Goal: Task Accomplishment & Management: Complete application form

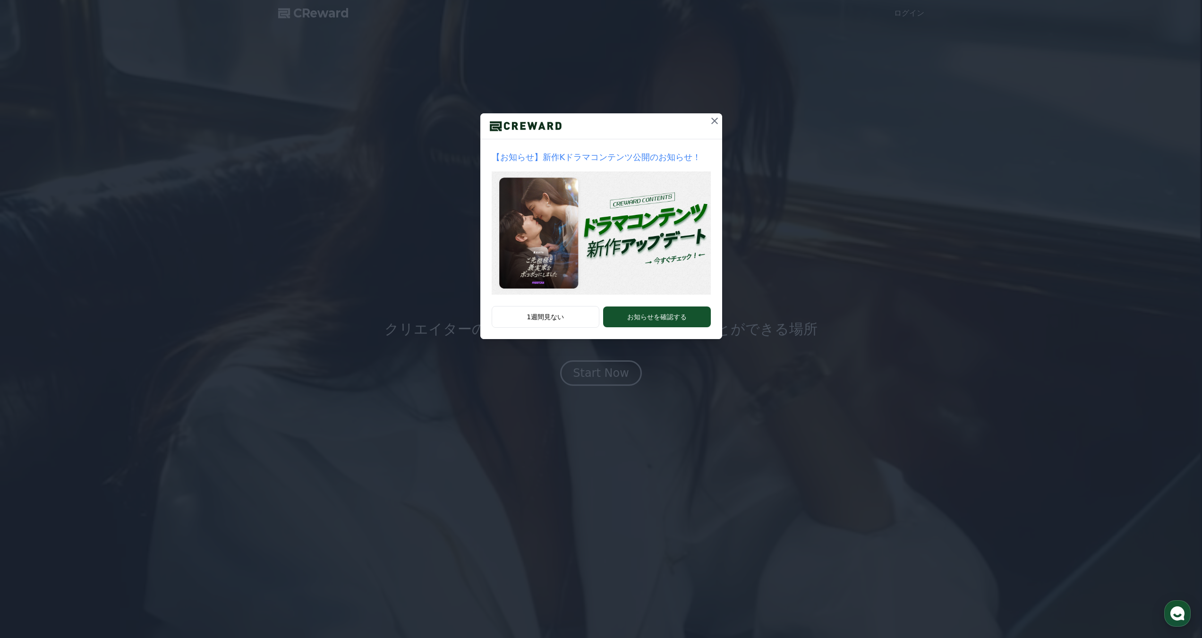
click at [716, 120] on icon at bounding box center [714, 120] width 11 height 11
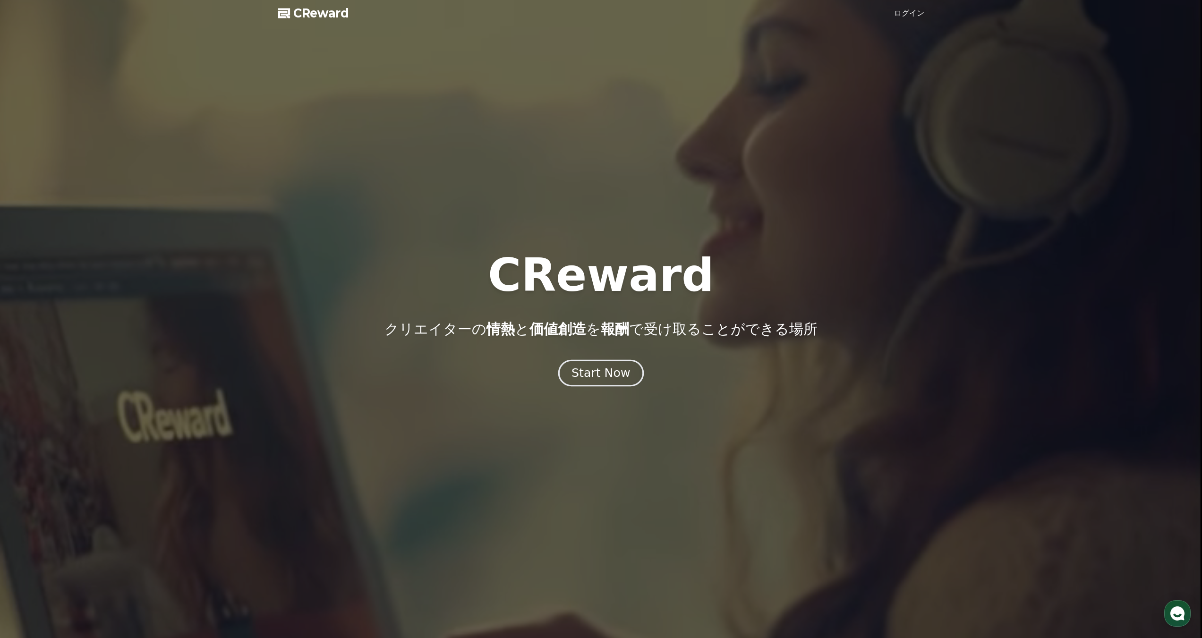
click at [603, 378] on div "Start Now" at bounding box center [600, 373] width 59 height 16
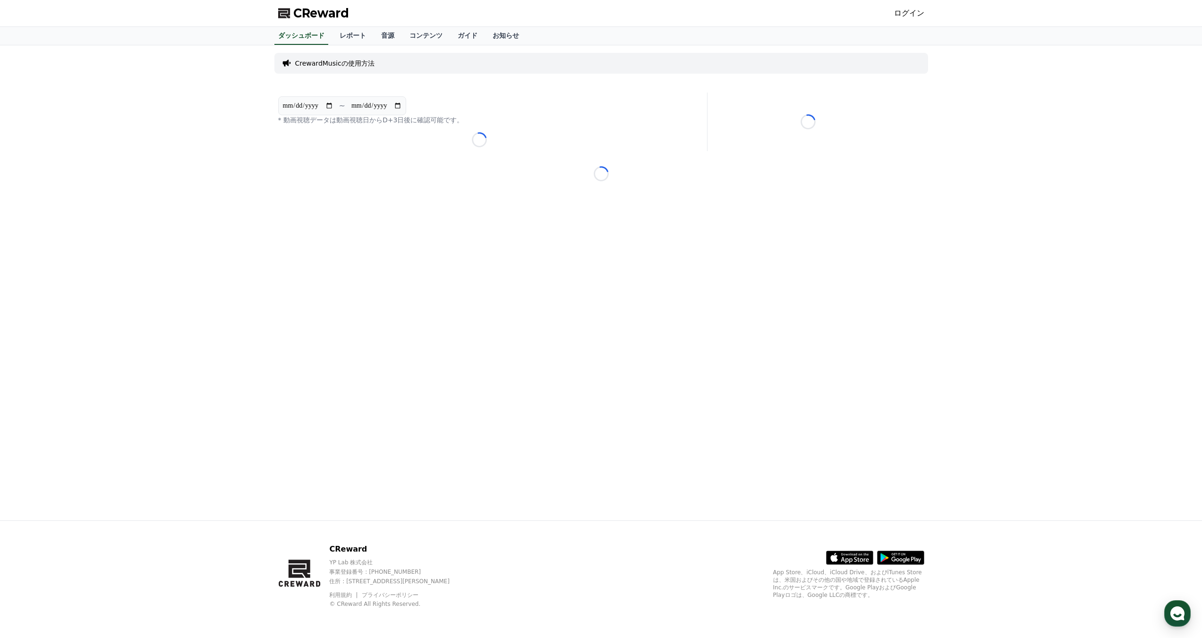
click at [344, 67] on p "CrewardMusicの使用方法" at bounding box center [334, 63] width 79 height 9
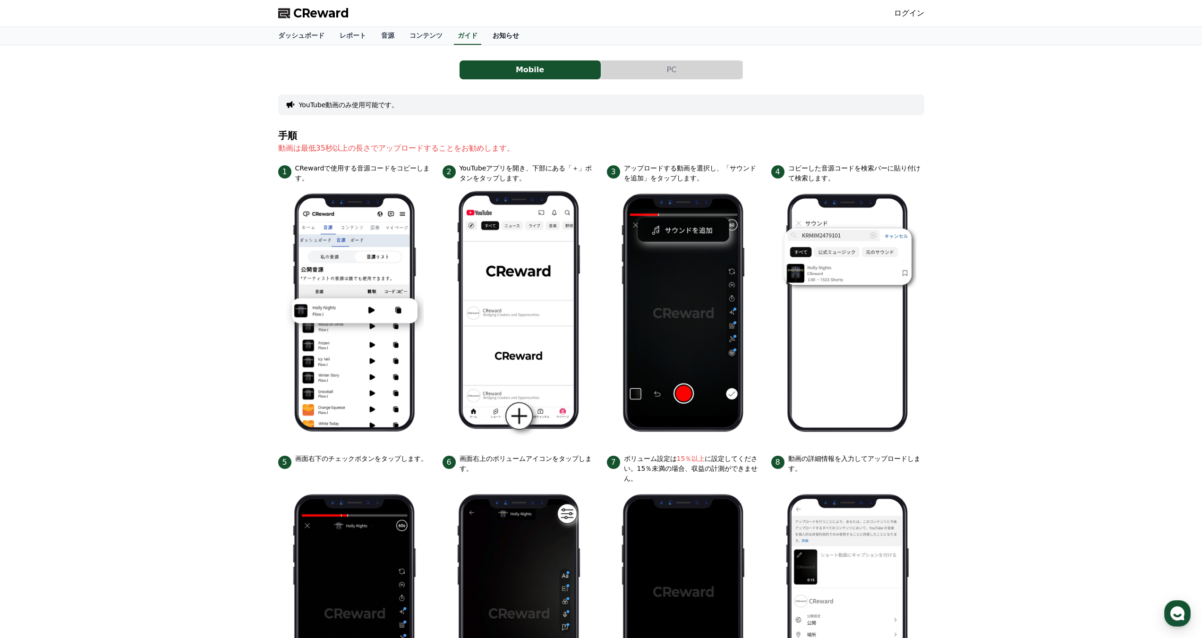
click at [485, 38] on link "お知らせ" at bounding box center [506, 36] width 42 height 18
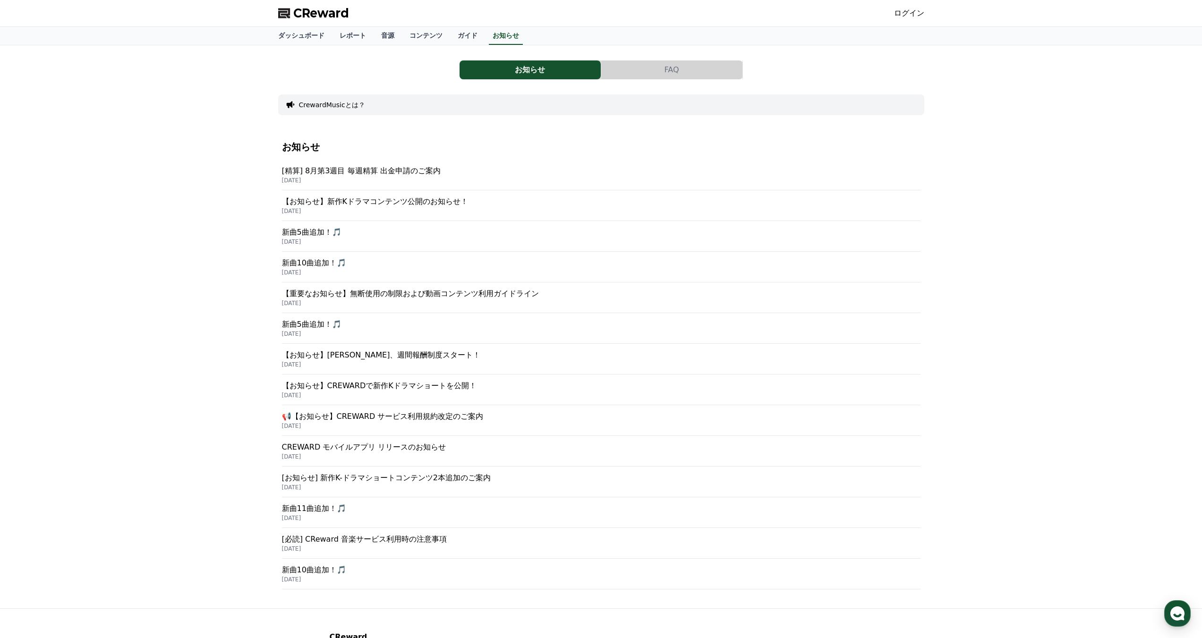
click at [367, 17] on div "CReward ログイン" at bounding box center [601, 13] width 661 height 26
click at [297, 35] on link "ダッシュボード" at bounding box center [301, 36] width 61 height 18
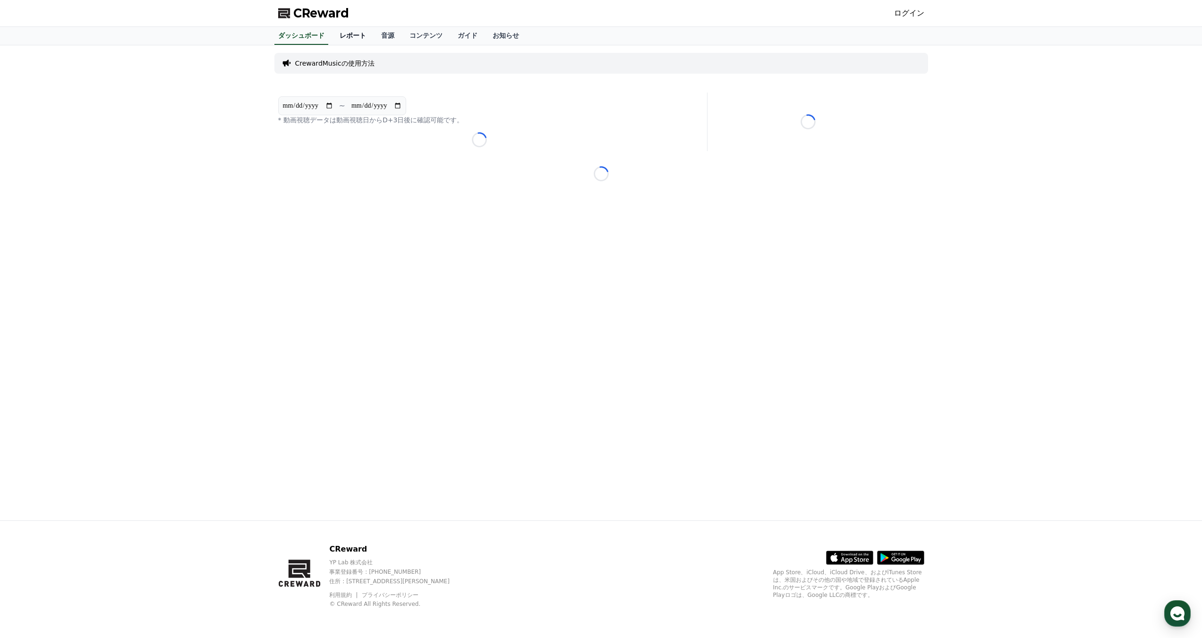
click at [348, 37] on link "レポート" at bounding box center [353, 36] width 42 height 18
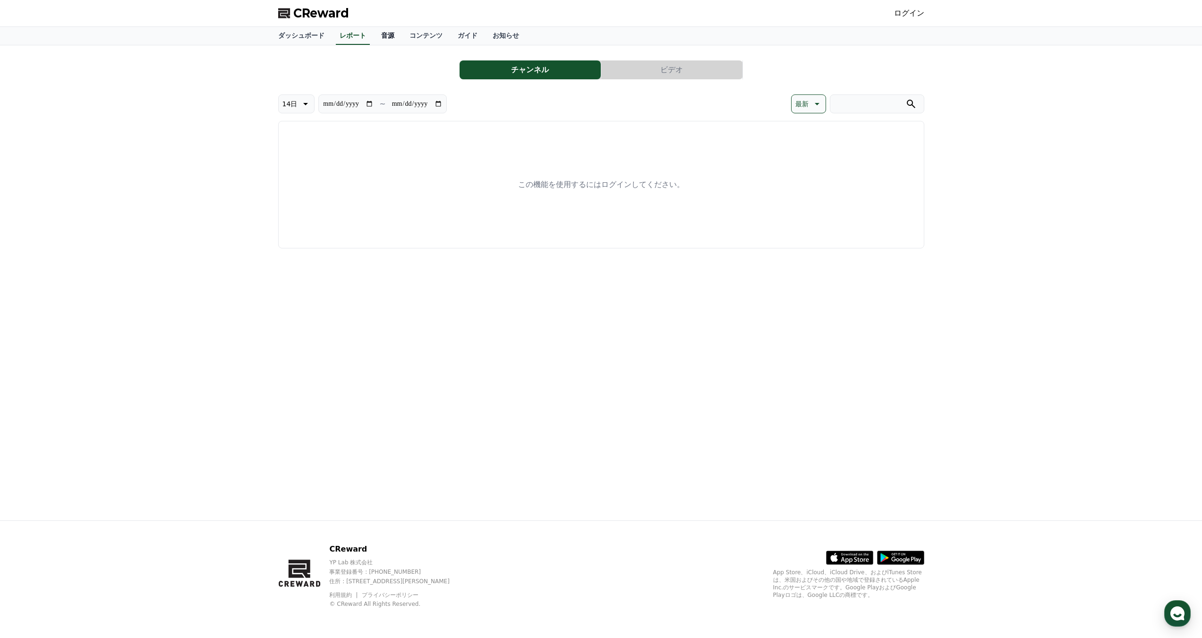
click at [373, 35] on link "音源" at bounding box center [387, 36] width 28 height 18
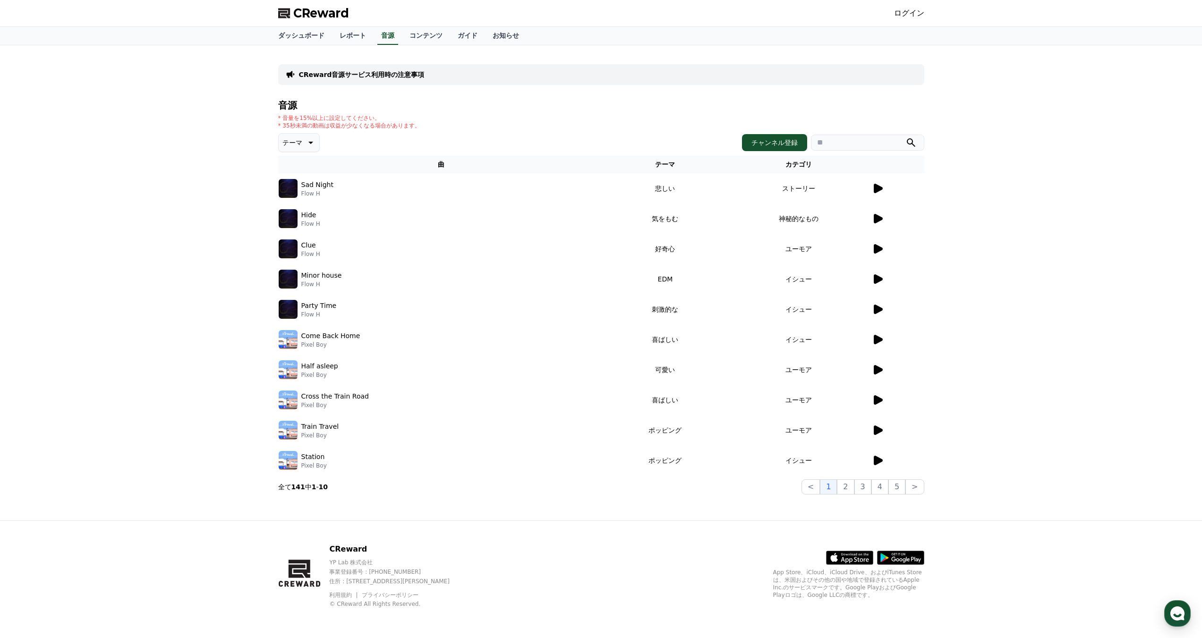
click at [876, 248] on icon at bounding box center [878, 248] width 9 height 9
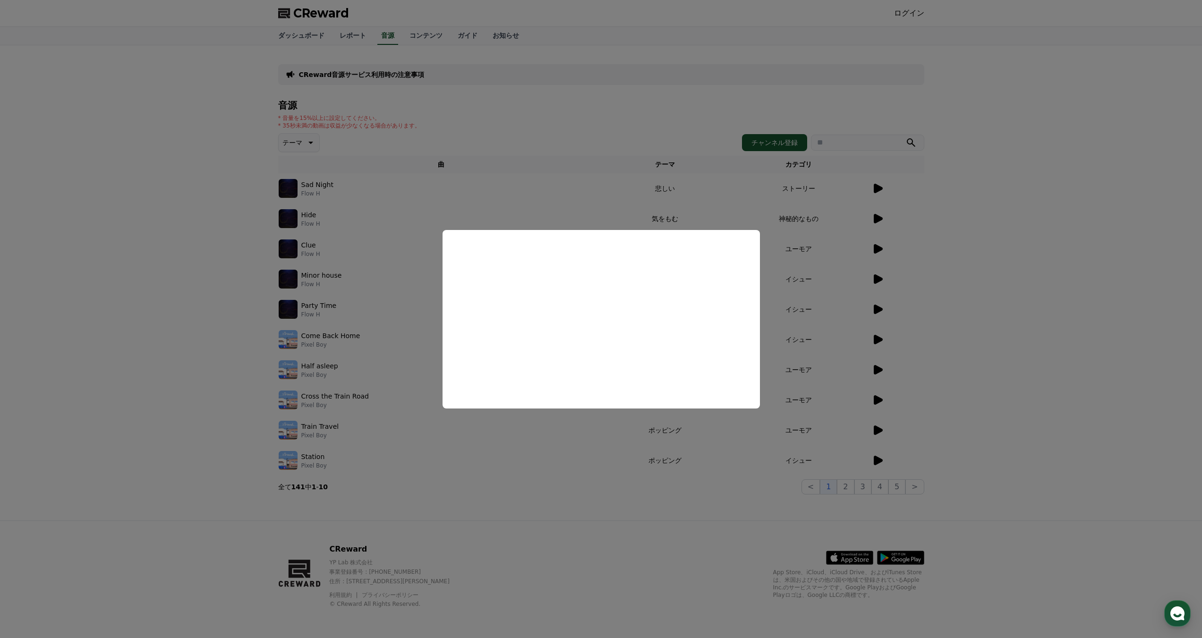
click at [707, 534] on button "close modal" at bounding box center [601, 319] width 1202 height 638
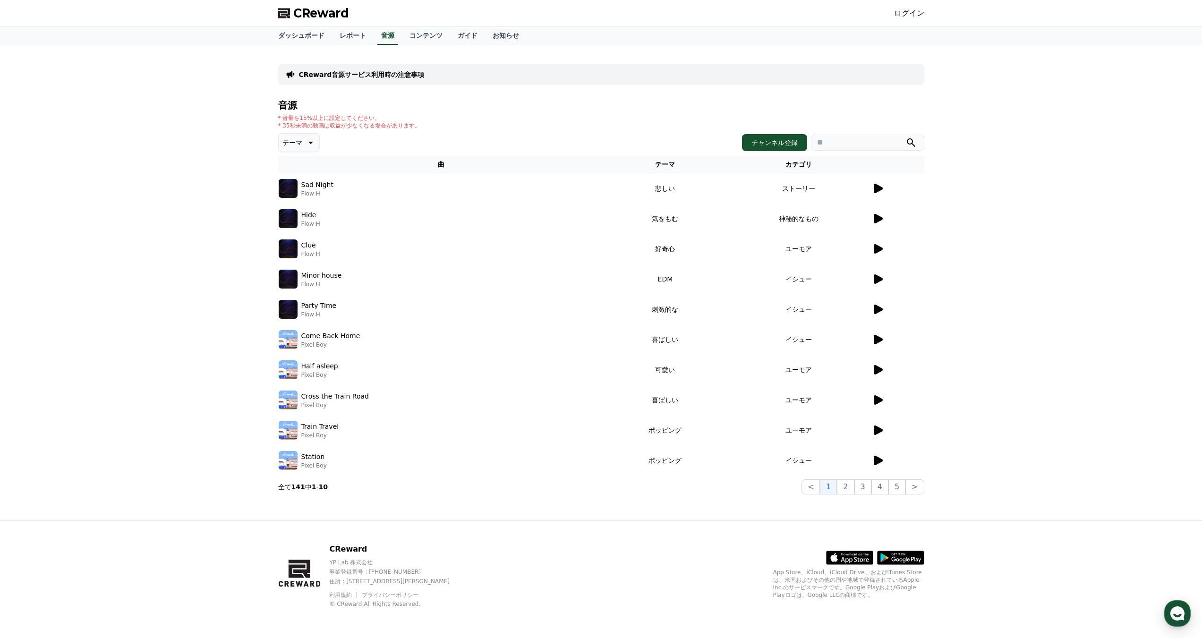
click at [307, 15] on span "CReward" at bounding box center [321, 13] width 56 height 15
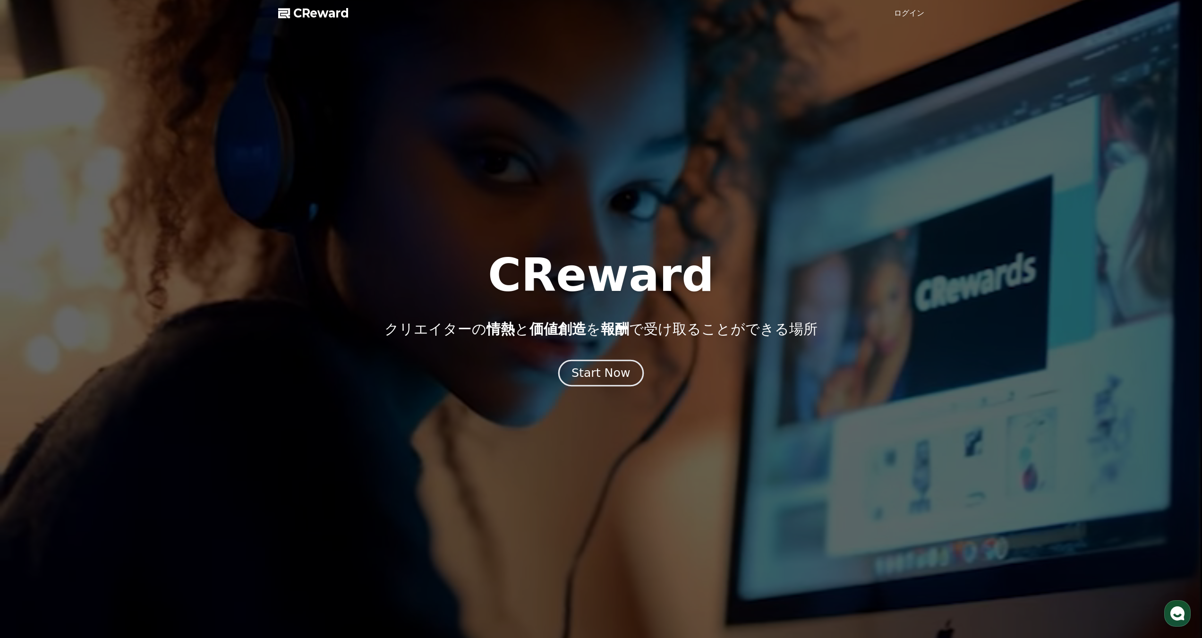
click at [619, 377] on div "Start Now" at bounding box center [600, 373] width 59 height 16
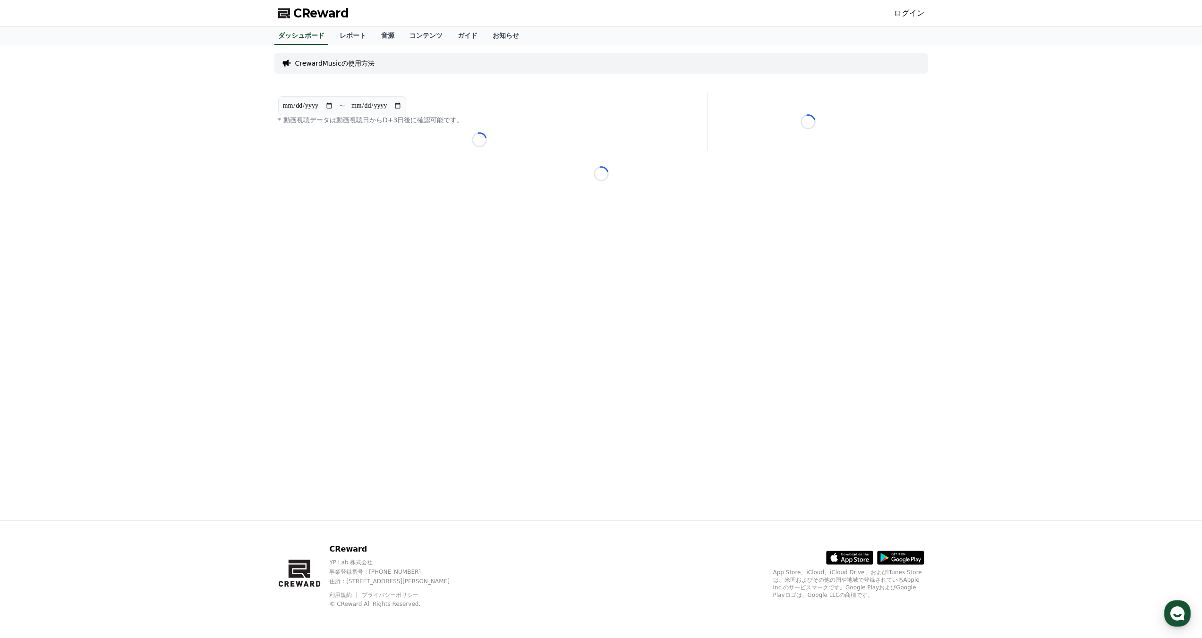
click at [911, 10] on link "ログイン" at bounding box center [909, 13] width 30 height 11
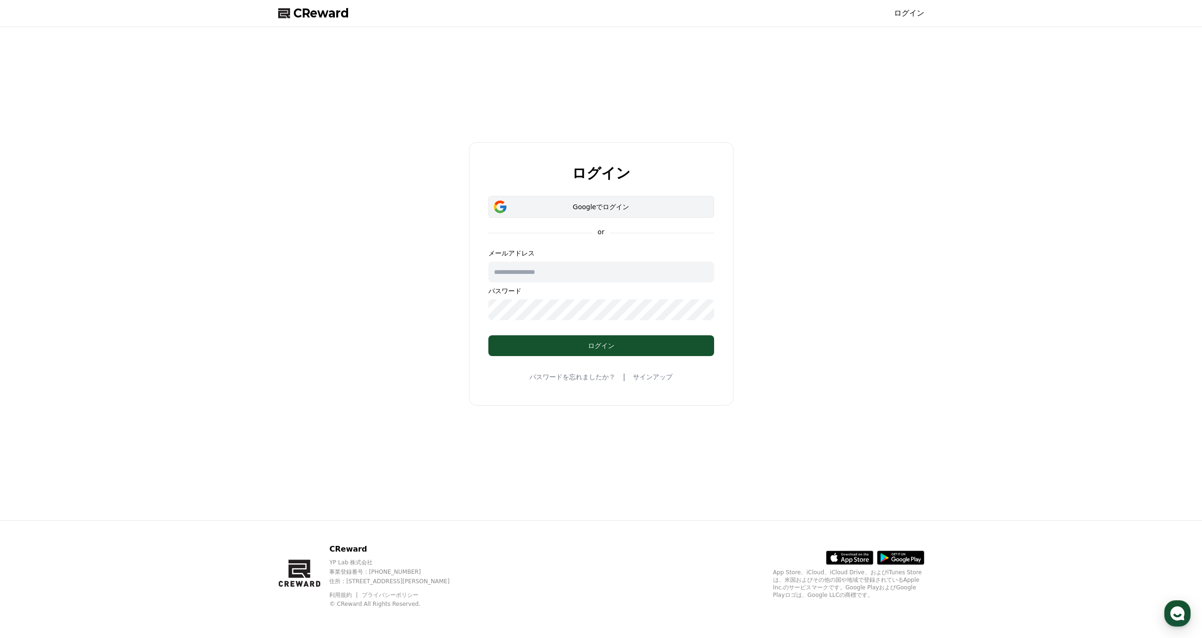
click at [647, 204] on div "Googleでログイン" at bounding box center [601, 206] width 198 height 9
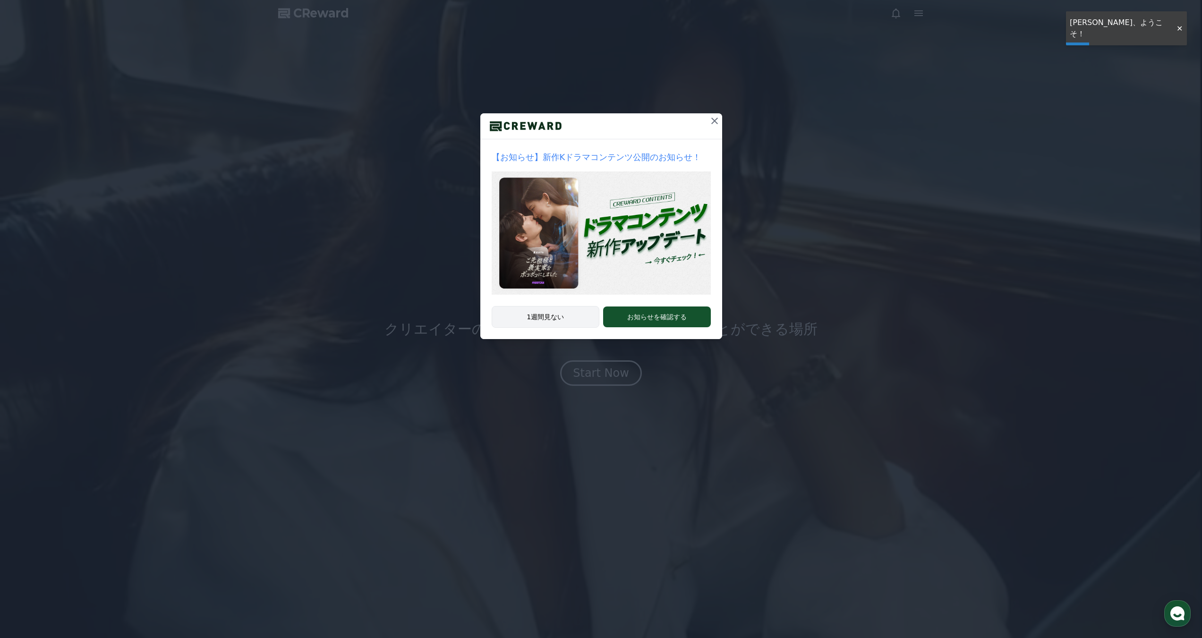
click at [541, 313] on button "1週間見ない" at bounding box center [546, 317] width 108 height 22
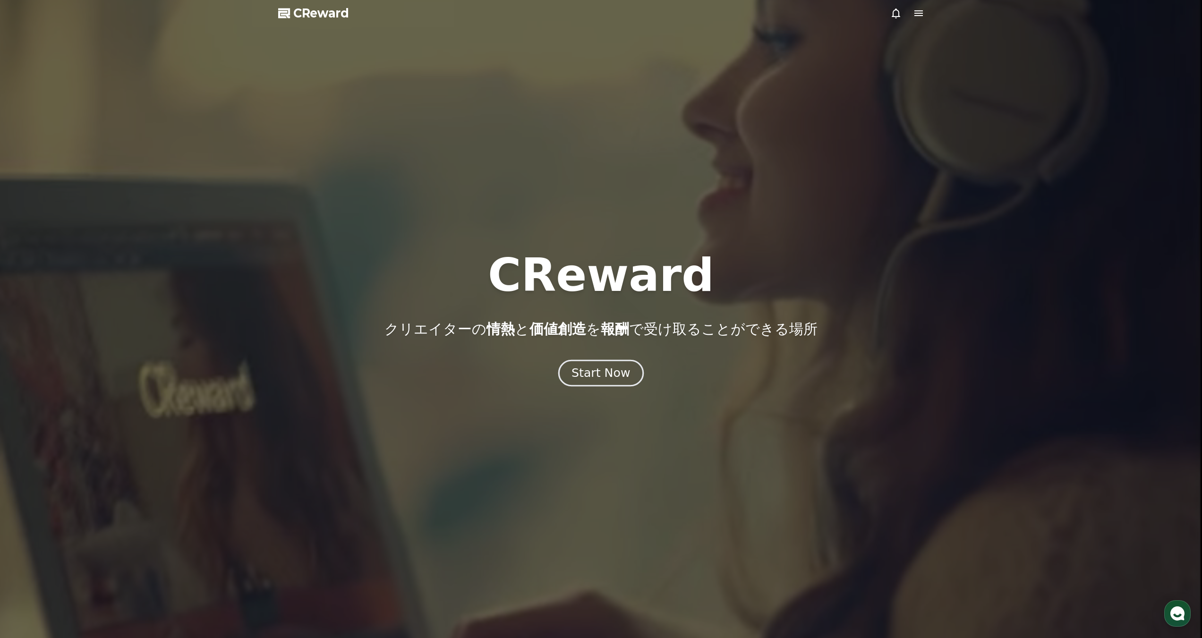
click at [615, 369] on div "Start Now" at bounding box center [600, 373] width 59 height 16
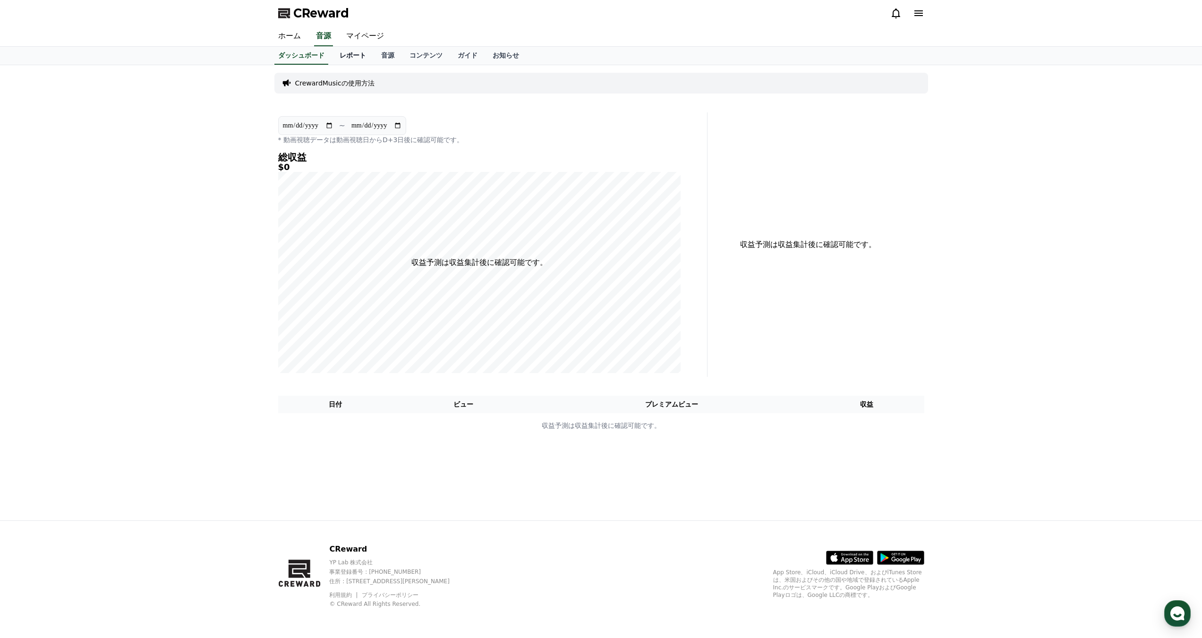
click at [332, 58] on link "レポート" at bounding box center [353, 56] width 42 height 18
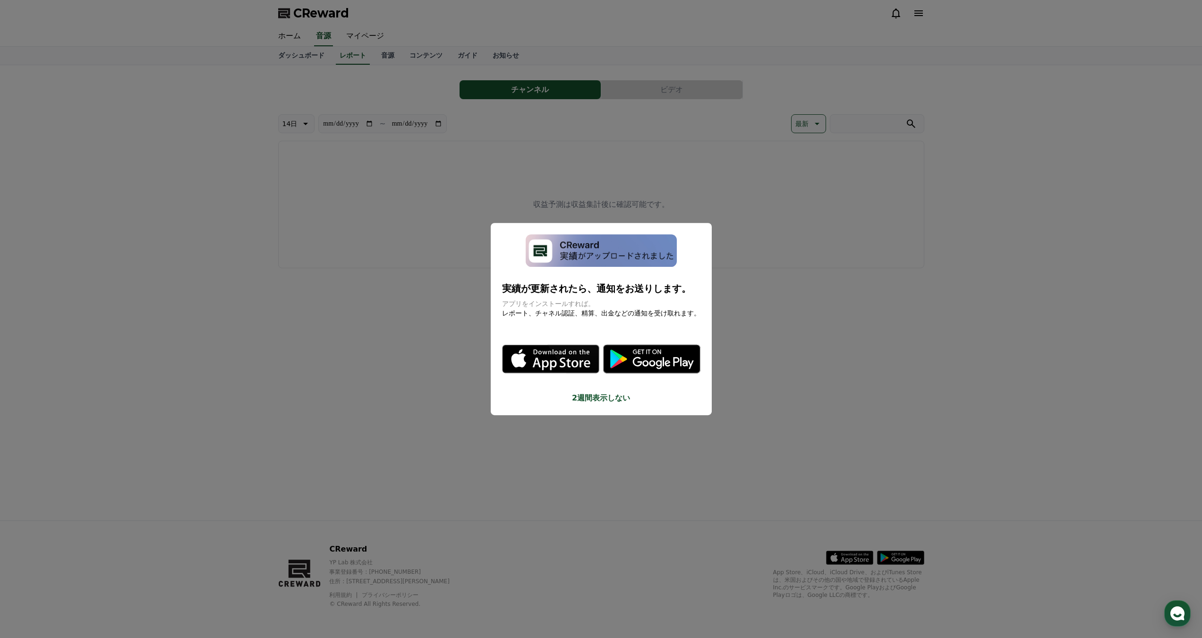
drag, startPoint x: 754, startPoint y: 340, endPoint x: 747, endPoint y: 337, distance: 7.2
click at [753, 340] on button "close modal" at bounding box center [601, 319] width 1202 height 638
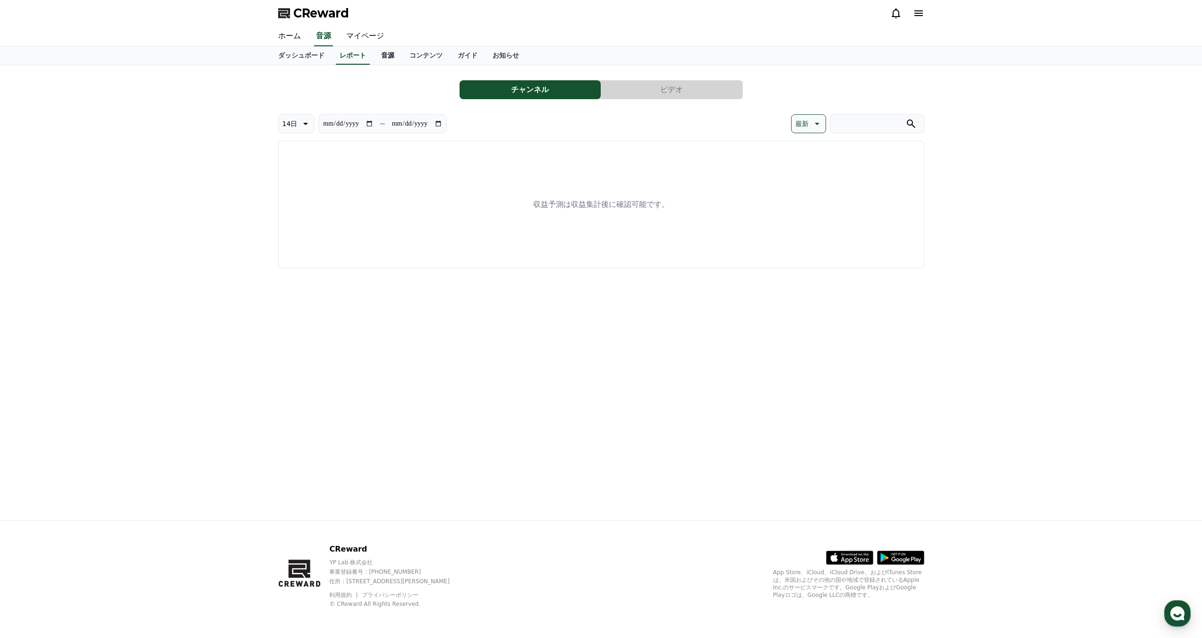
click at [373, 58] on link "音源" at bounding box center [387, 56] width 28 height 18
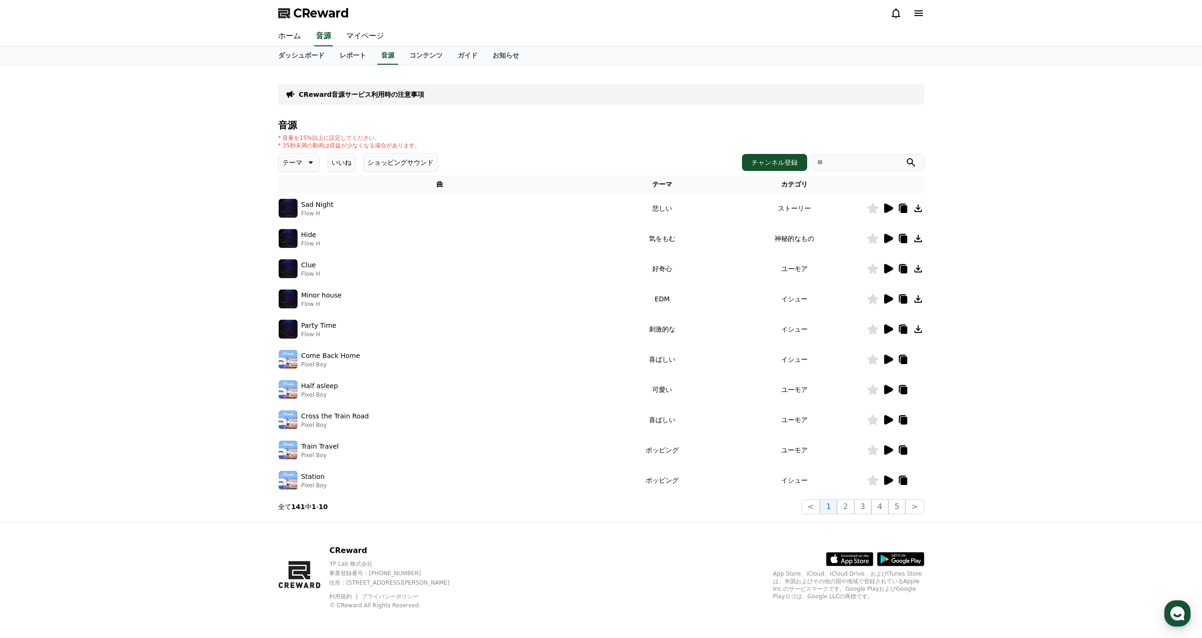
click at [299, 168] on button "テーマ" at bounding box center [299, 162] width 42 height 19
click at [299, 233] on button "刺激的な" at bounding box center [297, 239] width 34 height 21
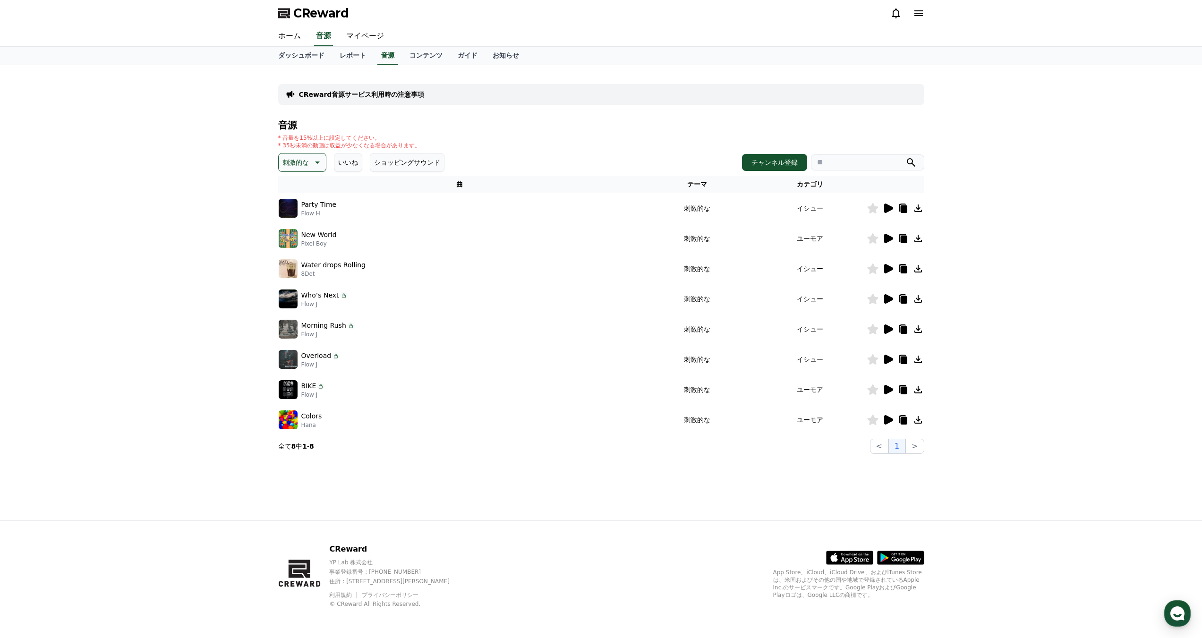
click at [889, 206] on icon at bounding box center [888, 208] width 9 height 9
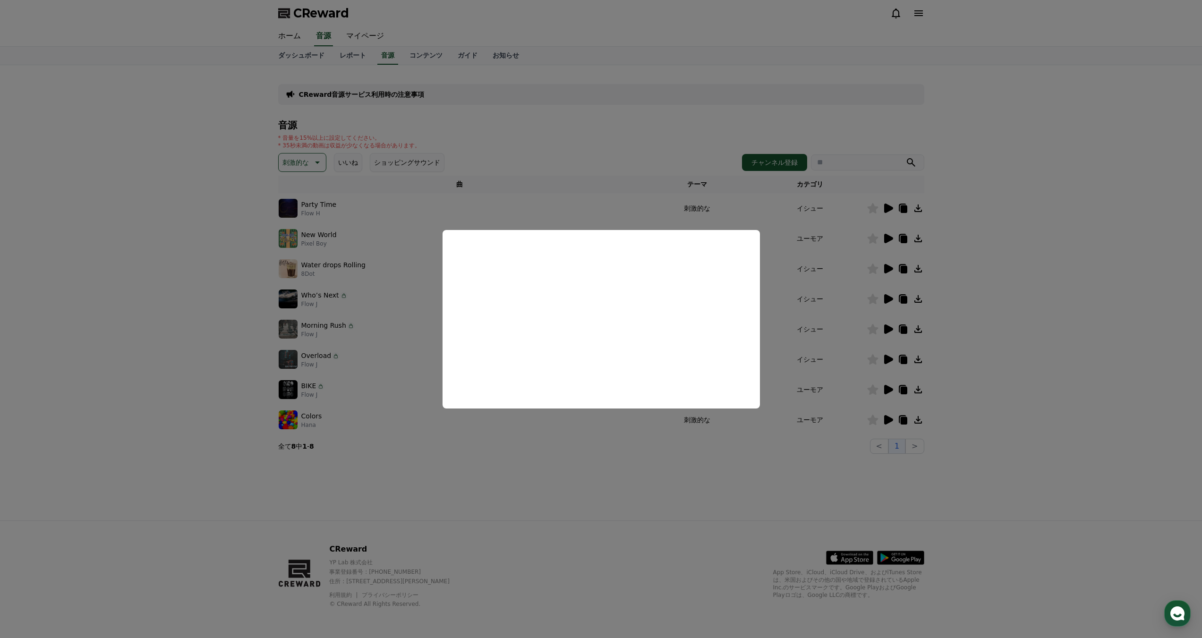
click at [702, 487] on button "close modal" at bounding box center [601, 319] width 1202 height 638
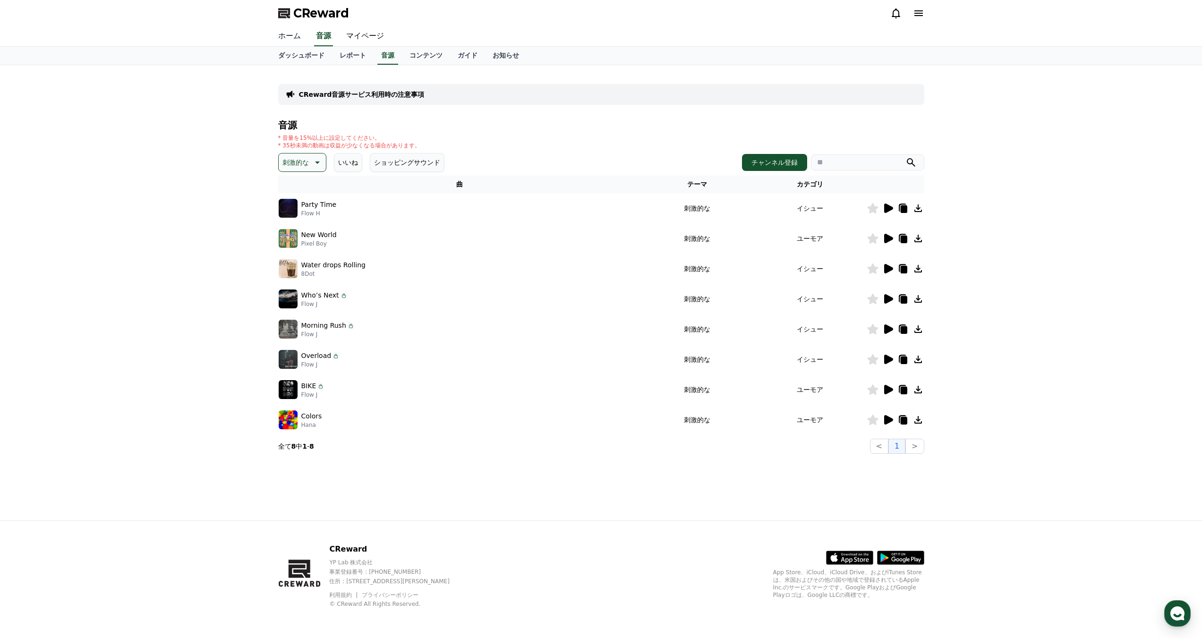
click at [288, 41] on link "ホーム" at bounding box center [290, 36] width 38 height 20
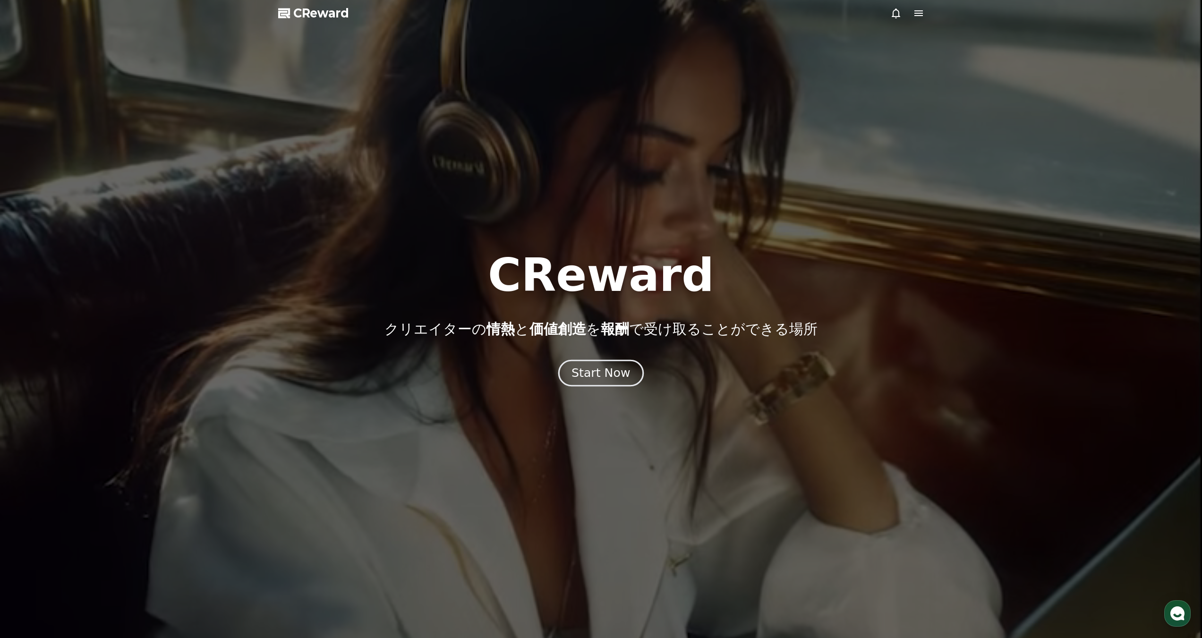
click at [606, 381] on button "Start Now" at bounding box center [600, 372] width 85 height 27
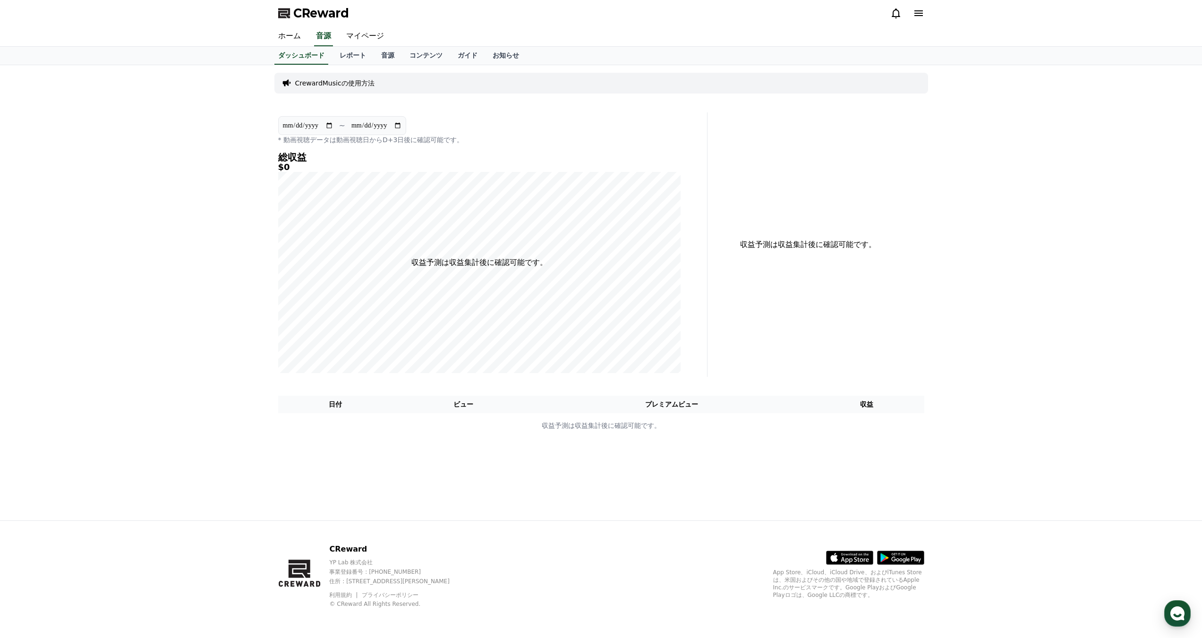
click at [322, 82] on p "CrewardMusicの使用方法" at bounding box center [334, 82] width 79 height 9
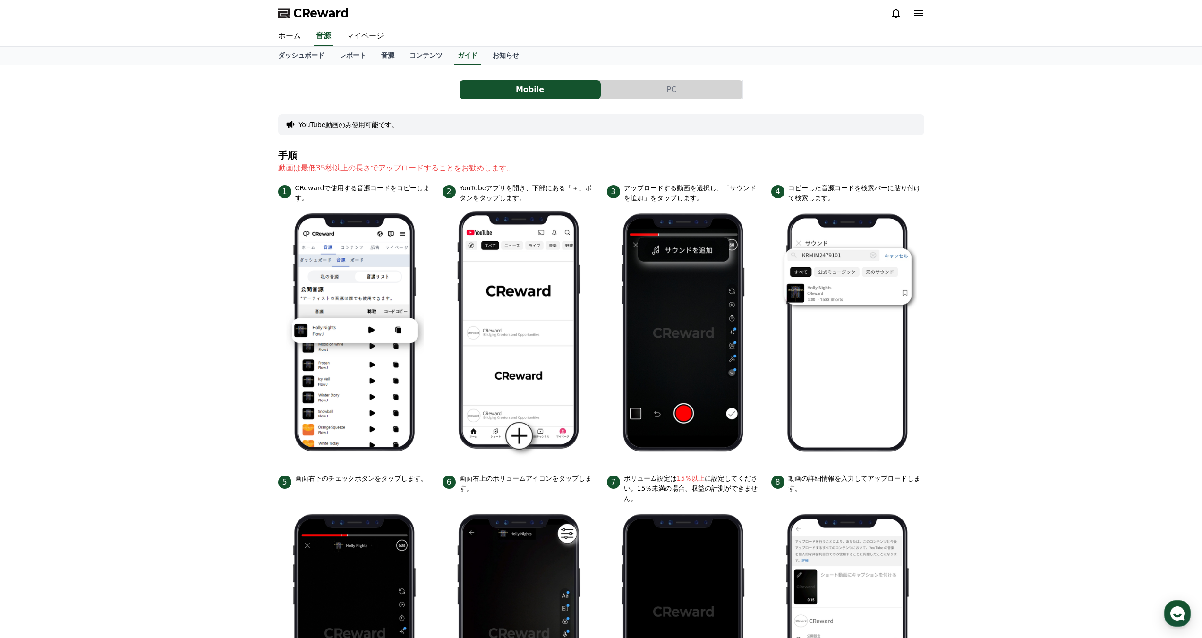
drag, startPoint x: 316, startPoint y: 170, endPoint x: 537, endPoint y: 195, distance: 222.8
click at [379, 170] on p "動画は最低35秒以上の長さでアップロードすることをお勧めします。" at bounding box center [601, 167] width 646 height 11
click at [347, 38] on link "マイページ" at bounding box center [365, 36] width 53 height 20
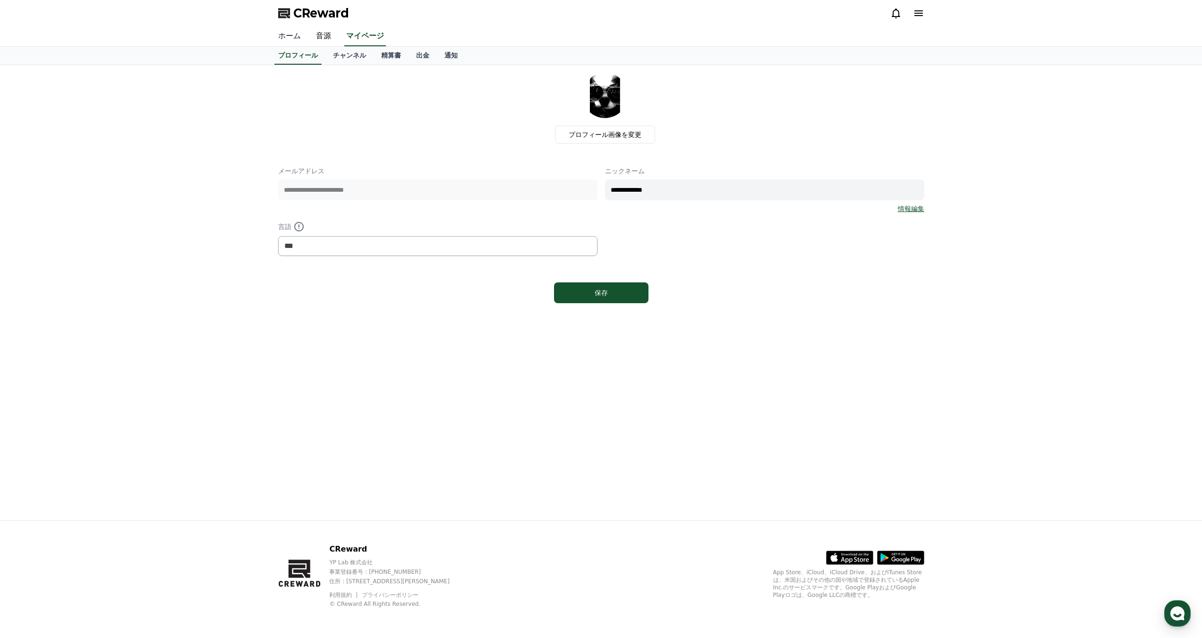
click at [289, 35] on link "ホーム" at bounding box center [290, 36] width 38 height 20
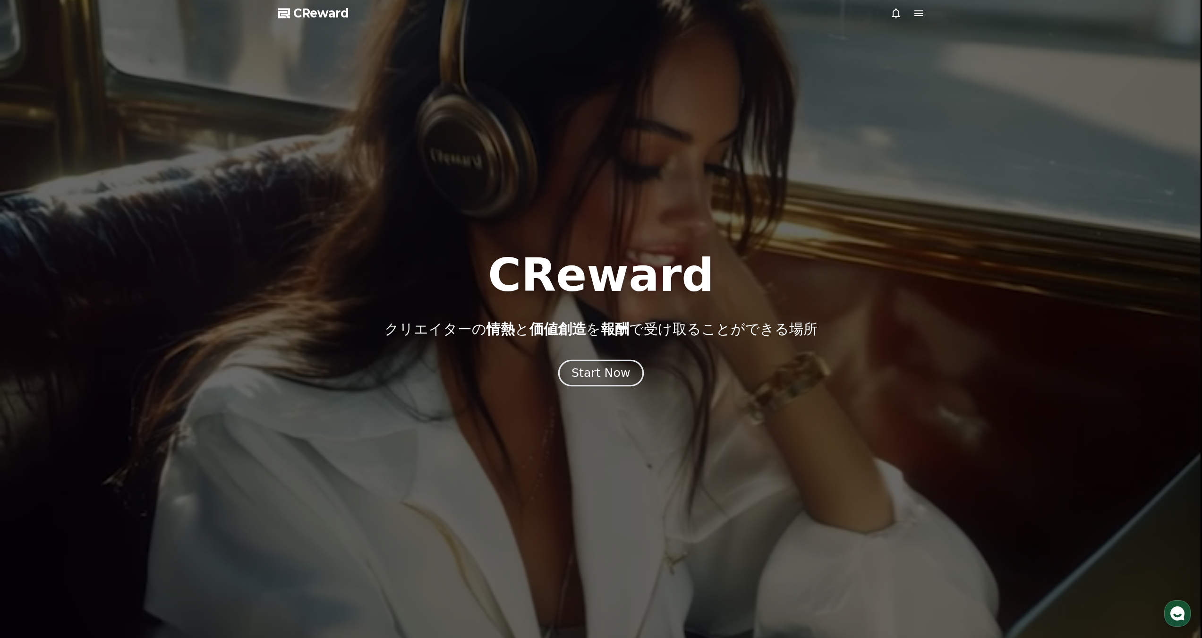
click at [611, 377] on div "Start Now" at bounding box center [600, 373] width 59 height 16
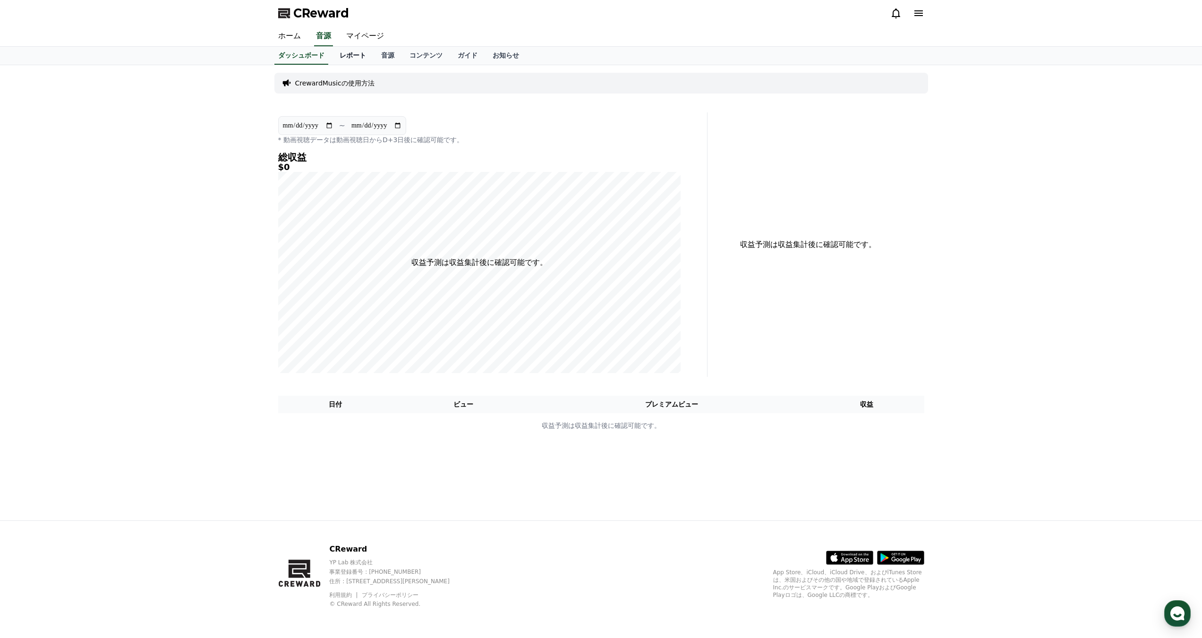
click at [332, 50] on link "レポート" at bounding box center [353, 56] width 42 height 18
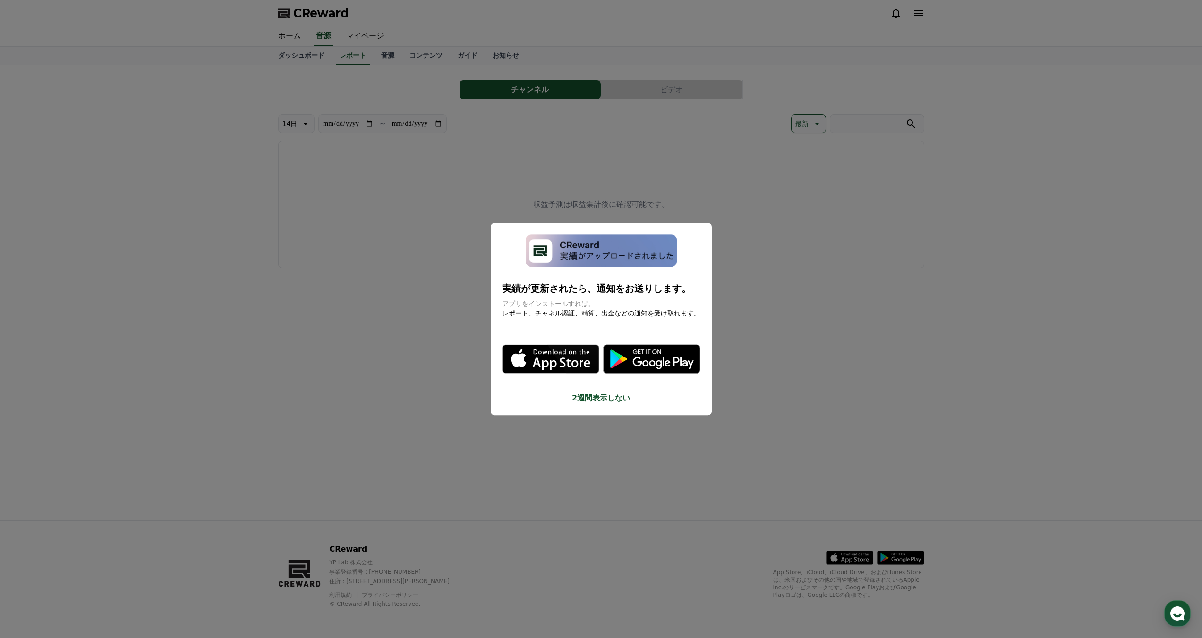
click at [364, 56] on button "close modal" at bounding box center [601, 319] width 1202 height 638
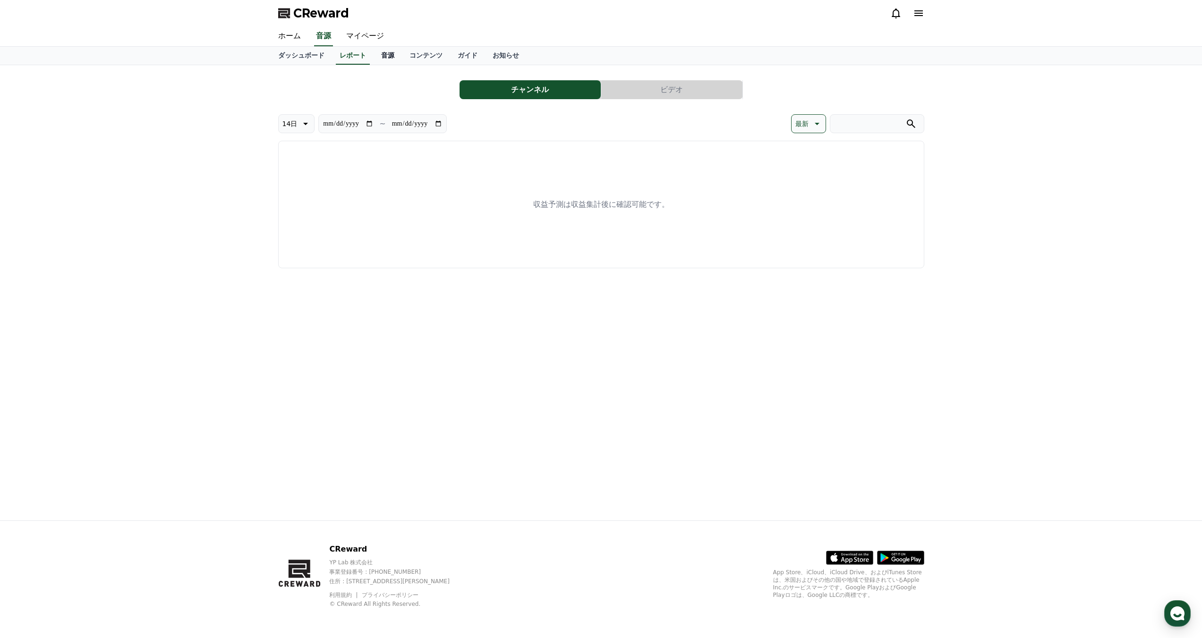
click at [373, 55] on link "音源" at bounding box center [387, 56] width 28 height 18
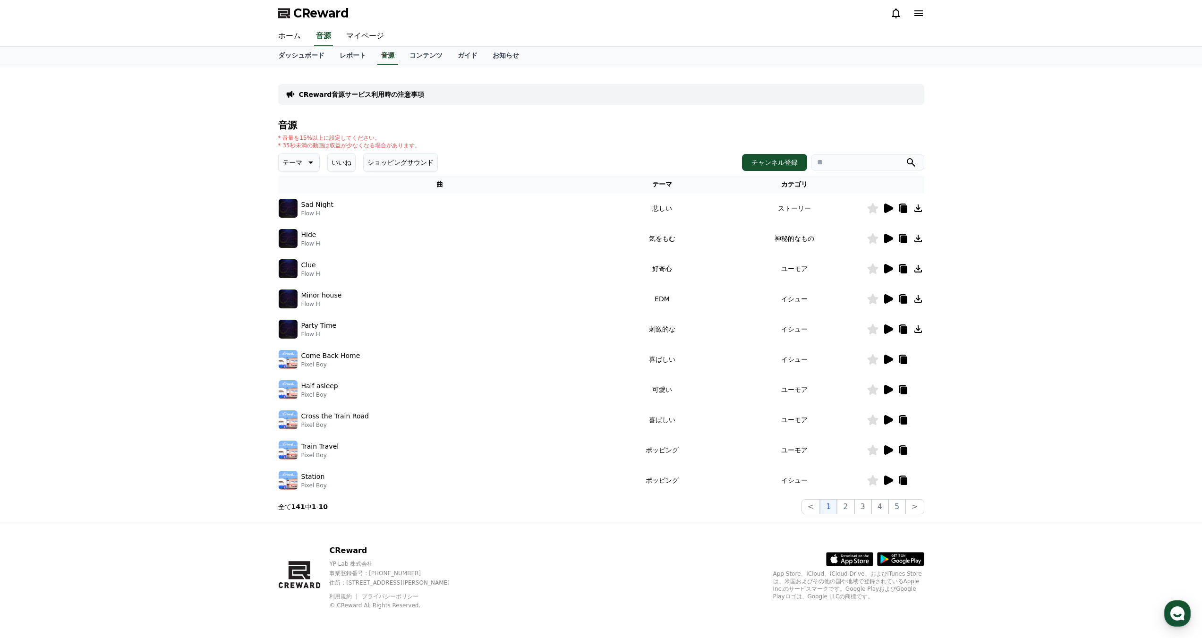
click at [306, 165] on icon at bounding box center [309, 162] width 11 height 11
click at [301, 214] on button "ポッピング" at bounding box center [300, 215] width 41 height 21
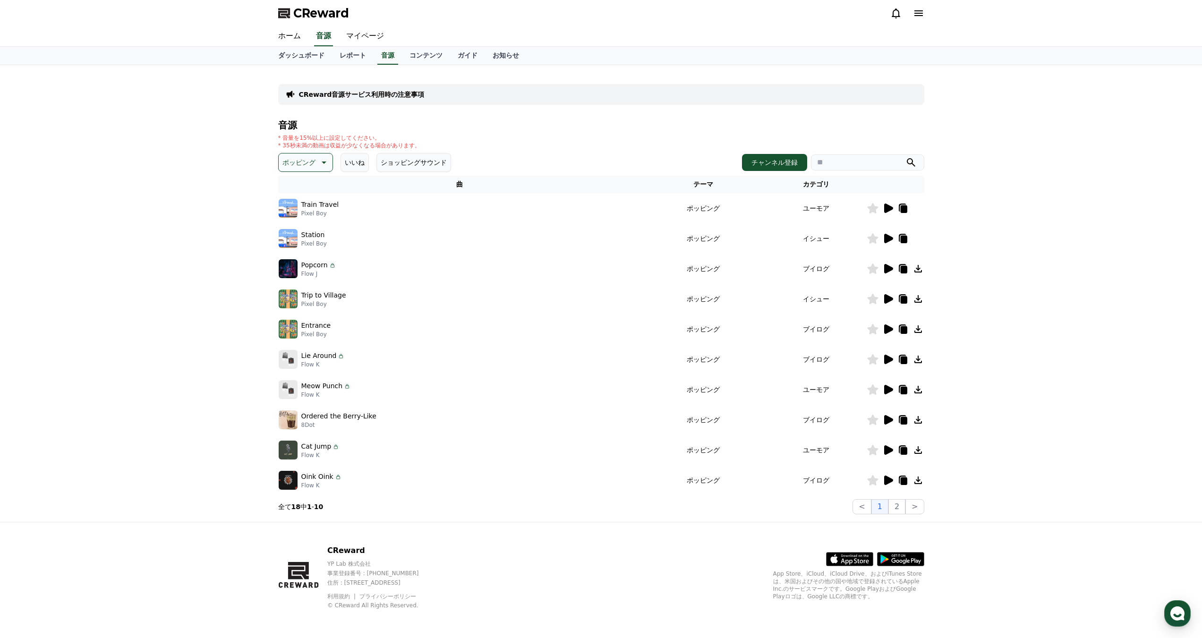
click at [317, 166] on icon at bounding box center [322, 162] width 11 height 11
click at [300, 233] on button "明るい" at bounding box center [293, 238] width 27 height 21
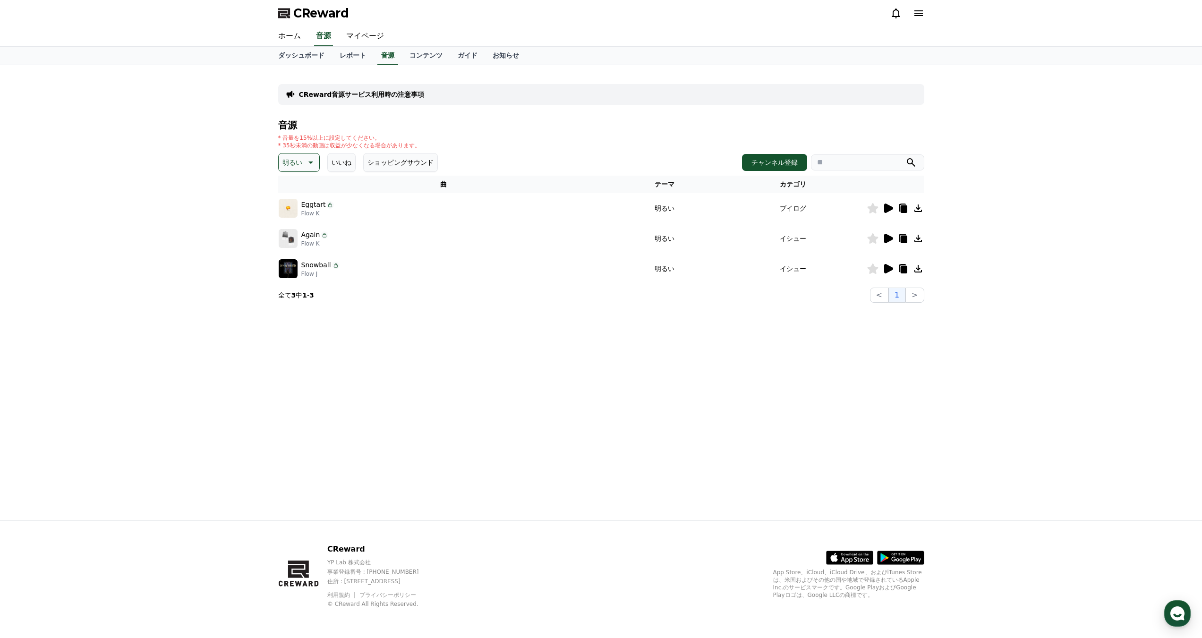
click at [312, 165] on icon at bounding box center [309, 162] width 11 height 11
click at [294, 237] on button "刺激的な" at bounding box center [297, 240] width 34 height 21
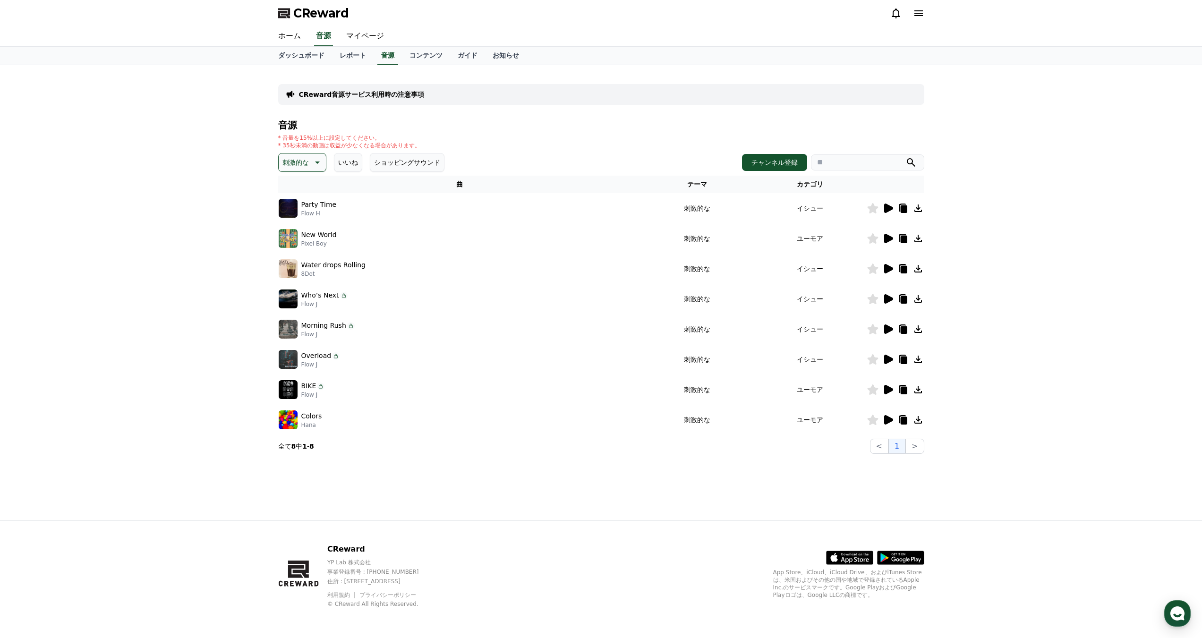
click at [877, 209] on icon at bounding box center [872, 208] width 11 height 10
click at [888, 207] on icon at bounding box center [888, 208] width 9 height 9
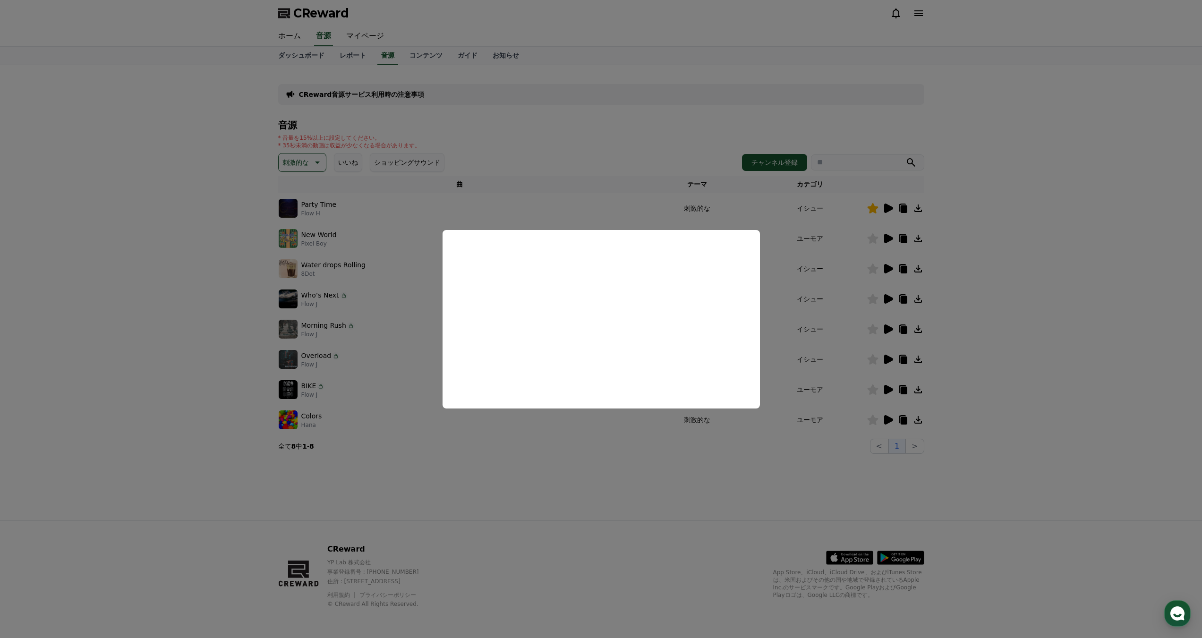
click at [888, 207] on button "close modal" at bounding box center [601, 319] width 1202 height 638
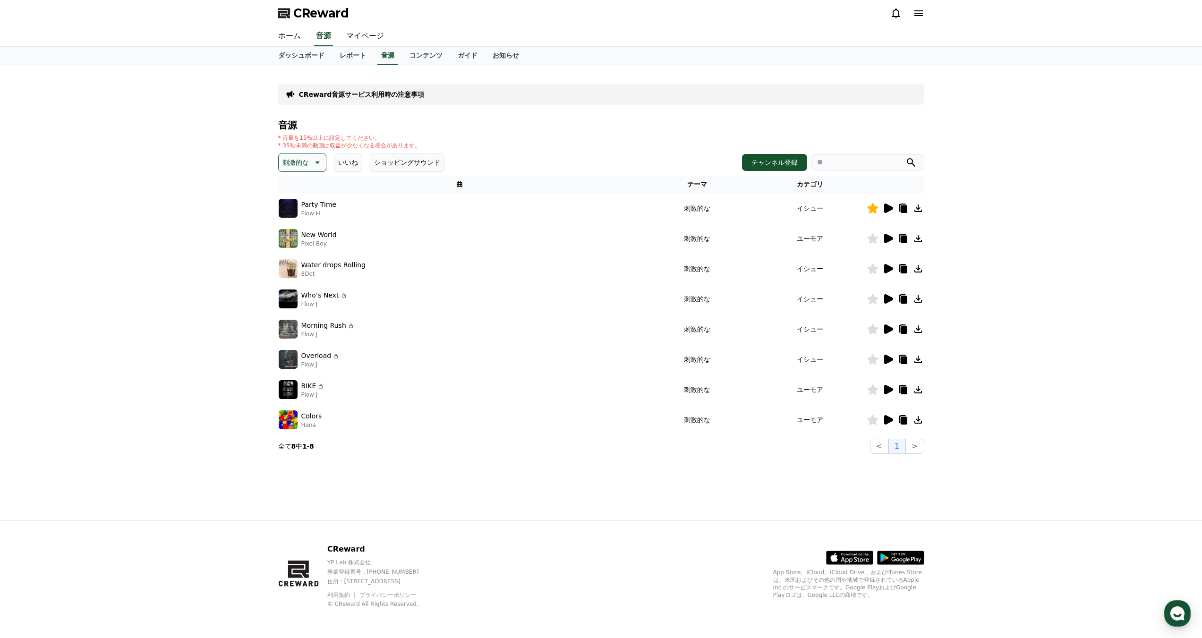
click at [890, 237] on icon at bounding box center [888, 238] width 9 height 9
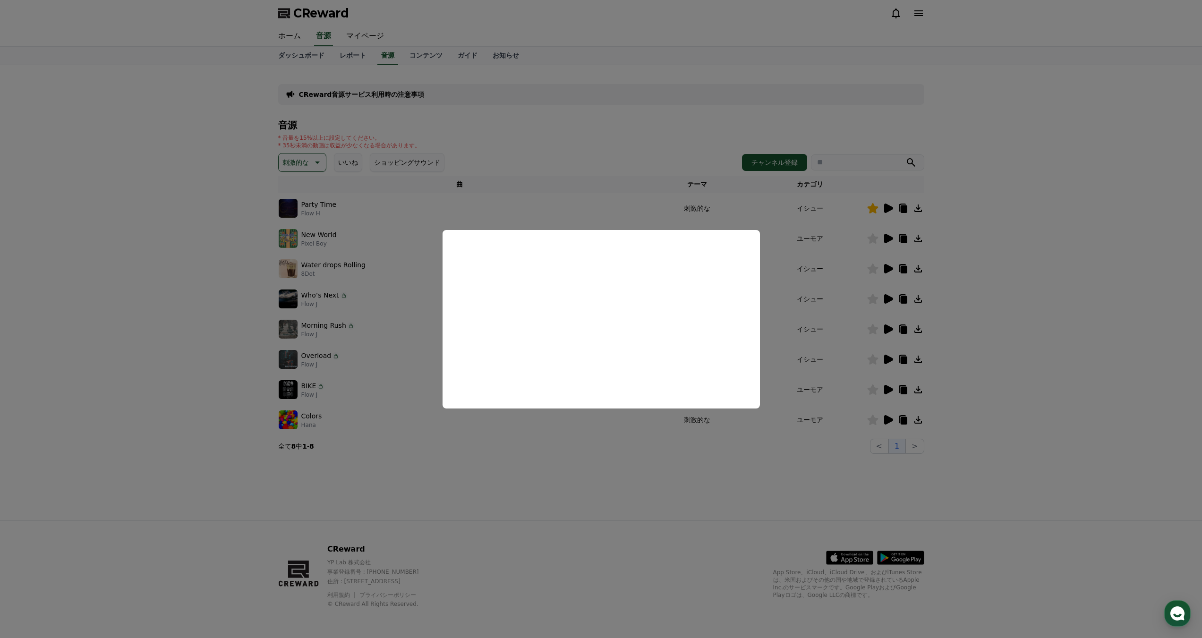
click at [692, 529] on button "close modal" at bounding box center [601, 319] width 1202 height 638
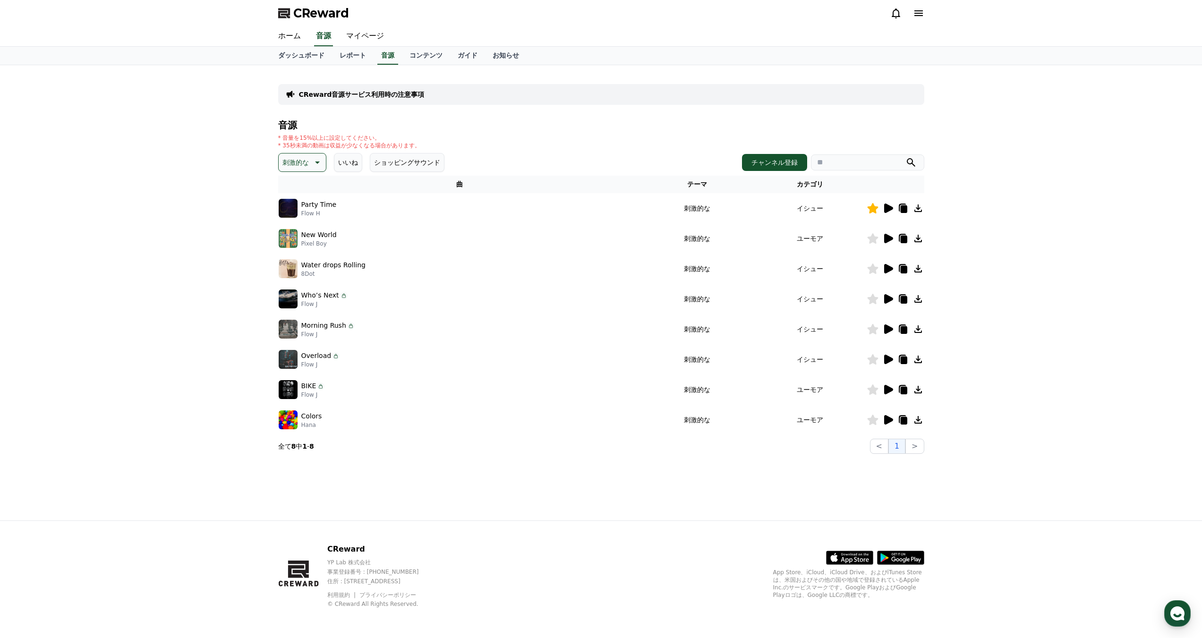
click at [891, 270] on icon at bounding box center [888, 268] width 9 height 9
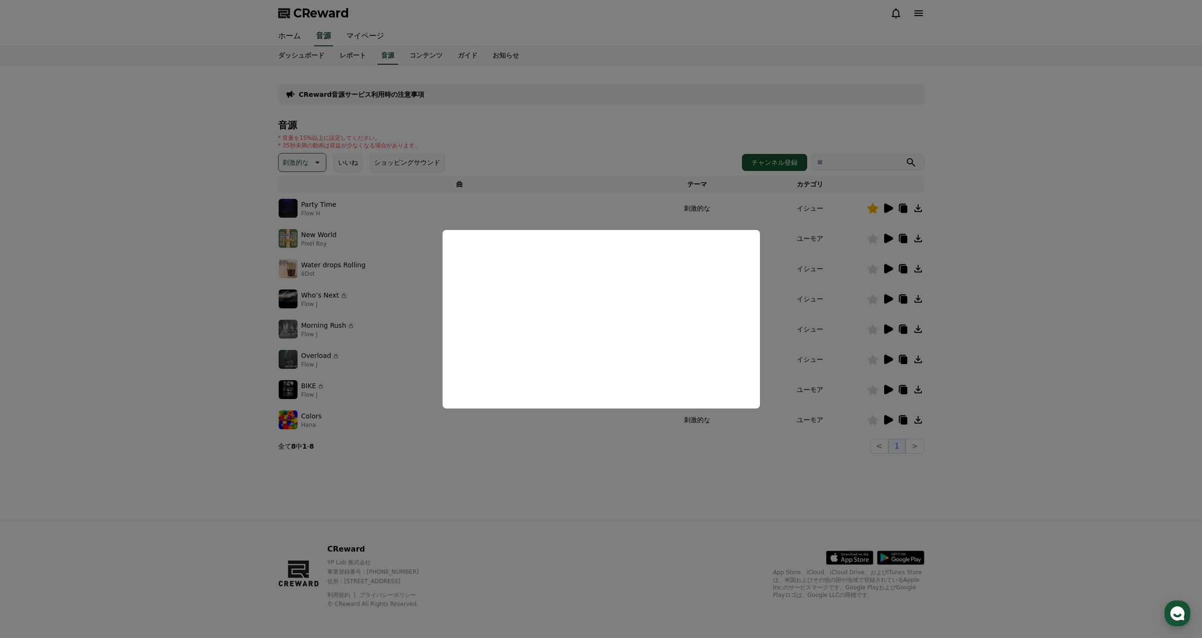
click at [658, 501] on button "close modal" at bounding box center [601, 319] width 1202 height 638
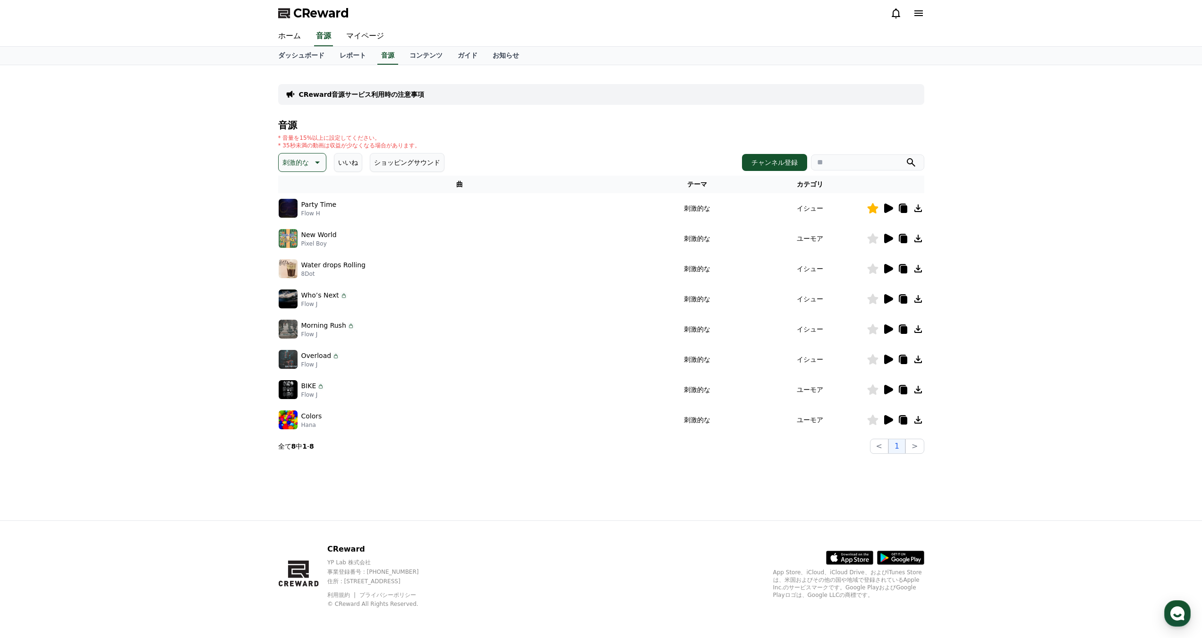
click at [315, 161] on icon at bounding box center [317, 162] width 5 height 2
click at [299, 196] on button "雄壮な" at bounding box center [293, 195] width 27 height 21
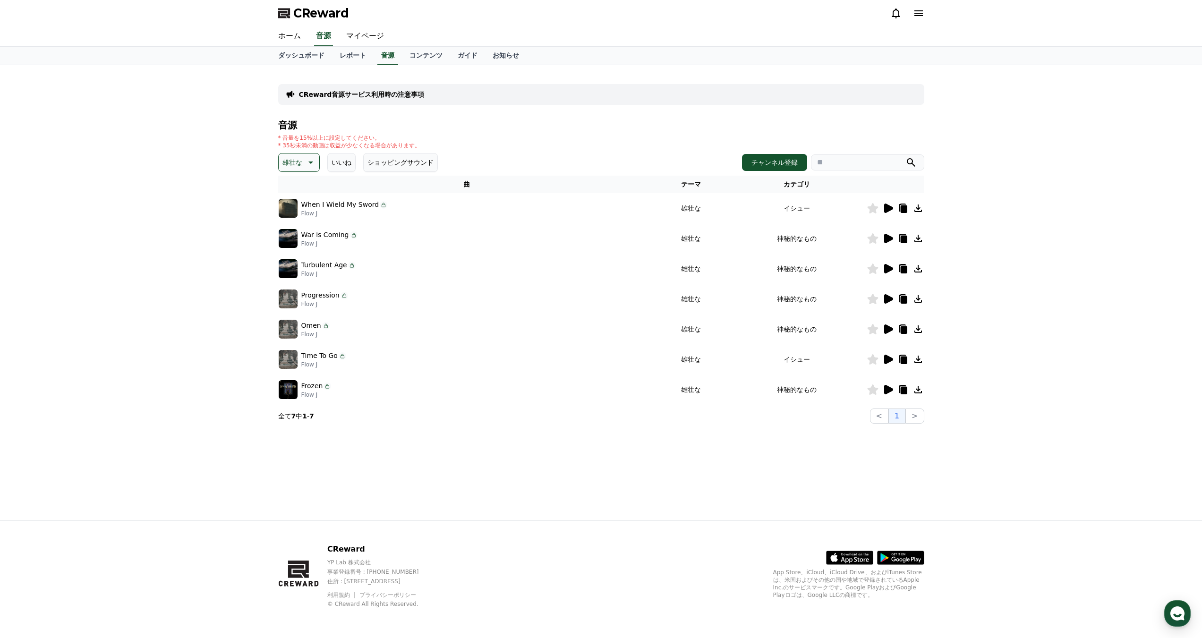
click at [884, 240] on icon at bounding box center [888, 238] width 9 height 9
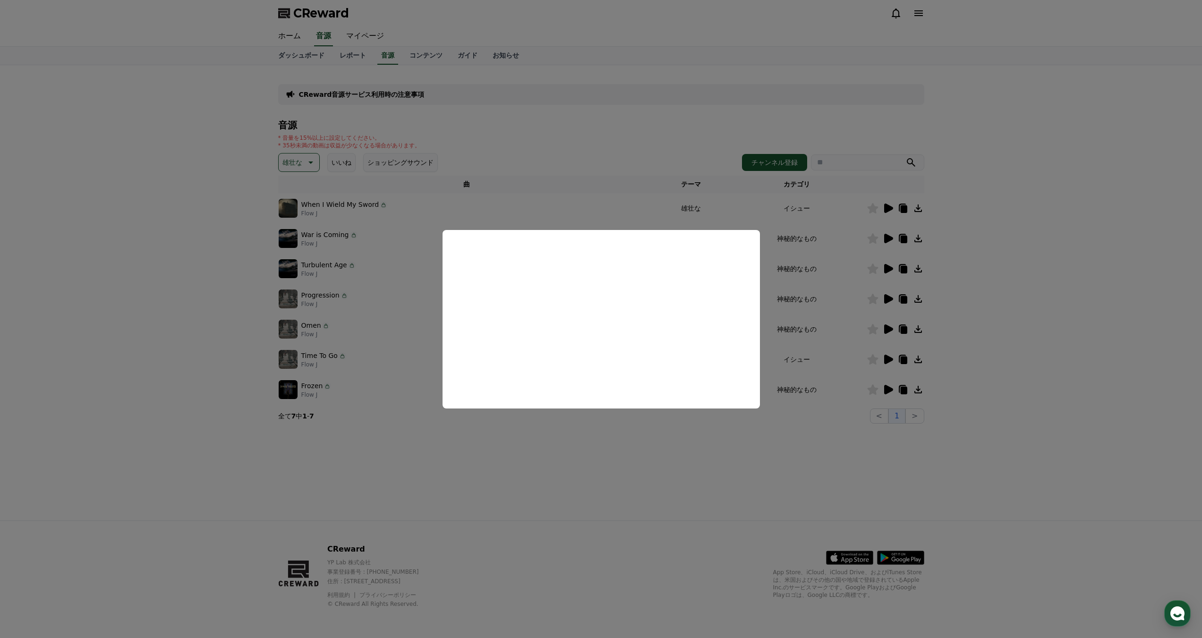
drag, startPoint x: 712, startPoint y: 478, endPoint x: 717, endPoint y: 476, distance: 5.7
click at [716, 476] on button "close modal" at bounding box center [601, 319] width 1202 height 638
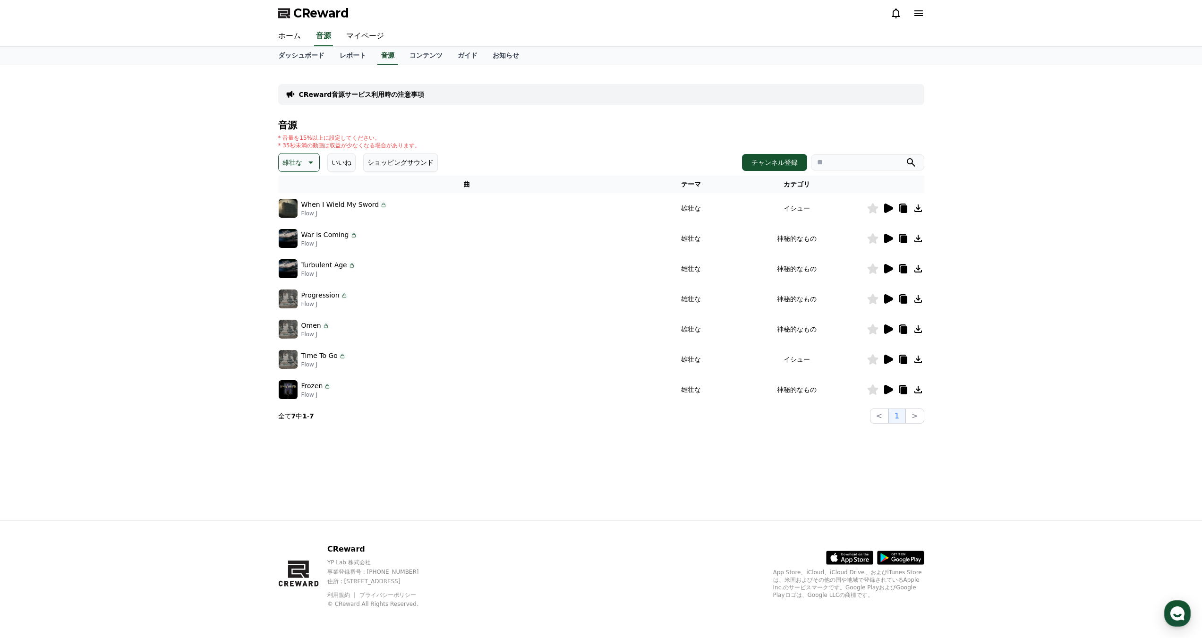
click at [889, 210] on icon at bounding box center [888, 208] width 9 height 9
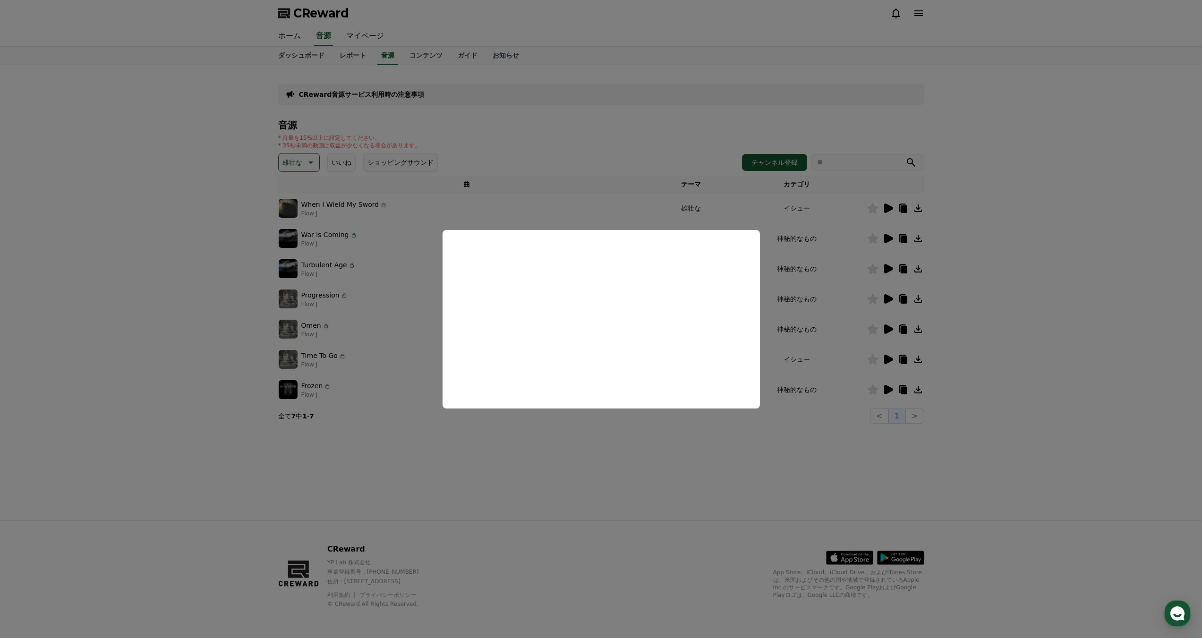
click at [713, 473] on button "close modal" at bounding box center [601, 319] width 1202 height 638
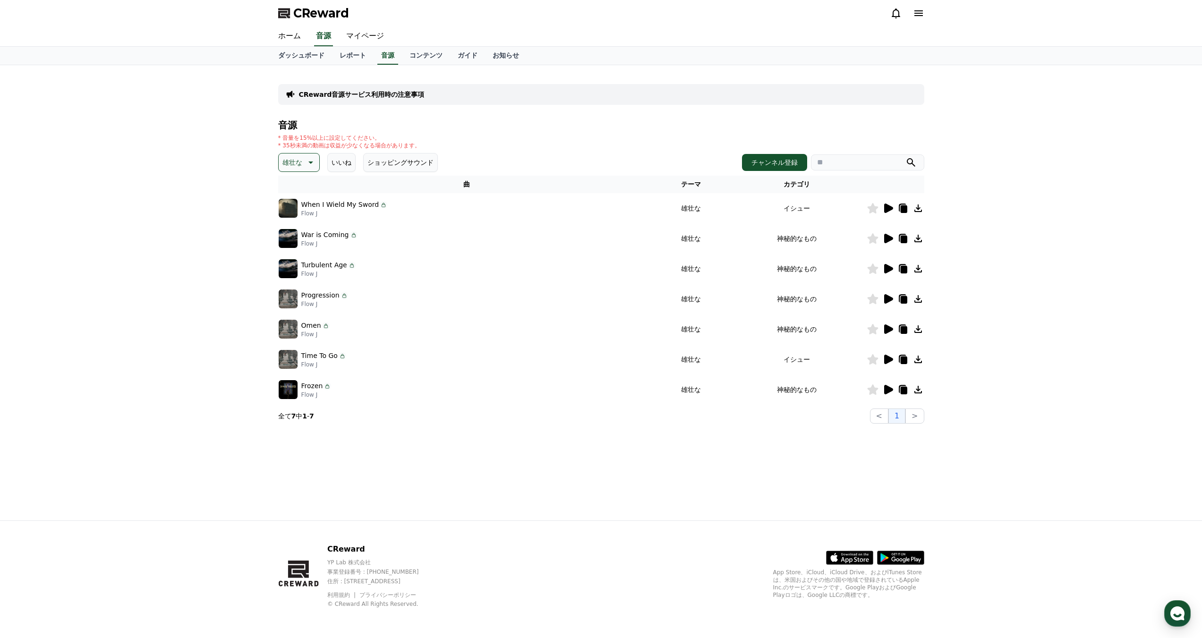
click at [314, 157] on icon at bounding box center [309, 162] width 11 height 11
click at [303, 218] on button "感動的な" at bounding box center [297, 215] width 34 height 21
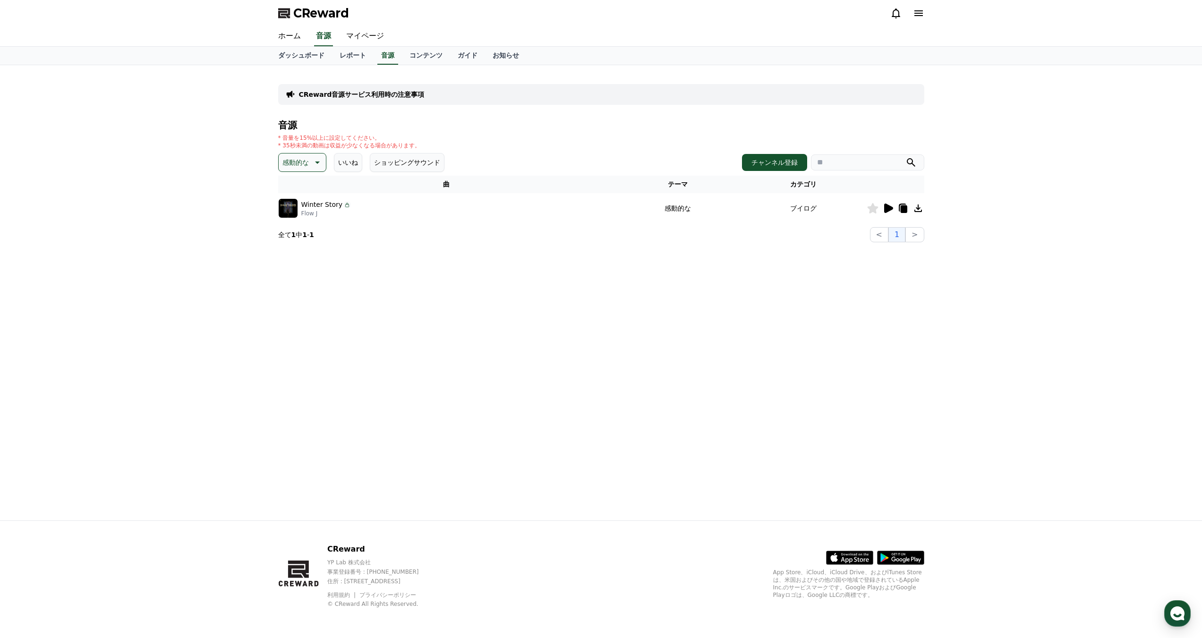
click at [296, 156] on p "感動的な" at bounding box center [295, 162] width 26 height 13
click at [304, 186] on button "好奇心" at bounding box center [293, 189] width 27 height 21
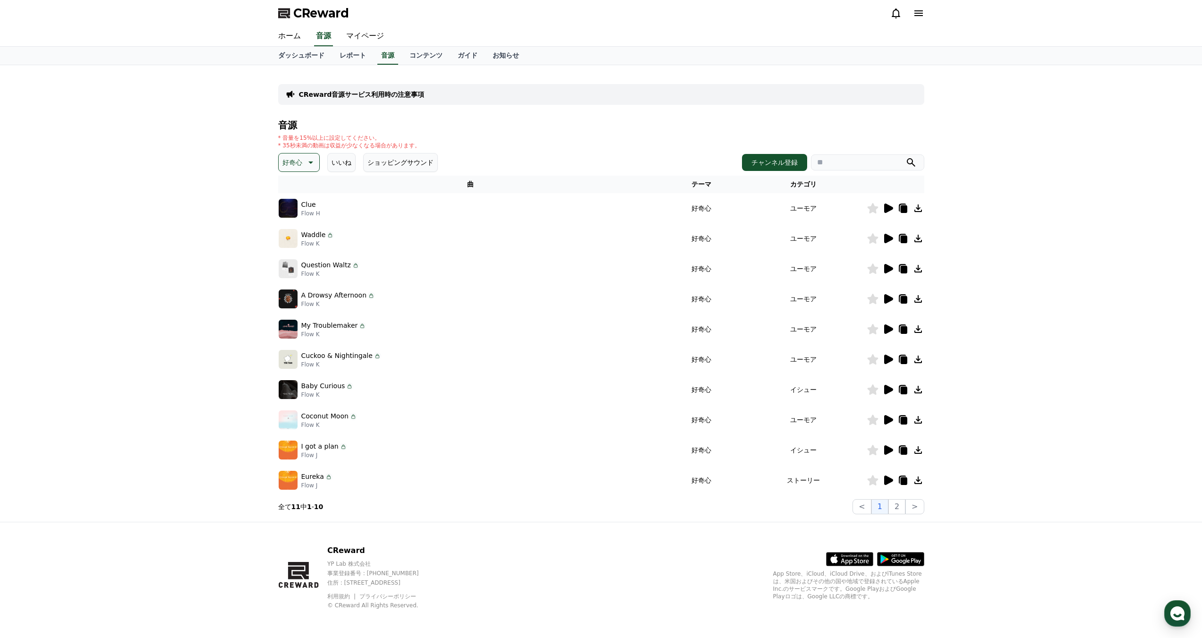
scroll to position [1, 0]
click at [381, 157] on button "ショッピングサウンド" at bounding box center [400, 161] width 75 height 19
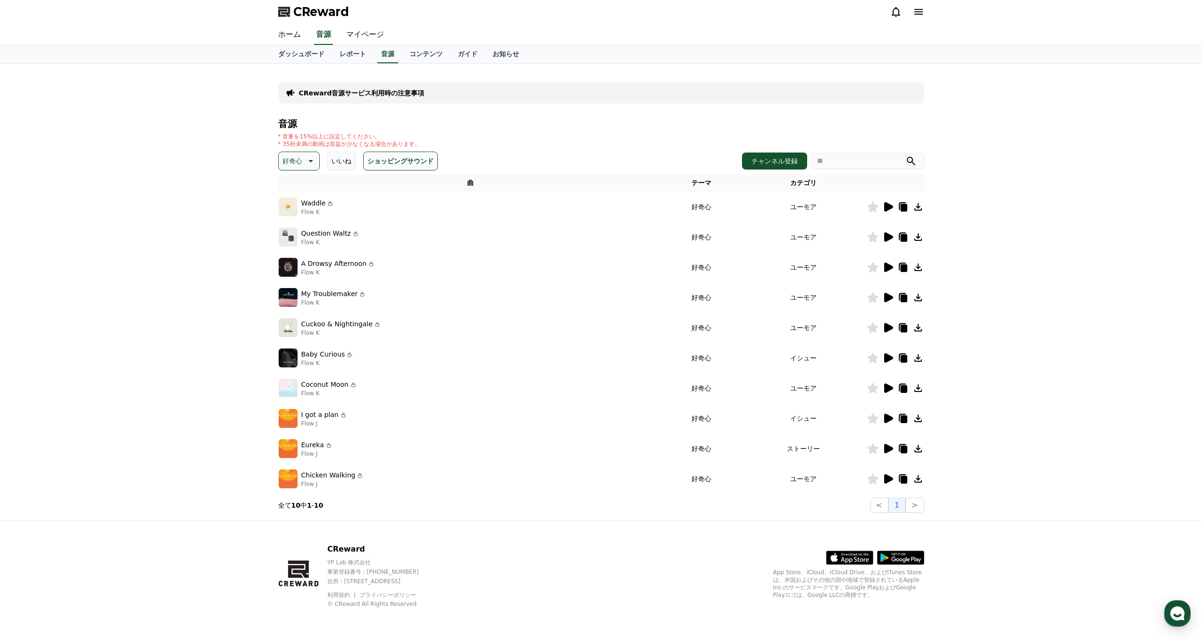
click at [379, 163] on button "ショッピングサウンド" at bounding box center [400, 161] width 75 height 19
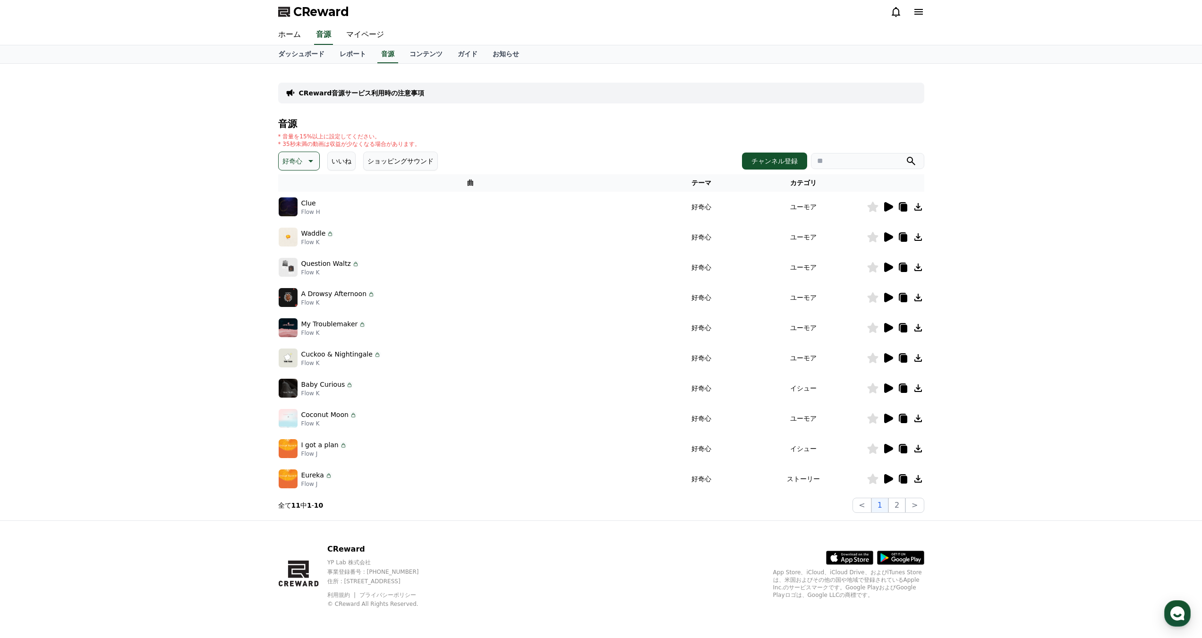
click at [345, 162] on button "いいね" at bounding box center [341, 161] width 28 height 19
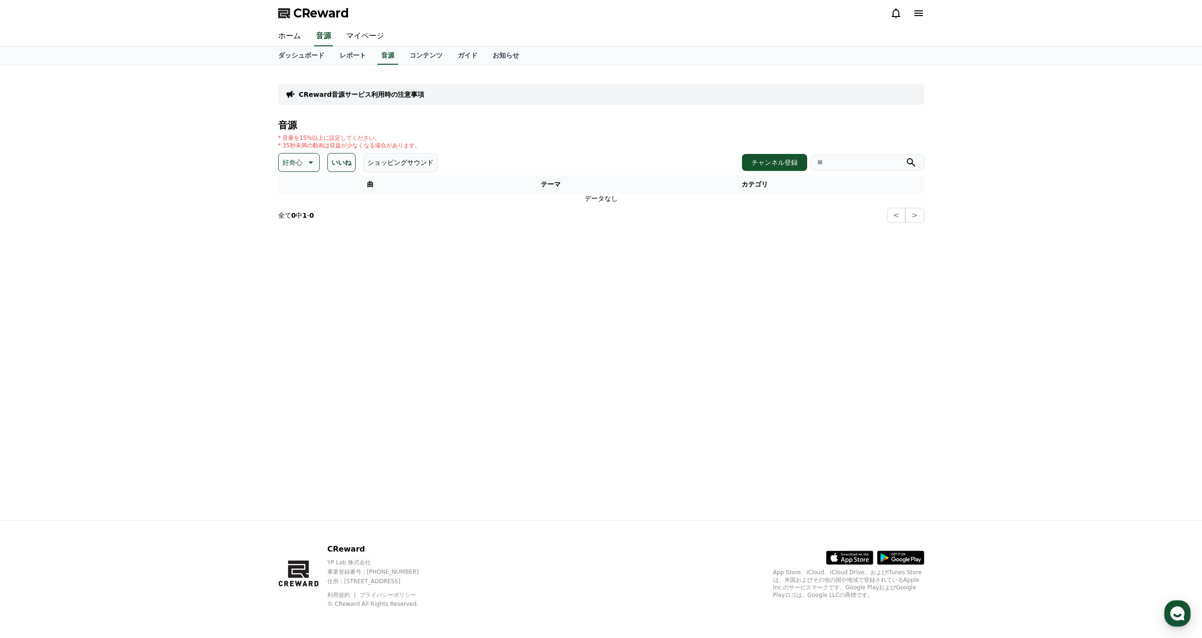
click at [345, 162] on button "いいね" at bounding box center [341, 162] width 28 height 19
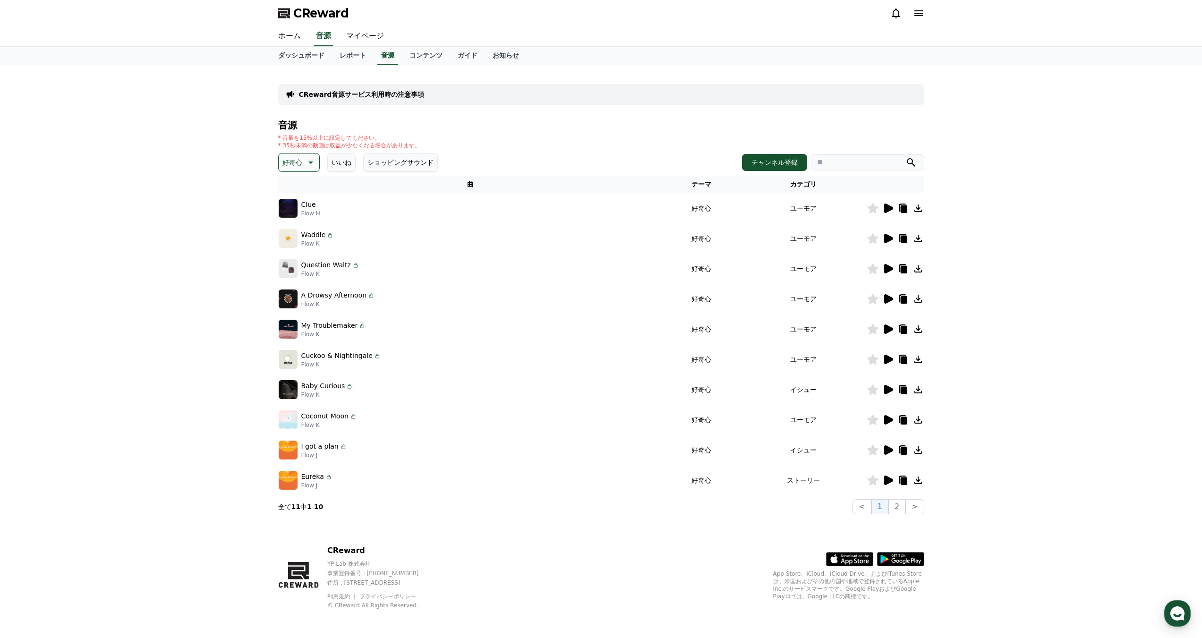
click at [887, 333] on icon at bounding box center [888, 328] width 9 height 9
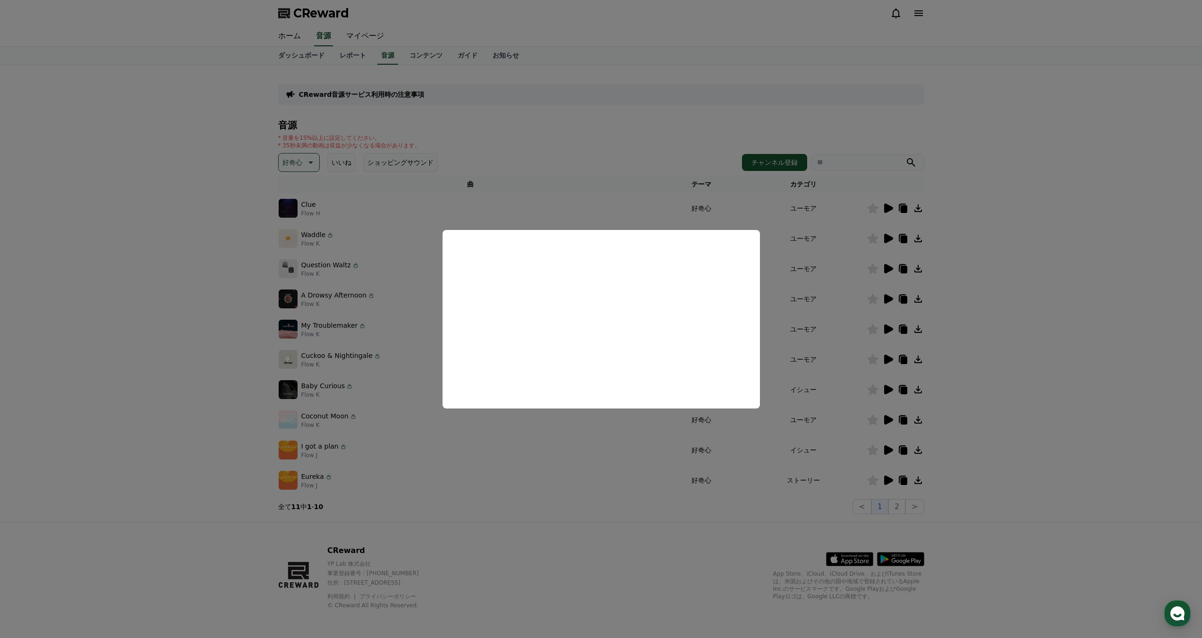
click at [663, 540] on button "close modal" at bounding box center [601, 319] width 1202 height 638
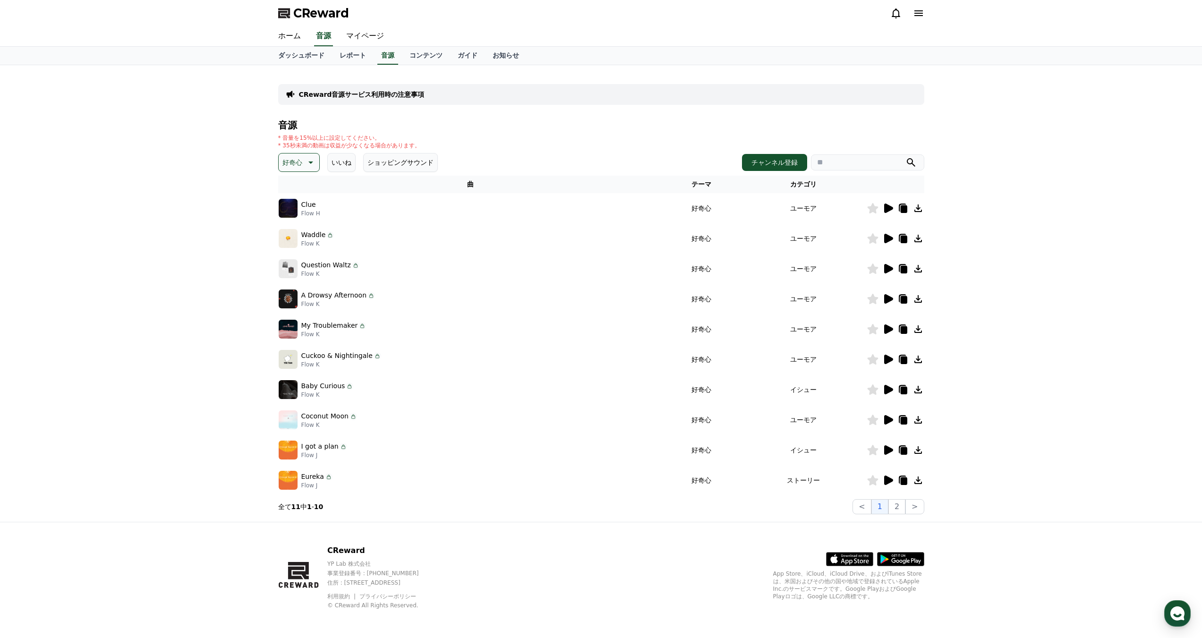
click at [304, 166] on icon at bounding box center [309, 162] width 11 height 11
click at [297, 238] on button "明るい" at bounding box center [293, 238] width 27 height 21
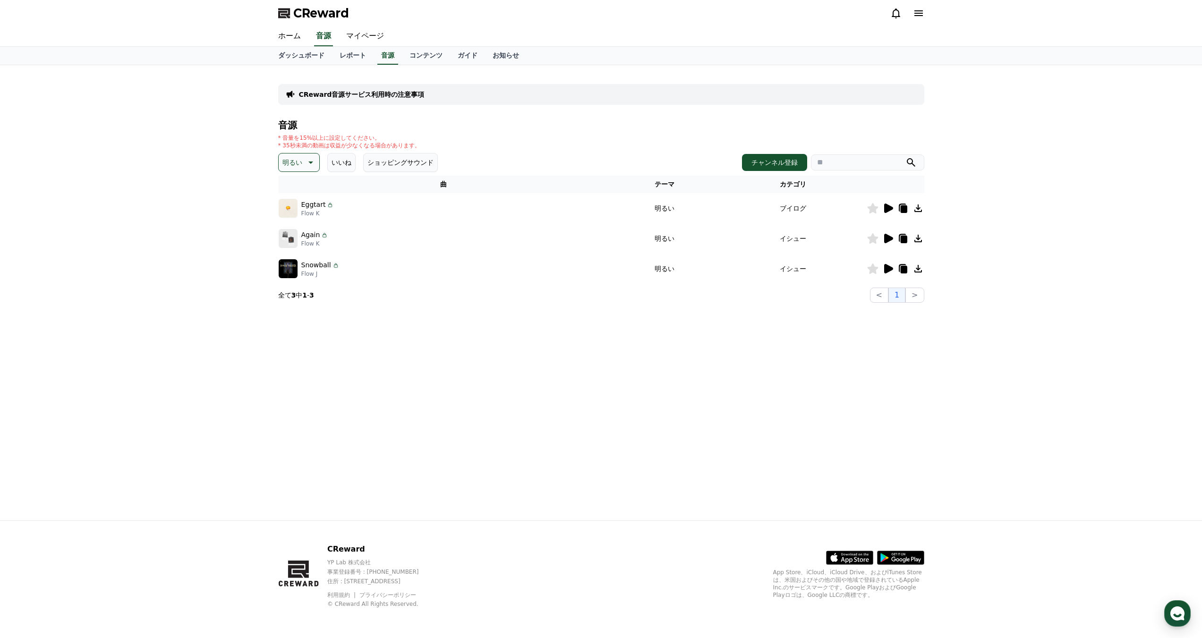
click at [306, 161] on icon at bounding box center [309, 162] width 11 height 11
click at [297, 264] on button "ポッピング" at bounding box center [300, 263] width 41 height 21
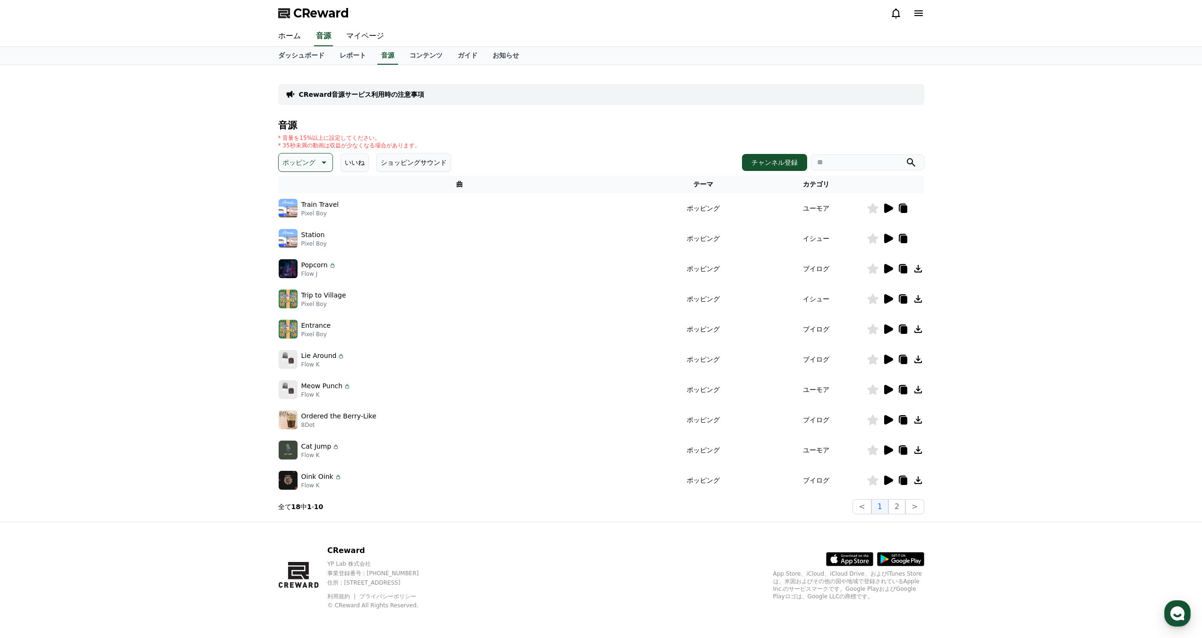
click at [883, 205] on icon at bounding box center [887, 208] width 11 height 11
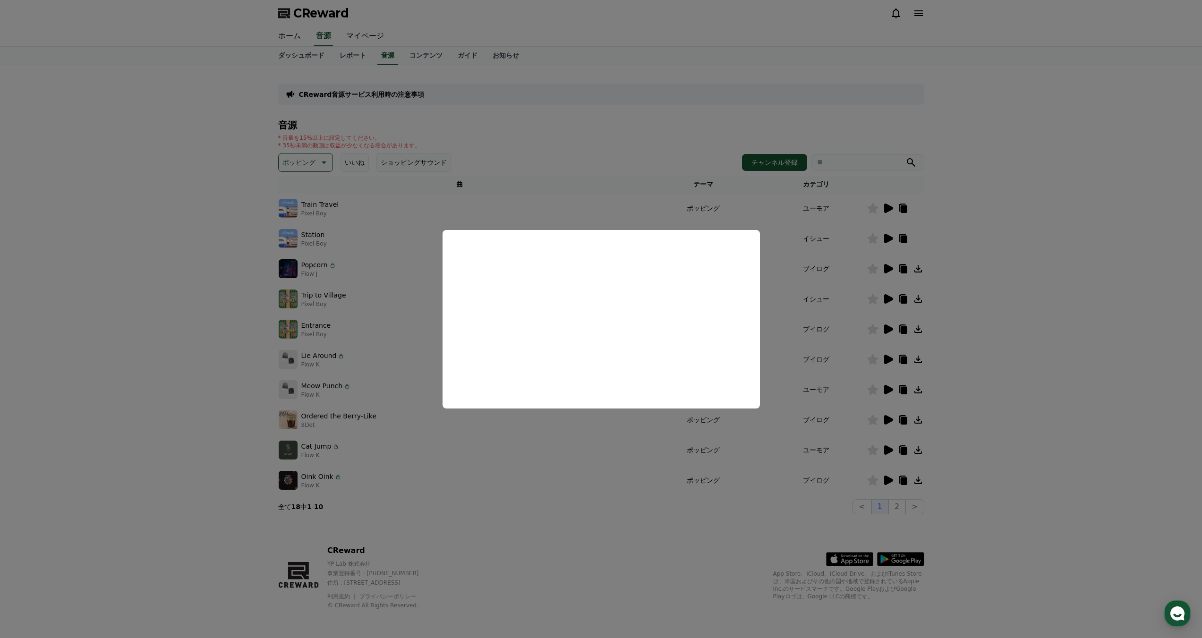
click at [985, 246] on button "close modal" at bounding box center [601, 319] width 1202 height 638
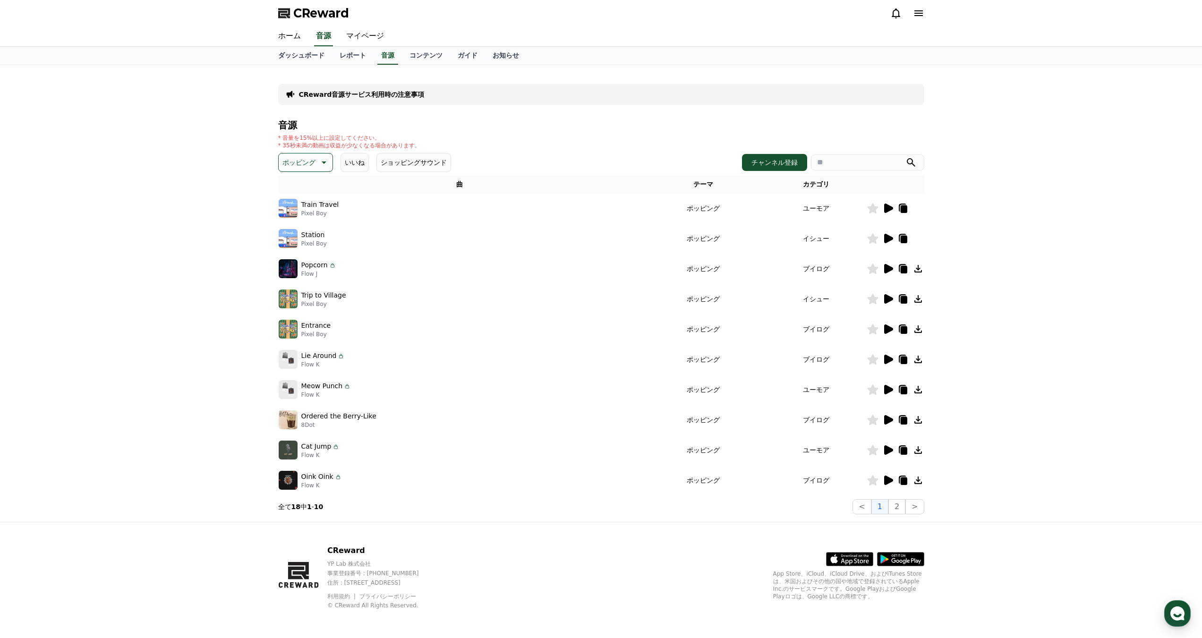
click at [891, 269] on icon at bounding box center [888, 268] width 9 height 9
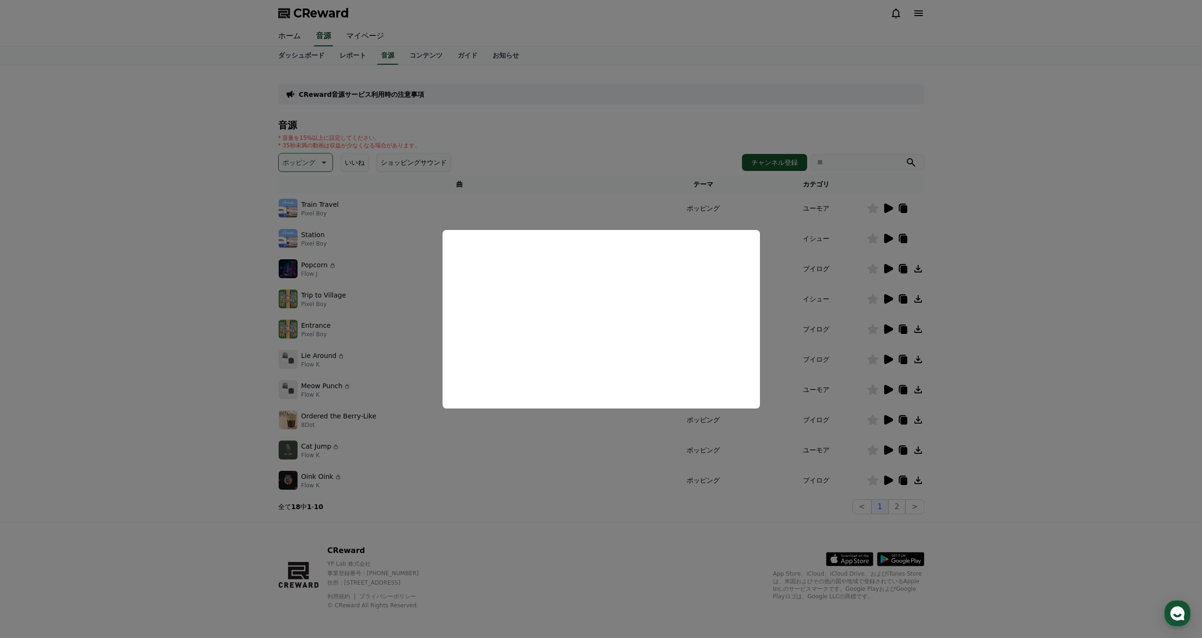
click at [645, 531] on button "close modal" at bounding box center [601, 319] width 1202 height 638
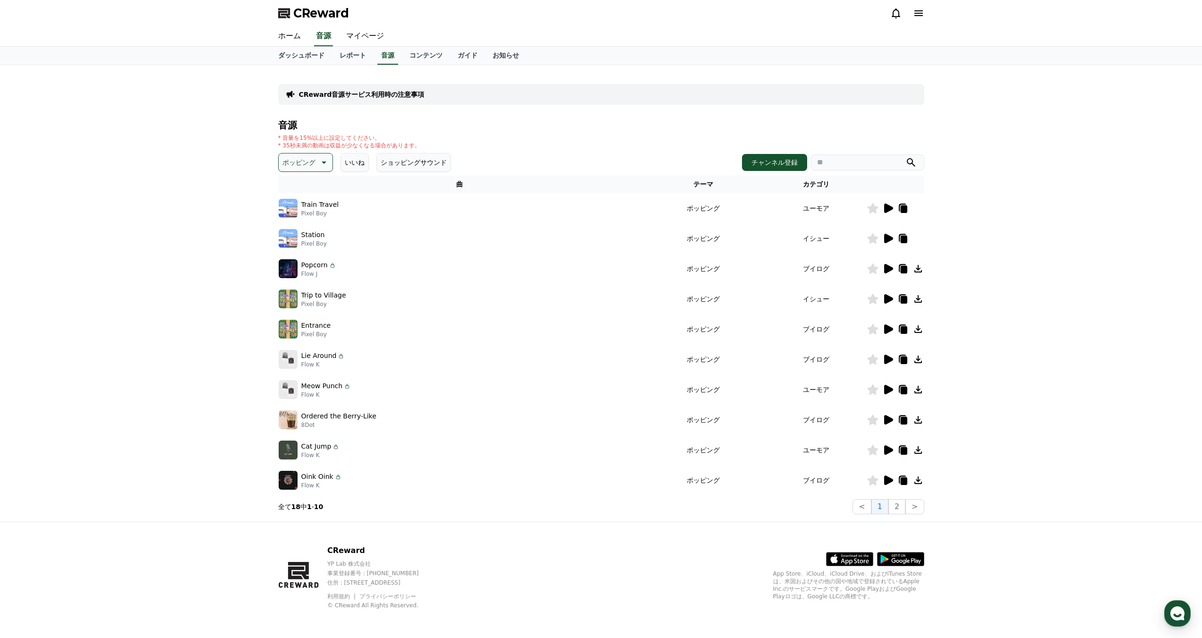
click at [890, 302] on icon at bounding box center [887, 298] width 11 height 11
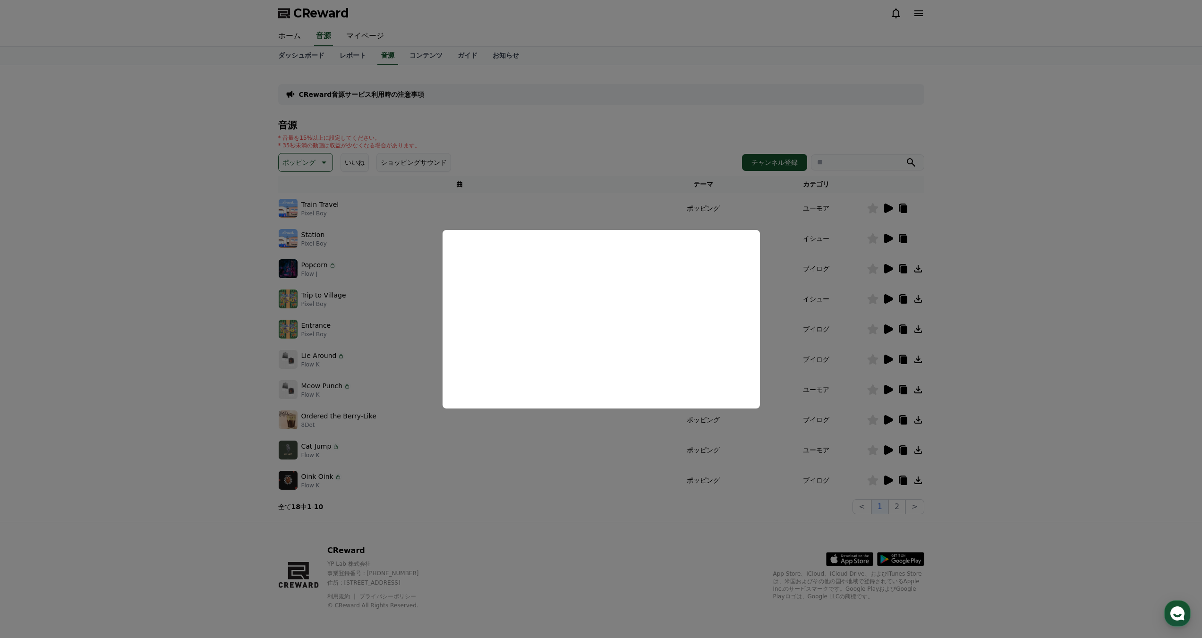
click at [588, 484] on button "close modal" at bounding box center [601, 319] width 1202 height 638
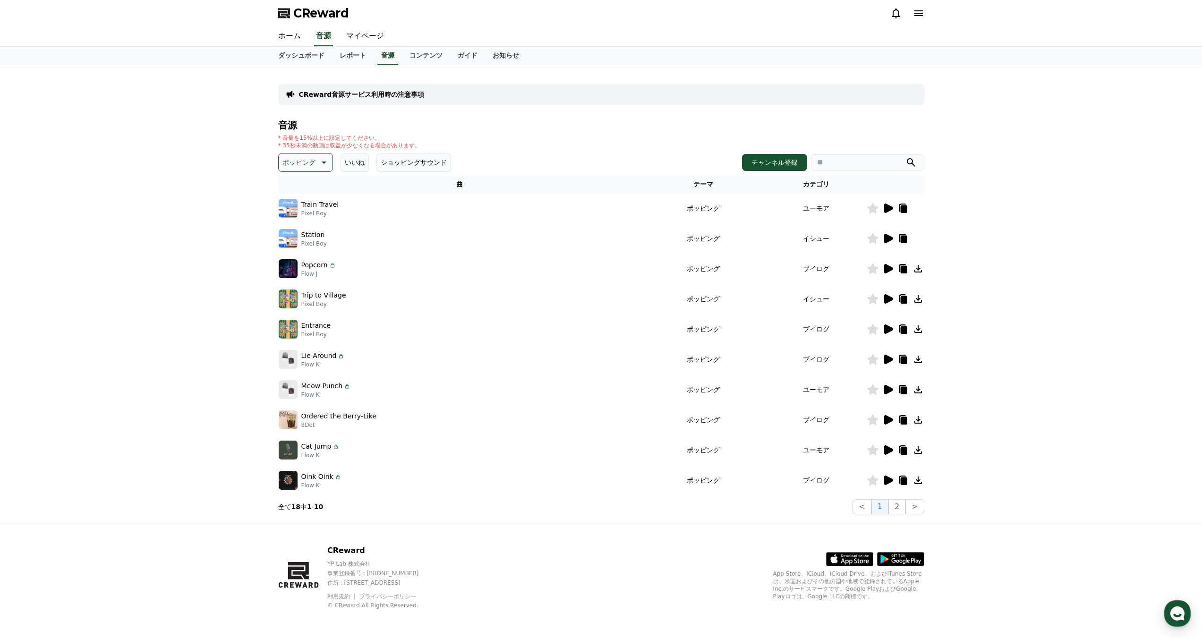
click at [892, 359] on icon at bounding box center [888, 359] width 9 height 9
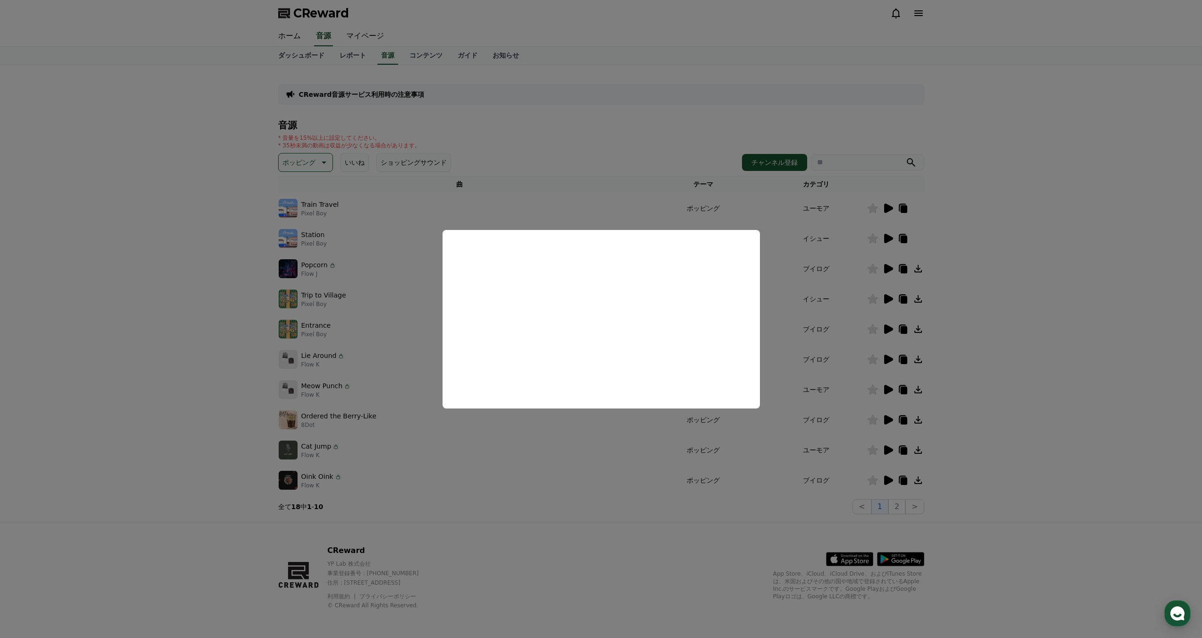
click at [616, 501] on button "close modal" at bounding box center [601, 319] width 1202 height 638
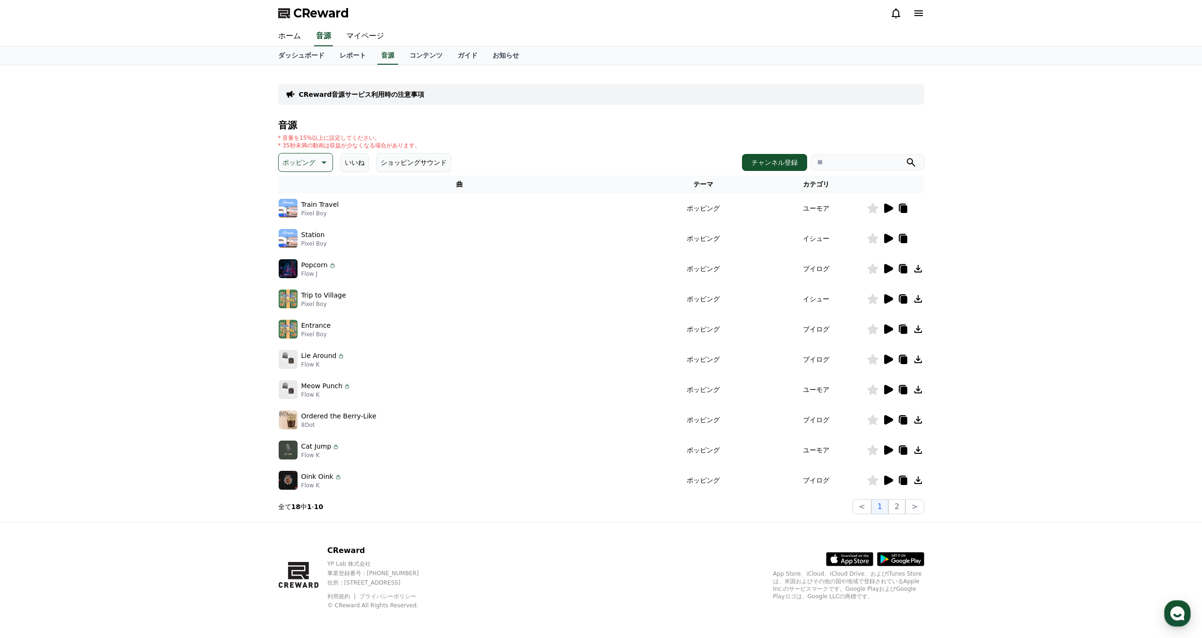
scroll to position [1, 0]
click at [895, 500] on button "2" at bounding box center [896, 505] width 17 height 15
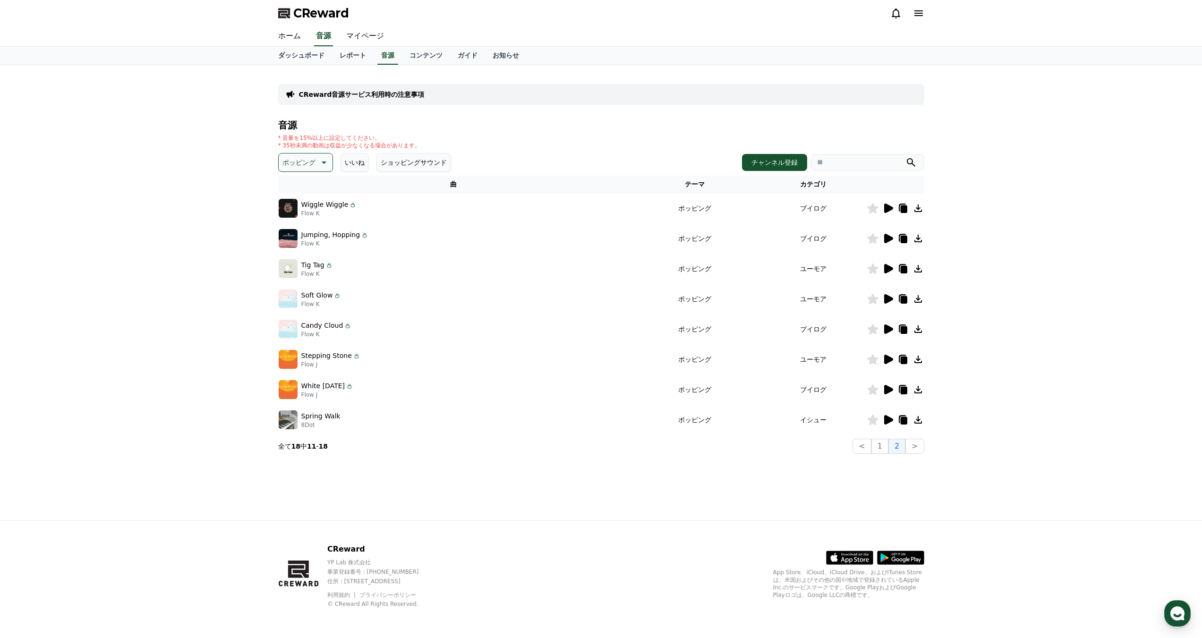
click at [317, 163] on icon at bounding box center [322, 162] width 11 height 11
click at [298, 265] on button "反転" at bounding box center [290, 265] width 21 height 21
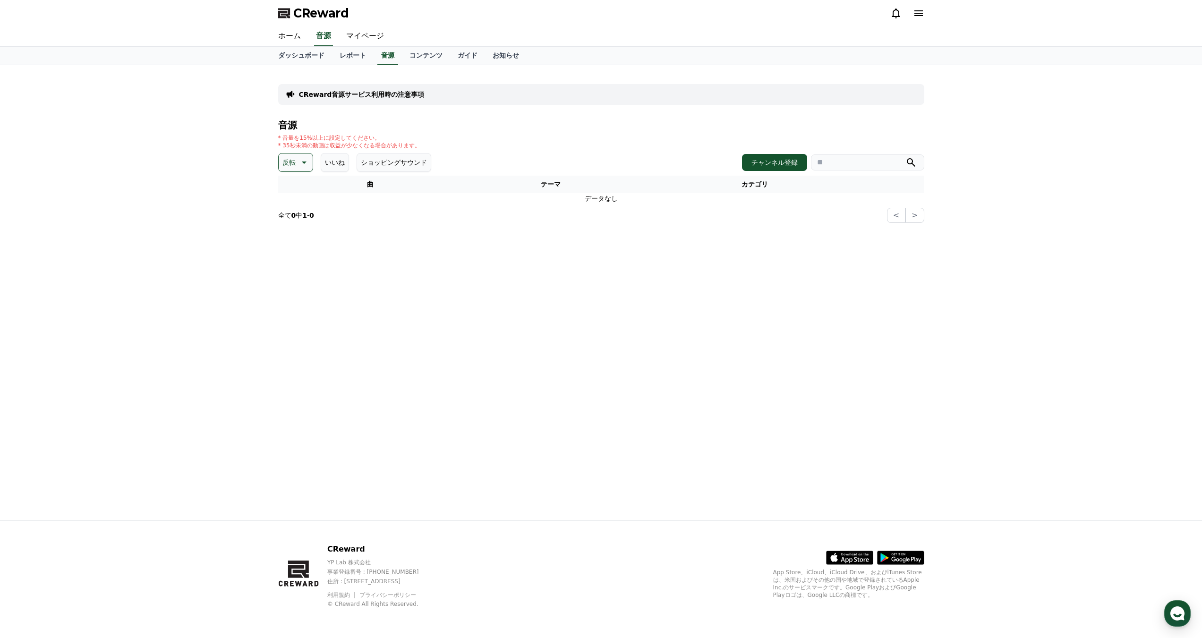
click at [308, 168] on icon at bounding box center [302, 162] width 11 height 11
click at [294, 246] on button "喜ばしい" at bounding box center [297, 244] width 34 height 21
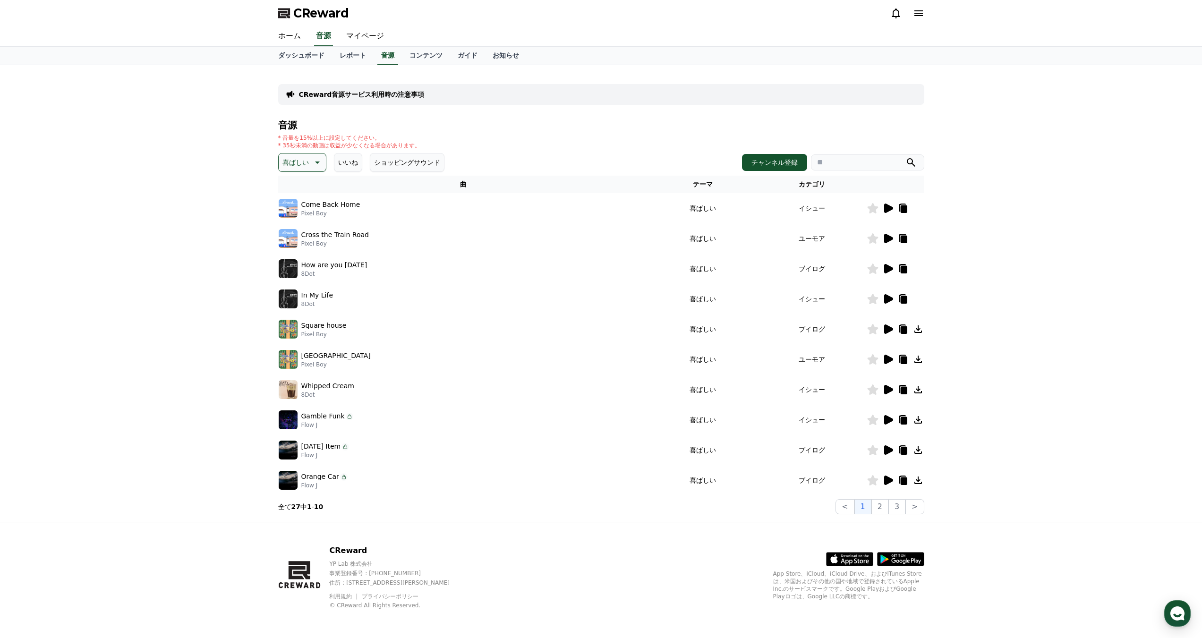
click at [890, 425] on icon at bounding box center [887, 419] width 11 height 11
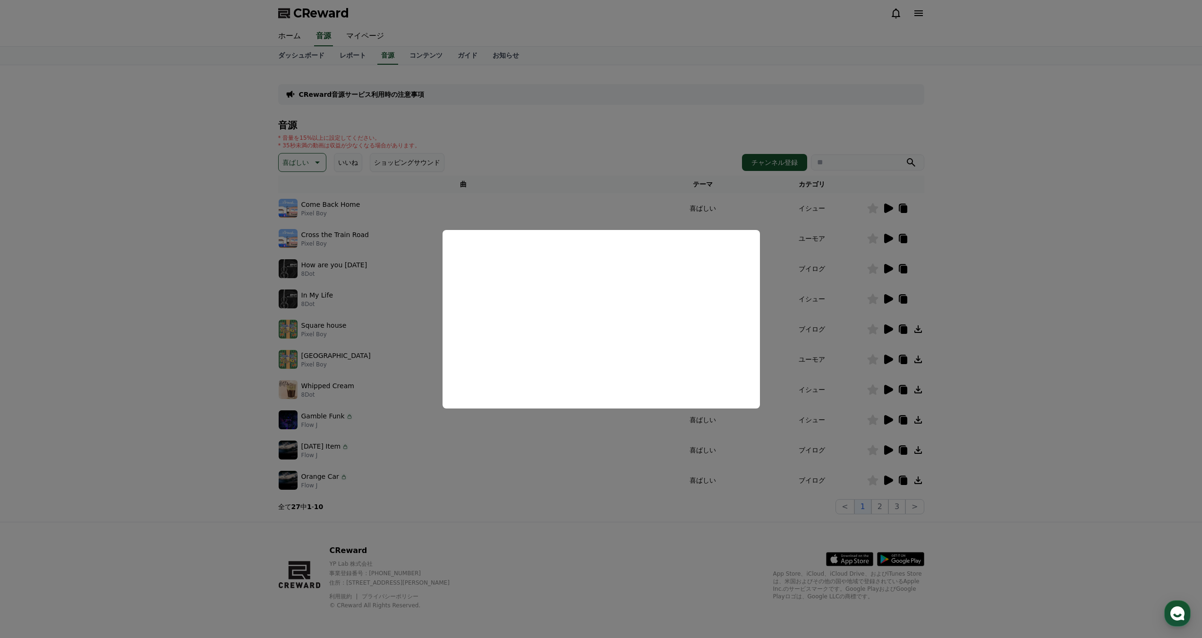
click at [631, 492] on button "close modal" at bounding box center [601, 319] width 1202 height 638
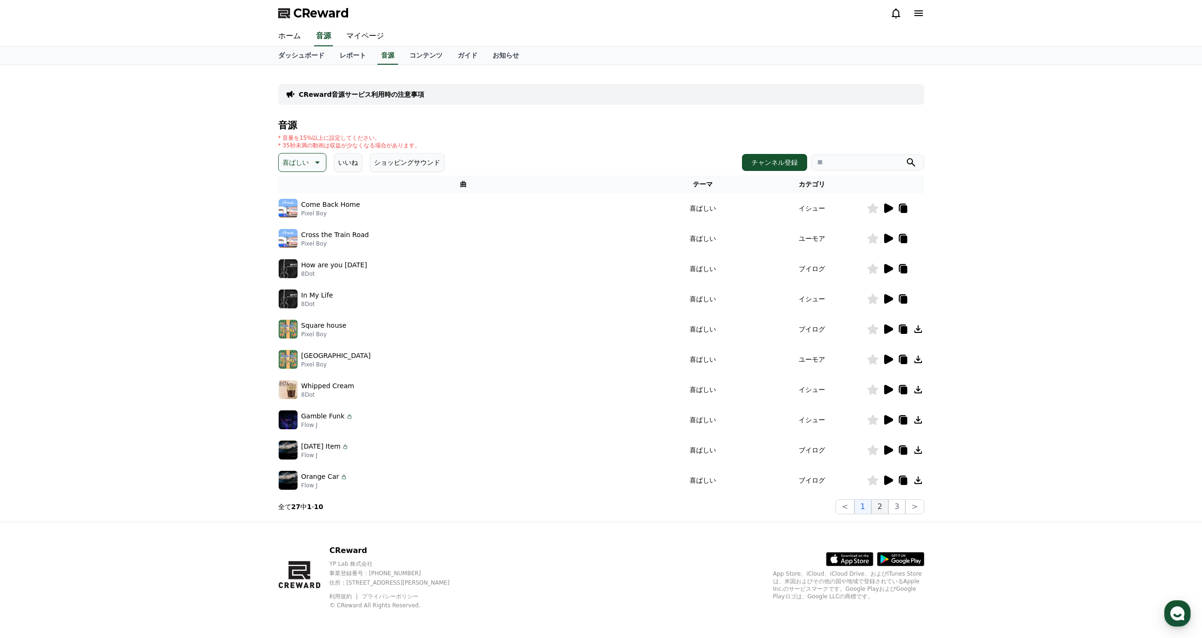
click at [878, 509] on button "2" at bounding box center [879, 506] width 17 height 15
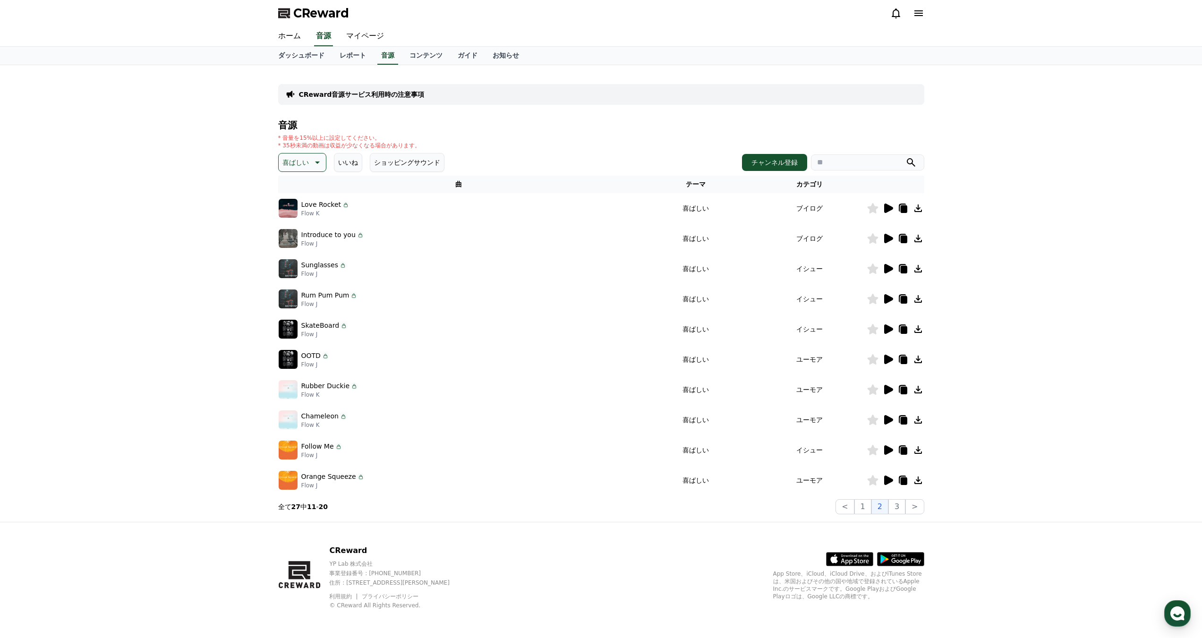
click at [889, 265] on icon at bounding box center [887, 268] width 11 height 11
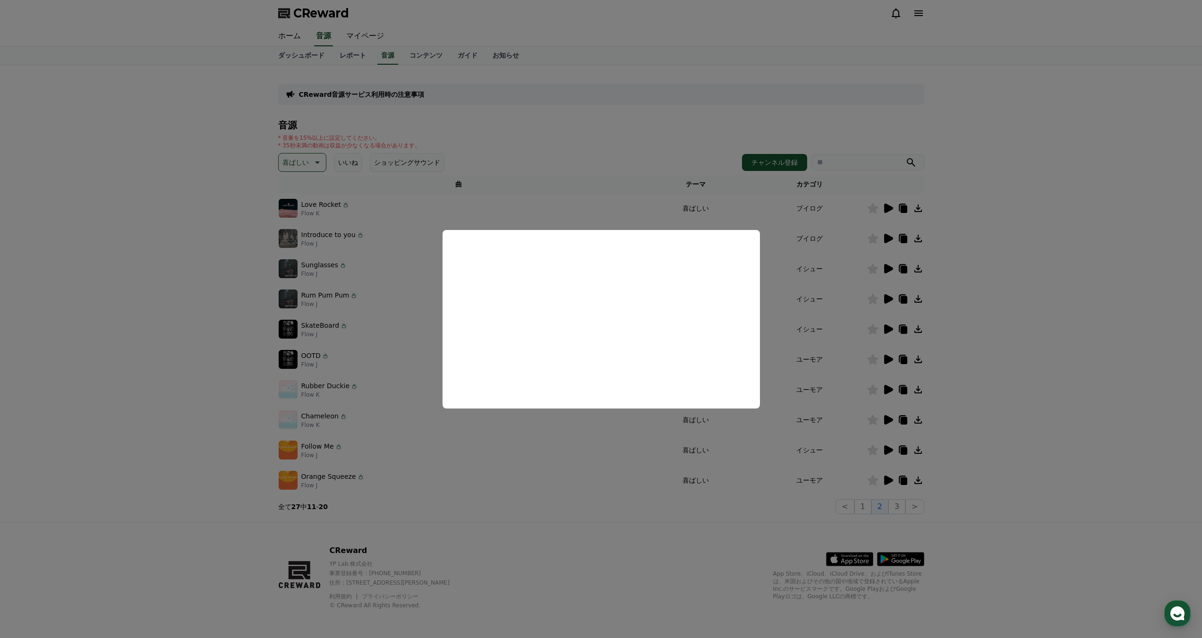
click at [684, 566] on button "close modal" at bounding box center [601, 319] width 1202 height 638
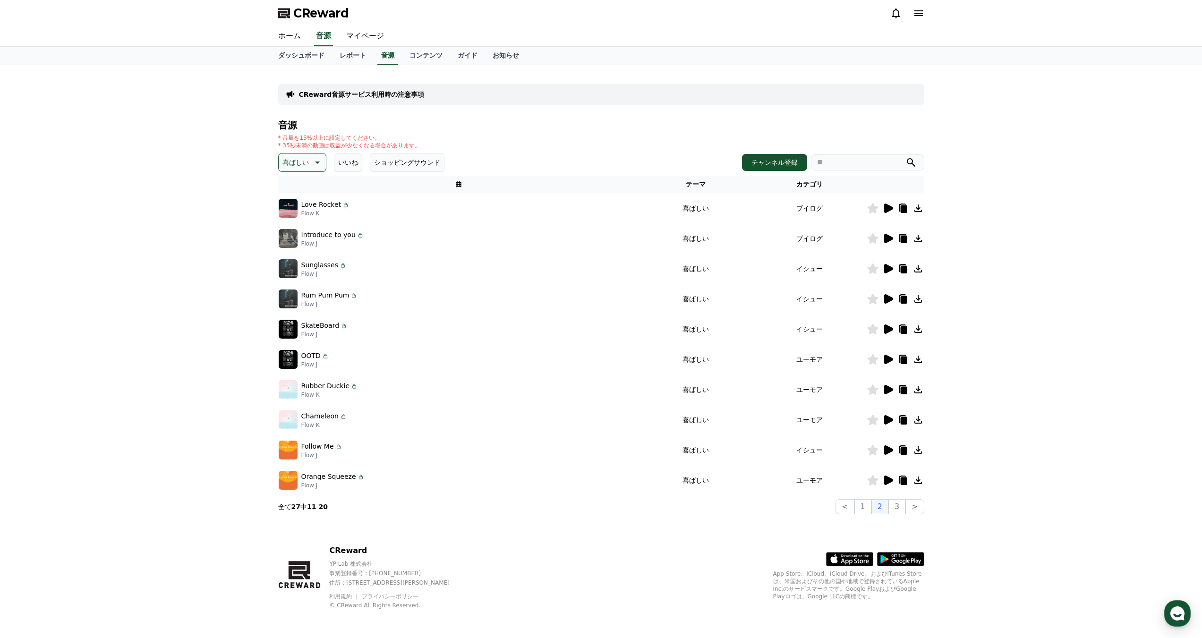
click at [885, 390] on icon at bounding box center [888, 389] width 9 height 9
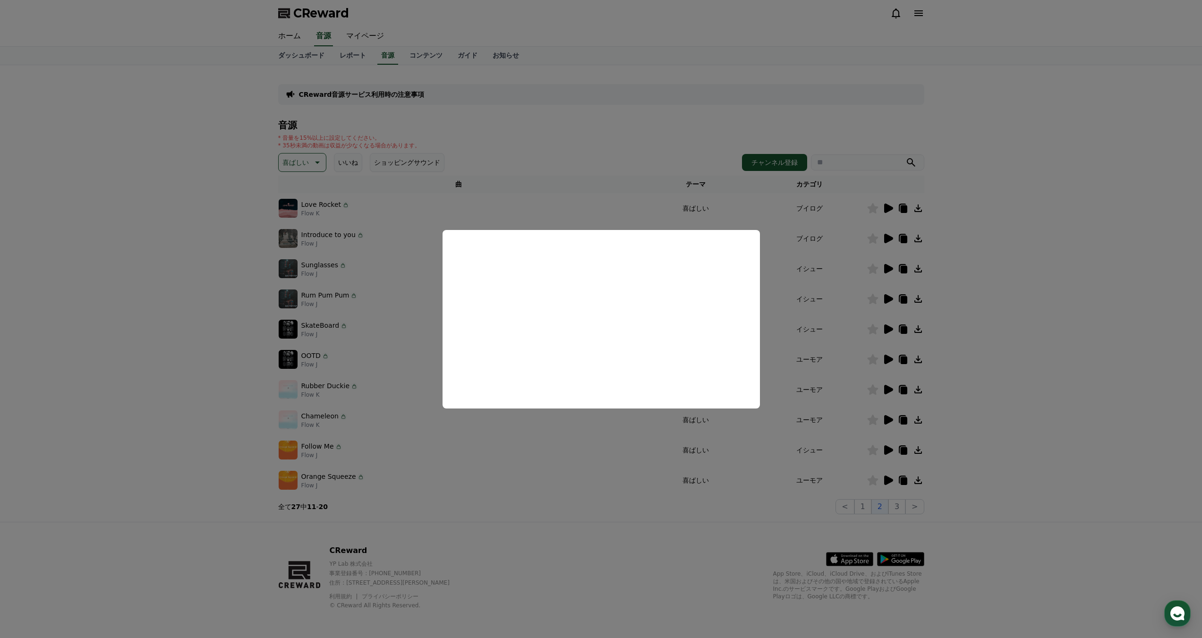
click at [702, 512] on button "close modal" at bounding box center [601, 319] width 1202 height 638
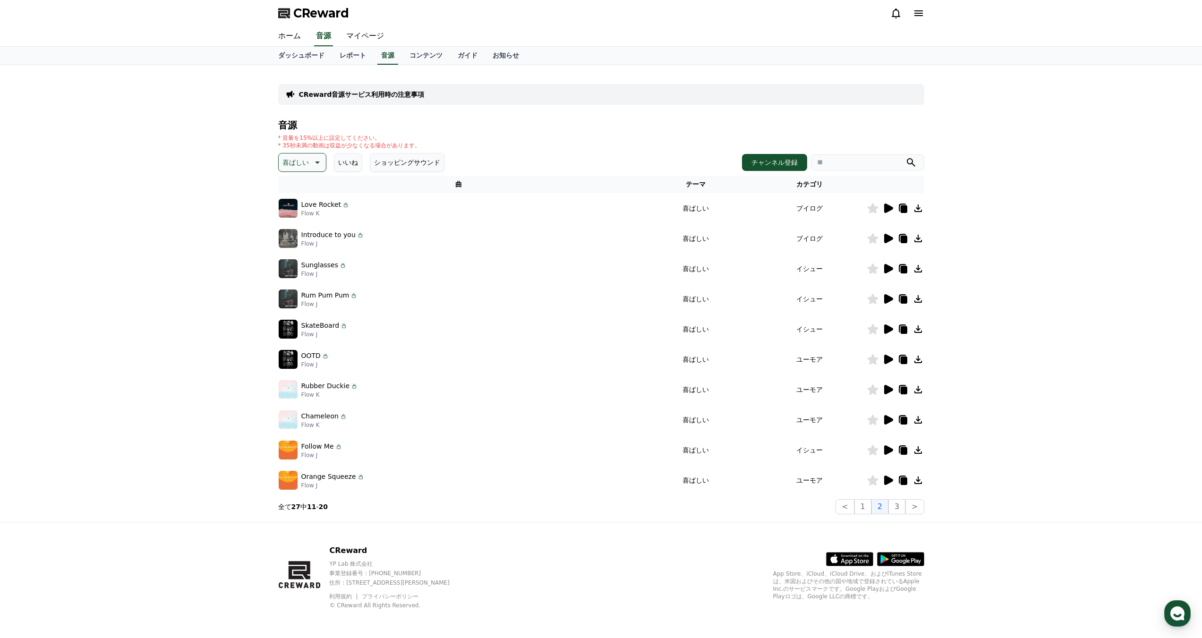
click at [885, 420] on icon at bounding box center [888, 419] width 9 height 9
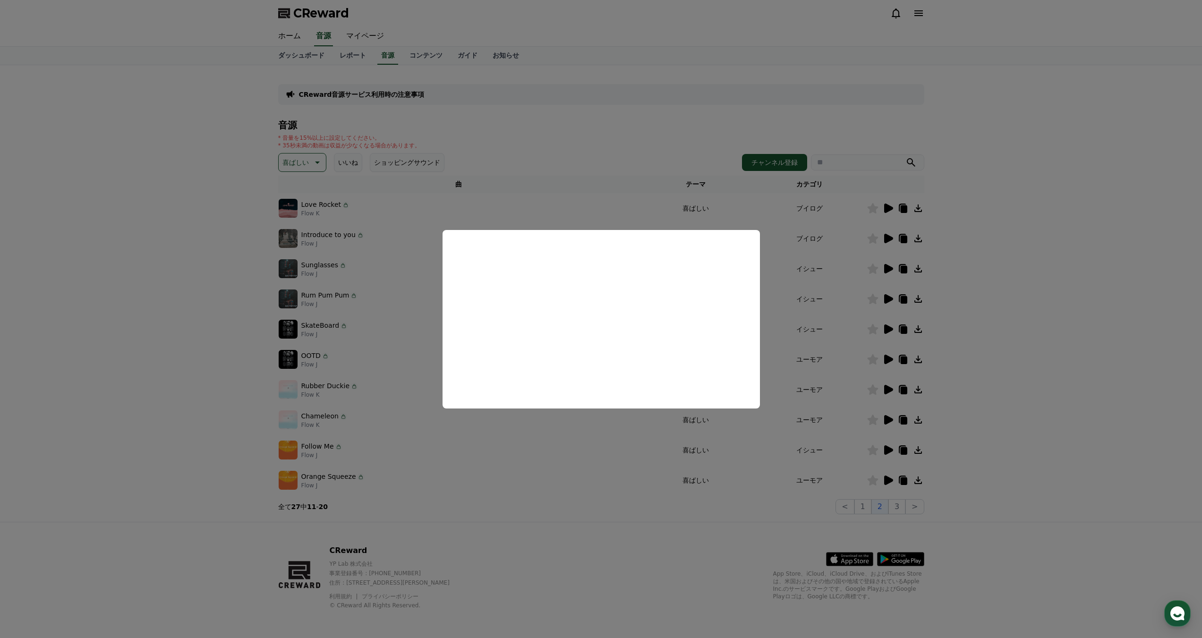
drag, startPoint x: 577, startPoint y: 565, endPoint x: 579, endPoint y: 571, distance: 6.3
click at [578, 568] on button "close modal" at bounding box center [601, 319] width 1202 height 638
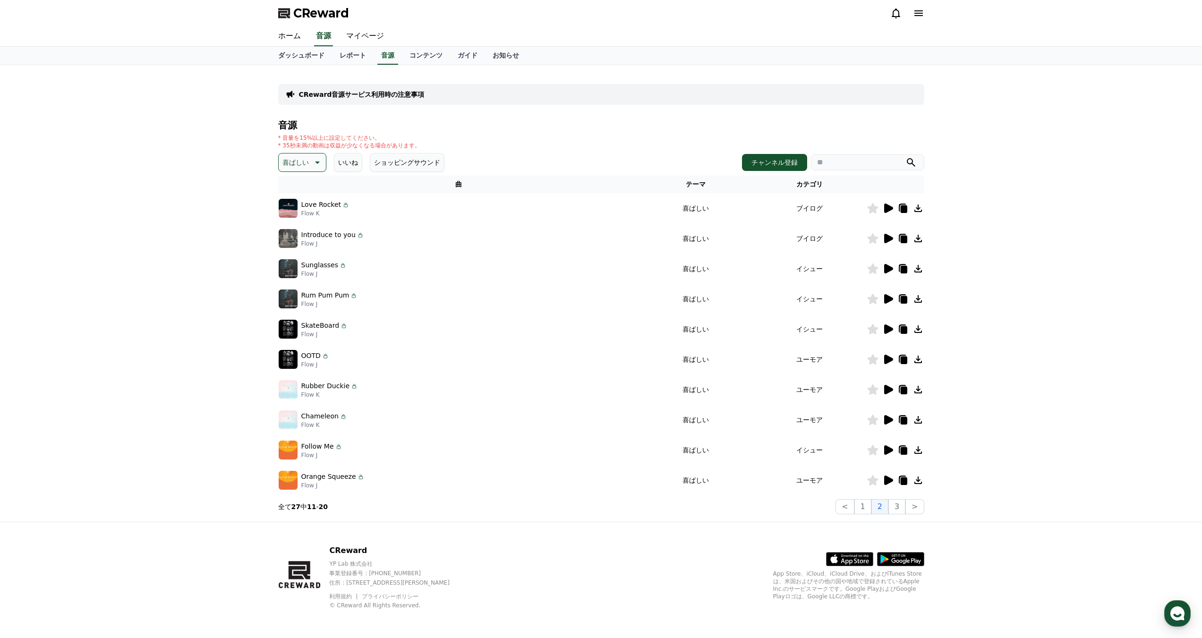
click at [885, 450] on icon at bounding box center [888, 449] width 9 height 9
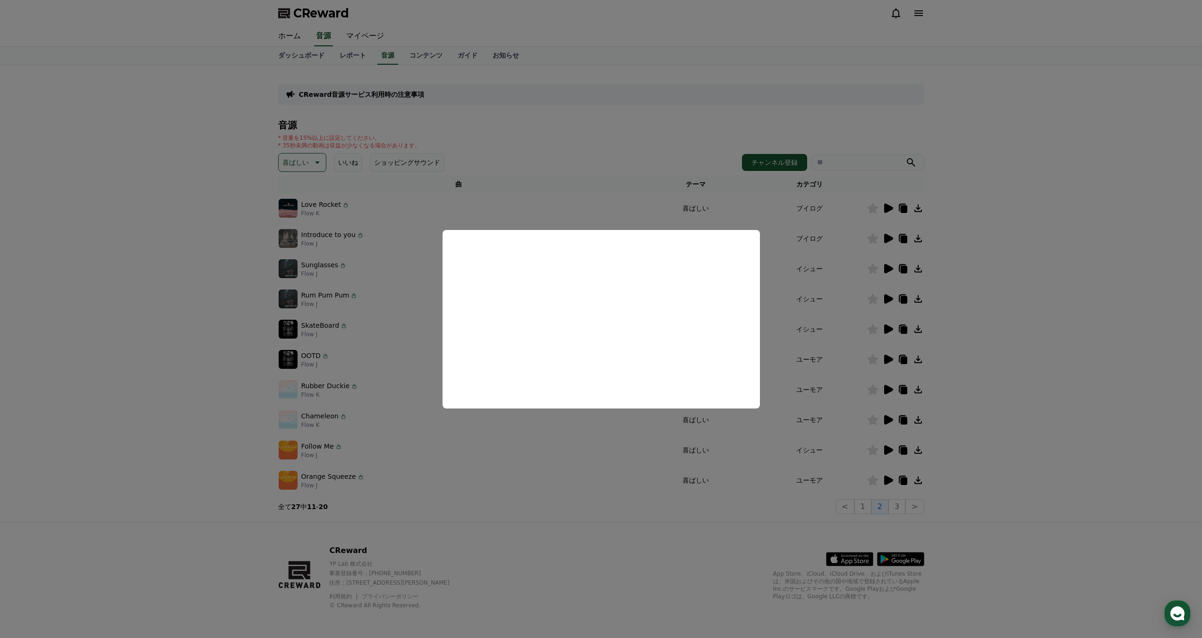
click at [999, 492] on button "close modal" at bounding box center [601, 319] width 1202 height 638
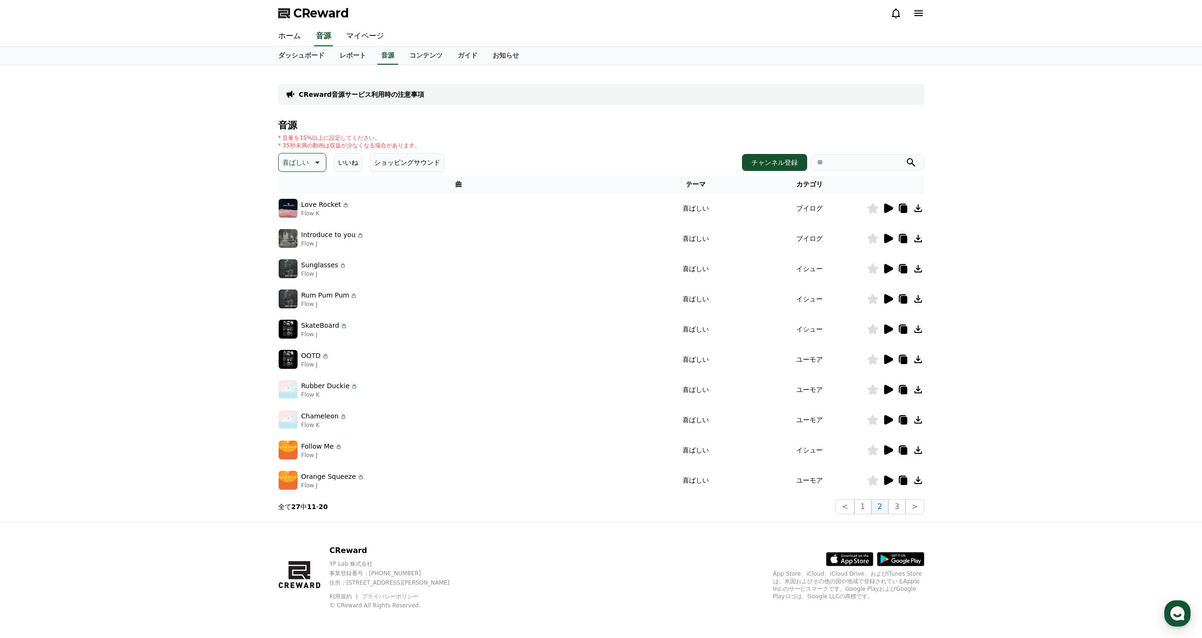
click at [885, 481] on icon at bounding box center [888, 479] width 9 height 9
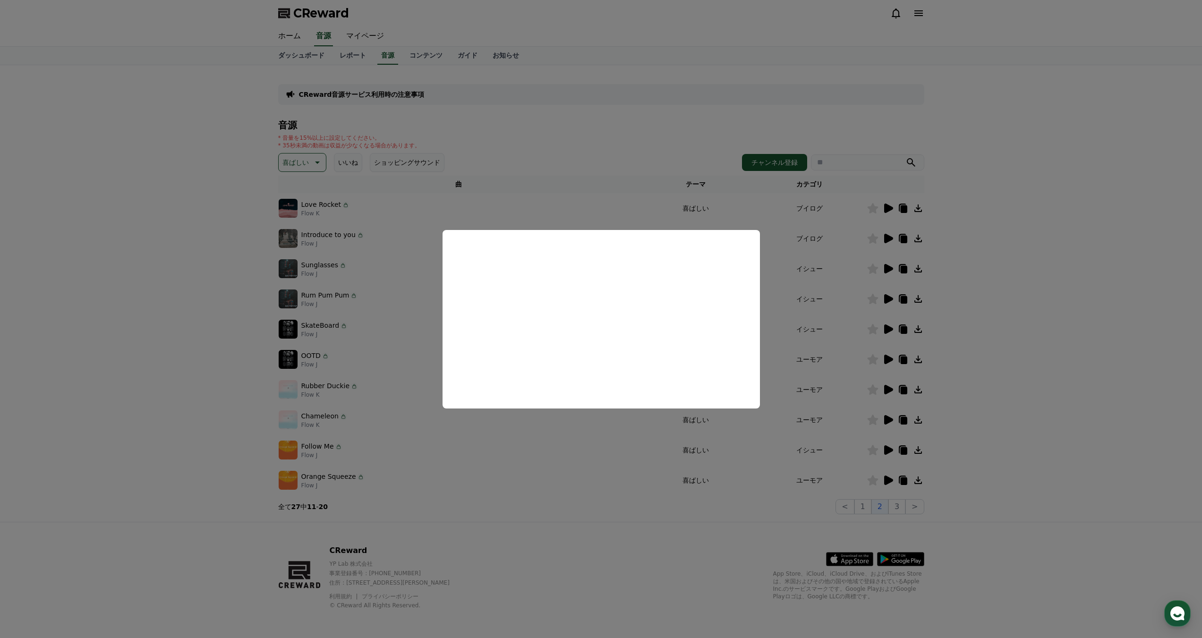
click at [1031, 348] on button "close modal" at bounding box center [601, 319] width 1202 height 638
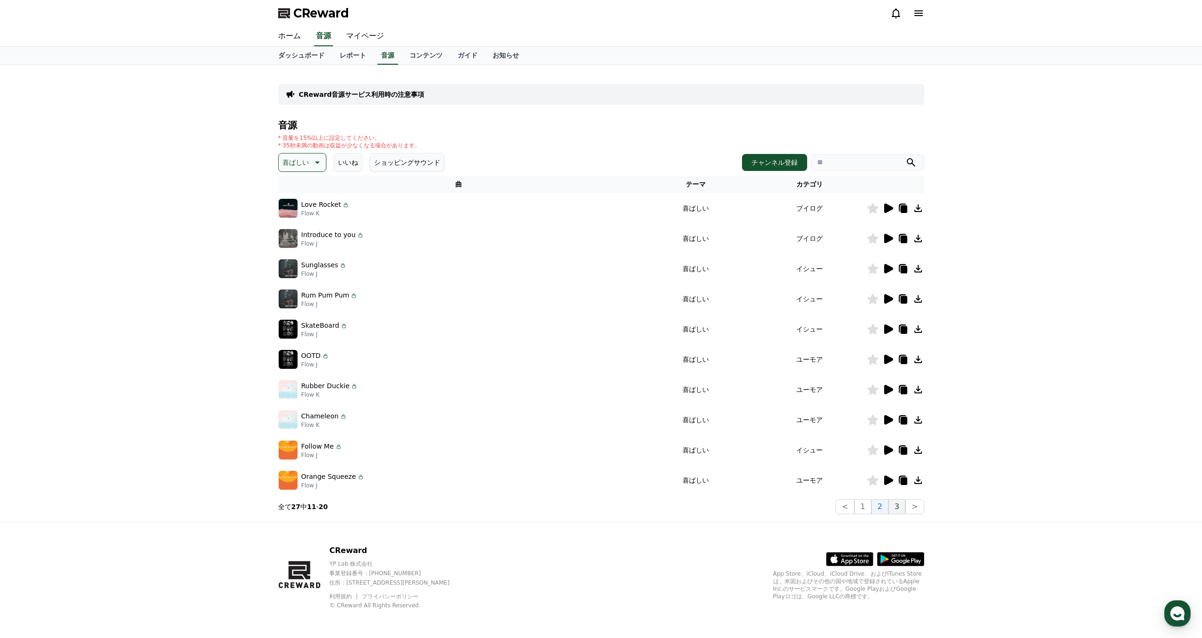
click at [893, 511] on button "3" at bounding box center [896, 506] width 17 height 15
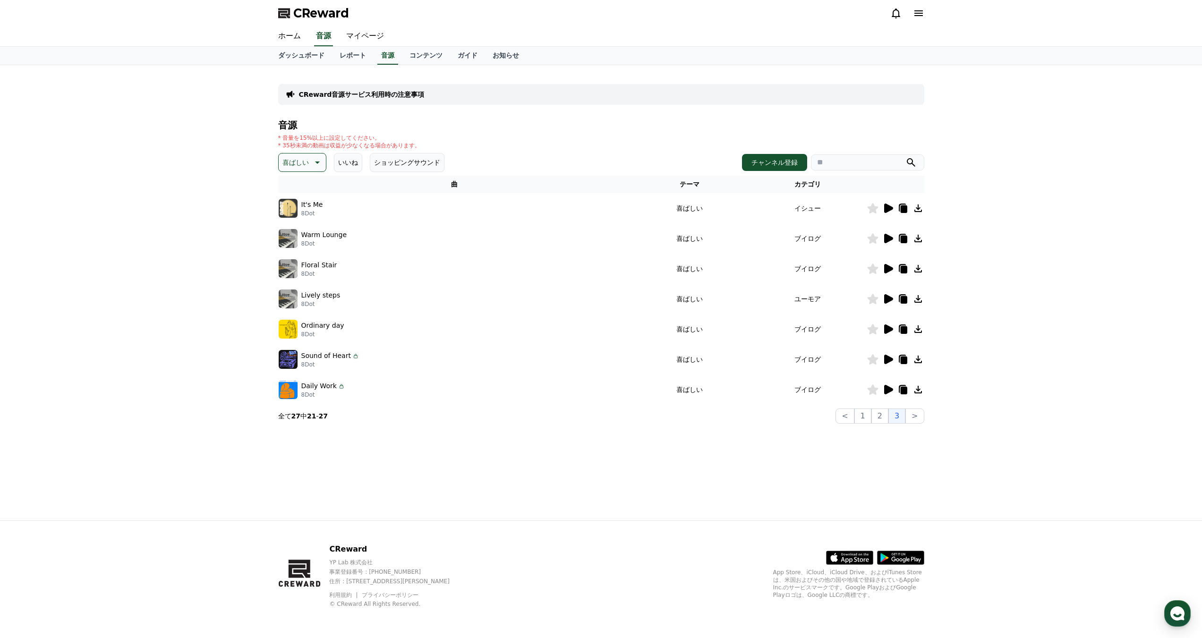
click at [888, 205] on icon at bounding box center [888, 208] width 9 height 9
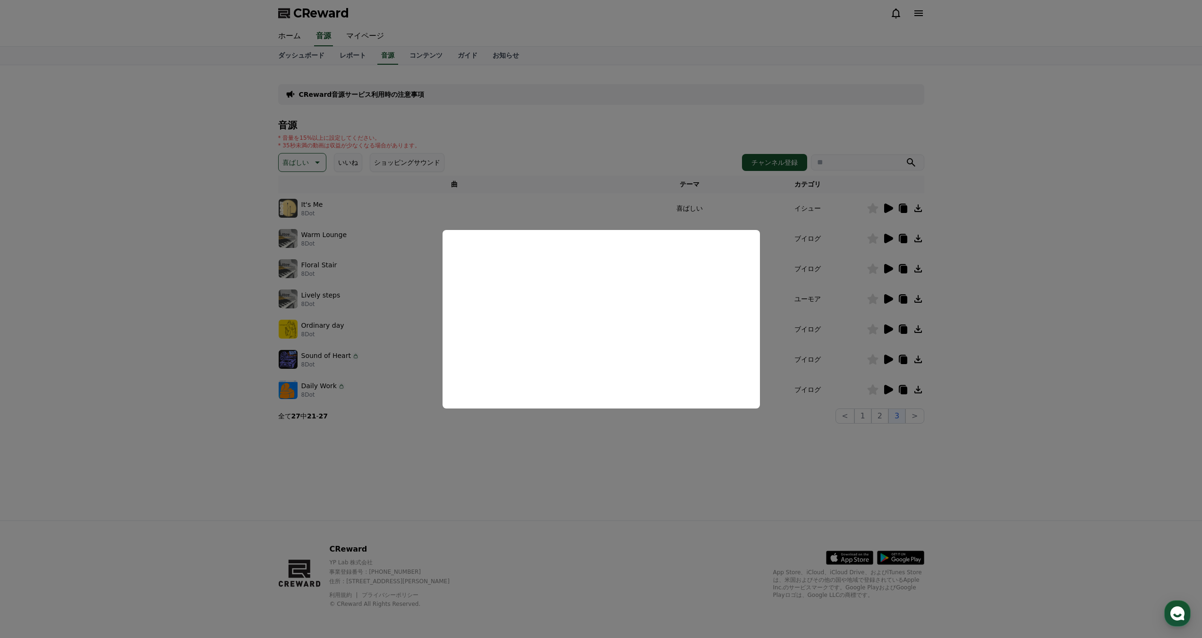
click at [1055, 438] on button "close modal" at bounding box center [601, 319] width 1202 height 638
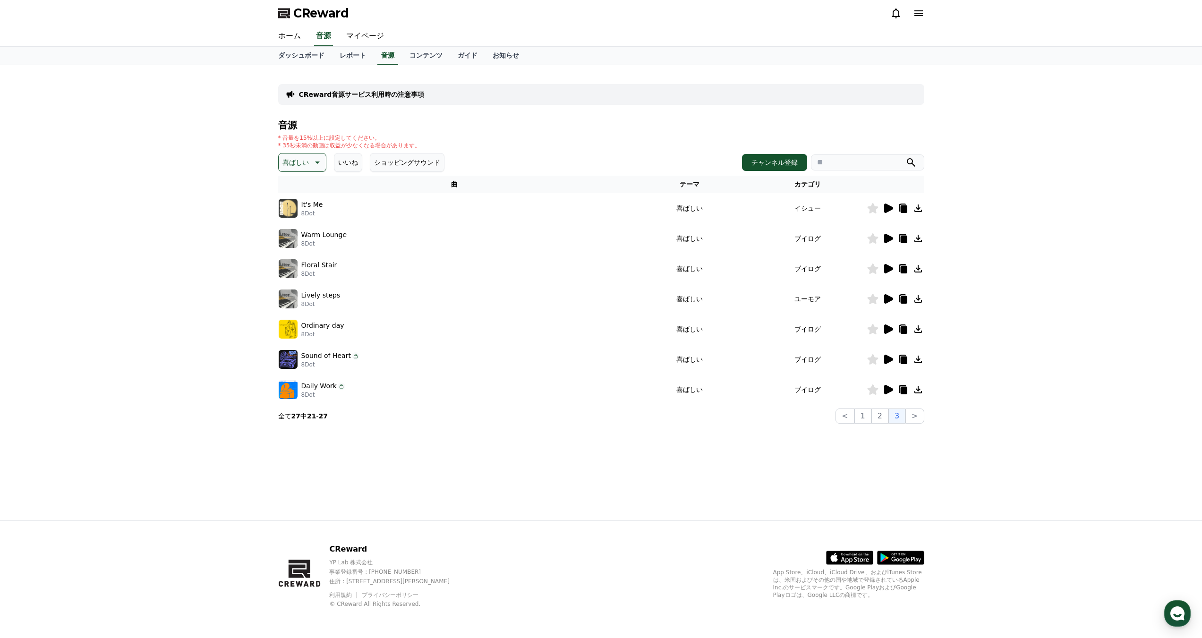
click at [878, 213] on icon at bounding box center [872, 208] width 11 height 10
click at [924, 209] on td at bounding box center [895, 208] width 58 height 30
click at [919, 209] on icon at bounding box center [917, 208] width 11 height 11
click at [788, 164] on button "チャンネル登録" at bounding box center [774, 162] width 65 height 17
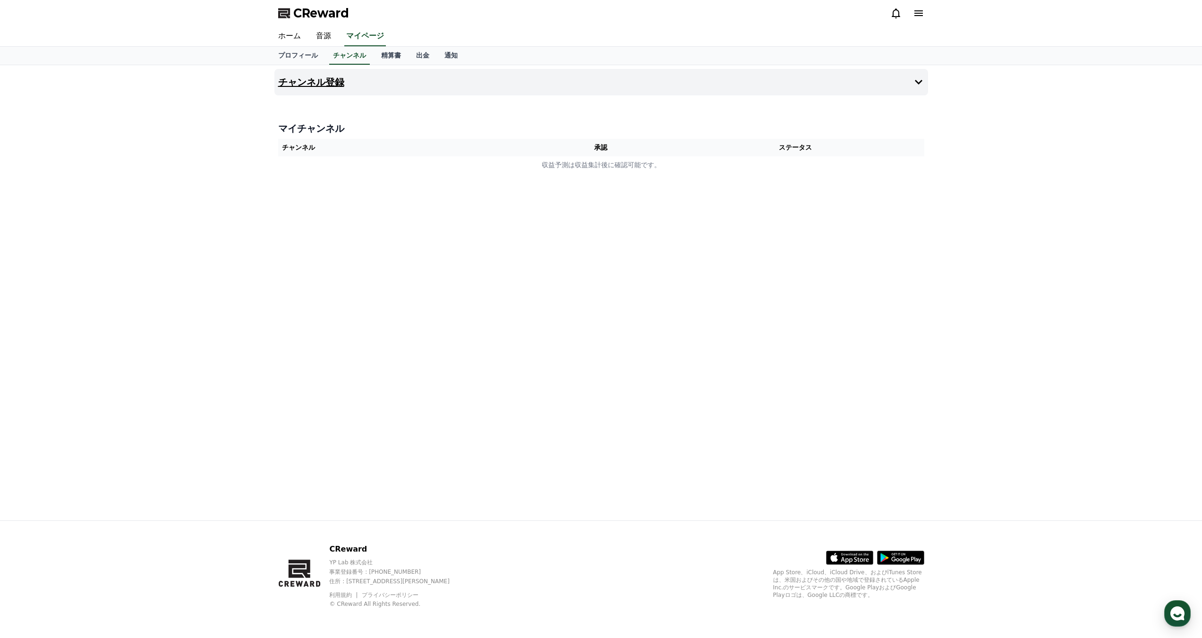
click at [923, 89] on button "チャンネル登録" at bounding box center [600, 82] width 653 height 26
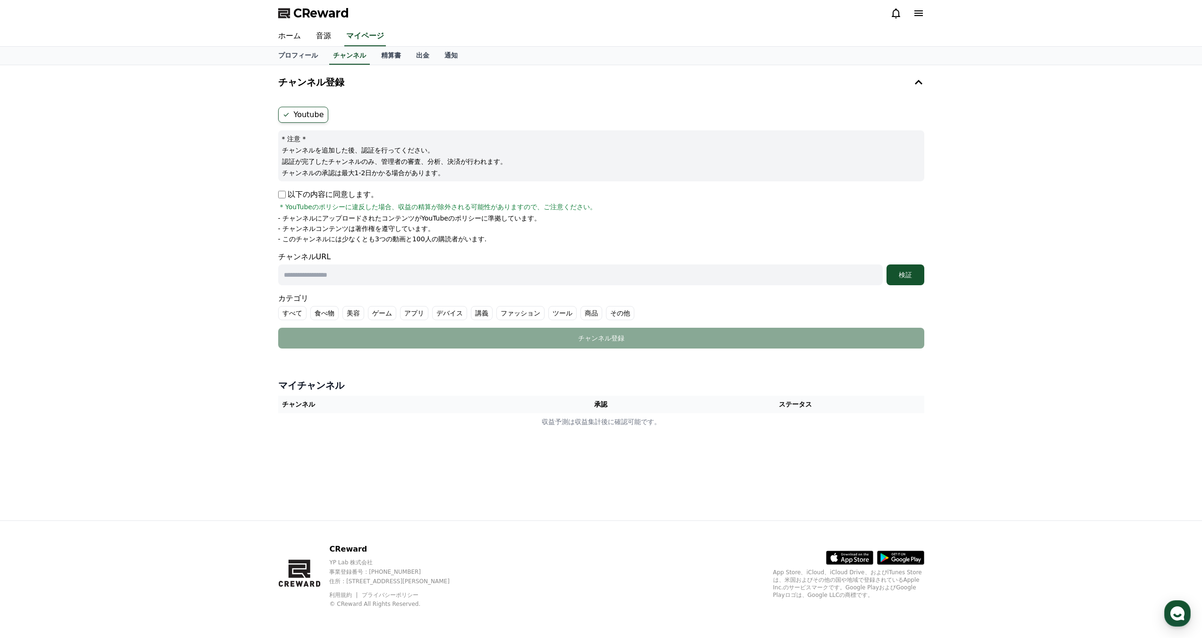
click at [385, 270] on input "text" at bounding box center [580, 274] width 604 height 21
paste input "**********"
type input "**********"
click at [911, 278] on div "検証" at bounding box center [905, 274] width 30 height 9
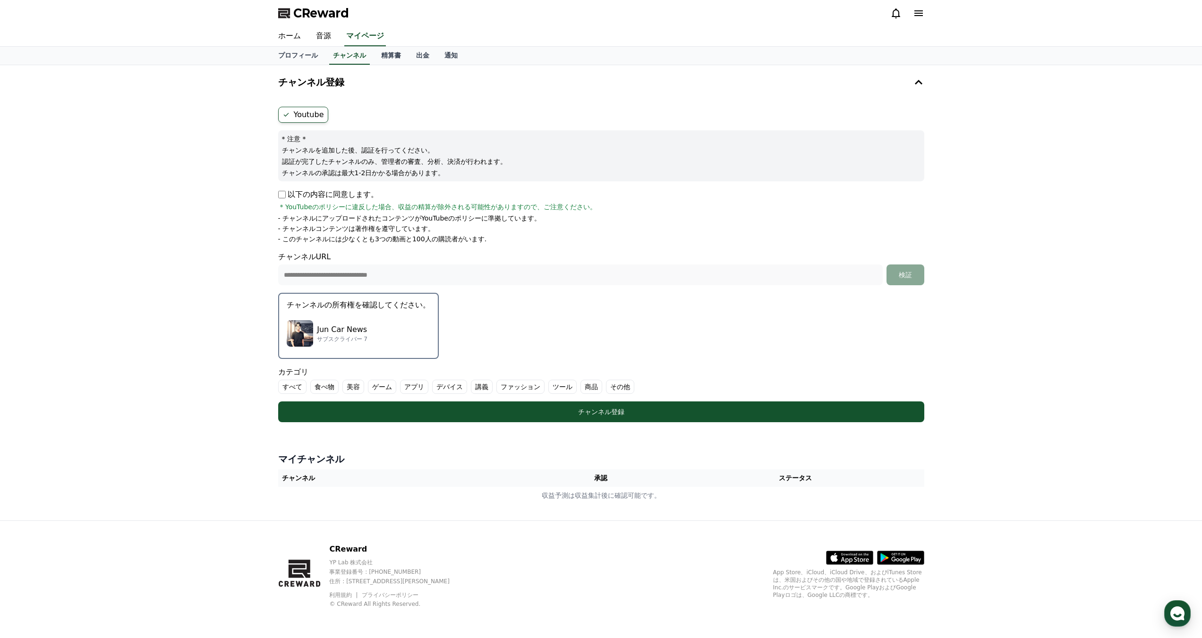
click at [381, 348] on div "Jun Car News サブスクライバー 7" at bounding box center [359, 333] width 144 height 38
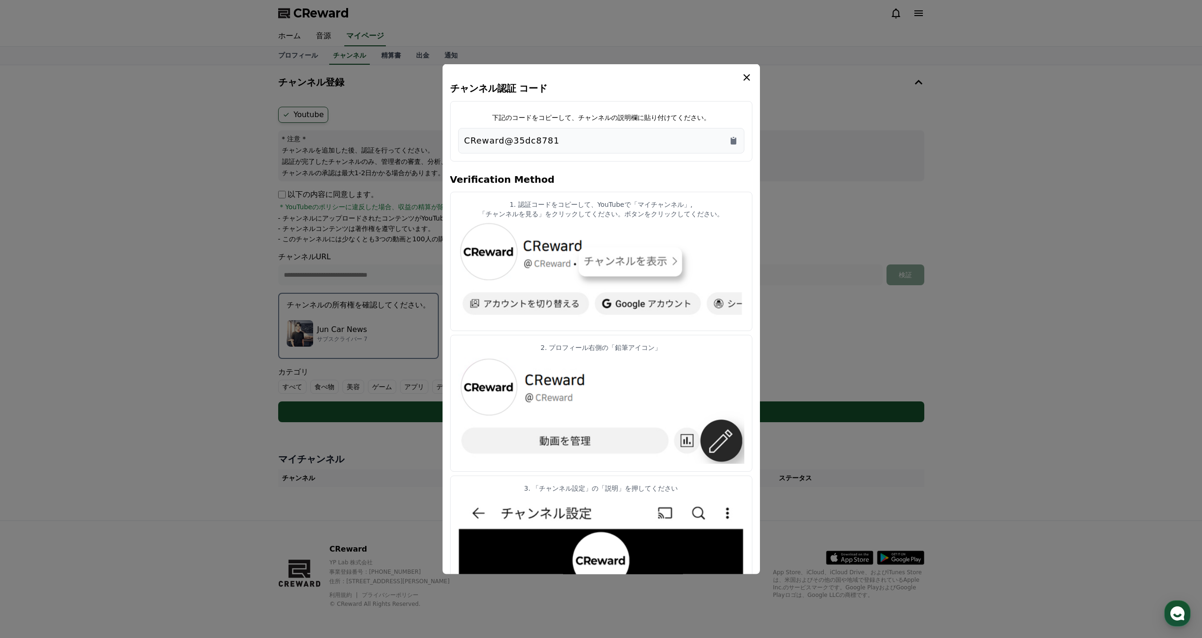
click at [421, 451] on button "close modal" at bounding box center [601, 319] width 1202 height 638
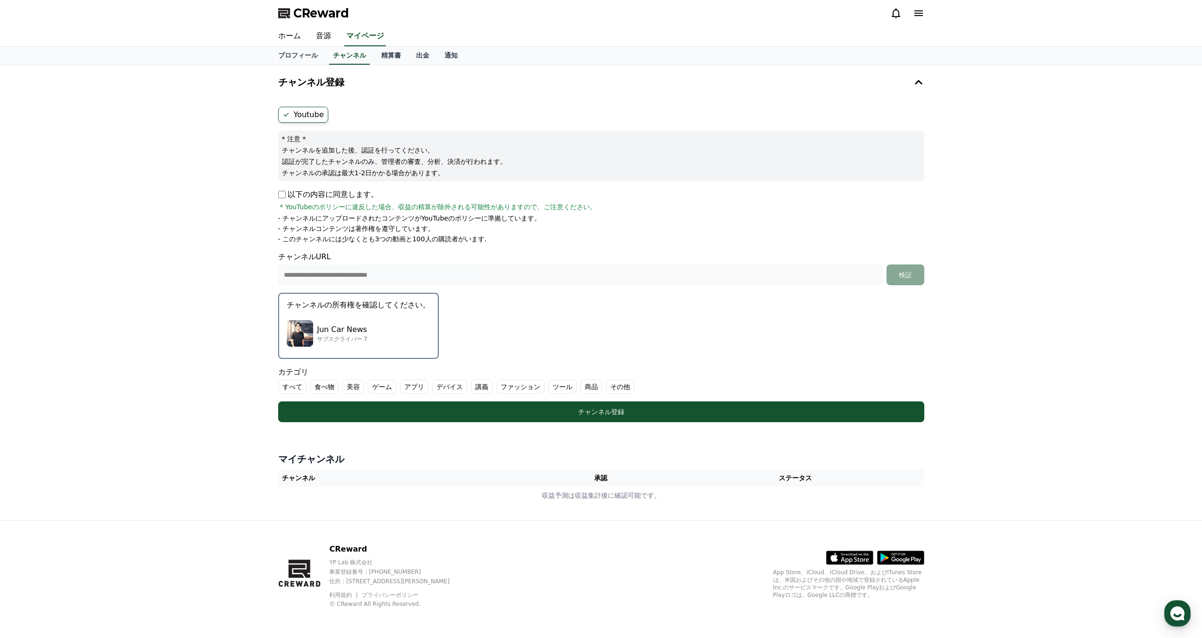
click at [376, 346] on div "Jun Car News サブスクライバー 7" at bounding box center [359, 333] width 144 height 38
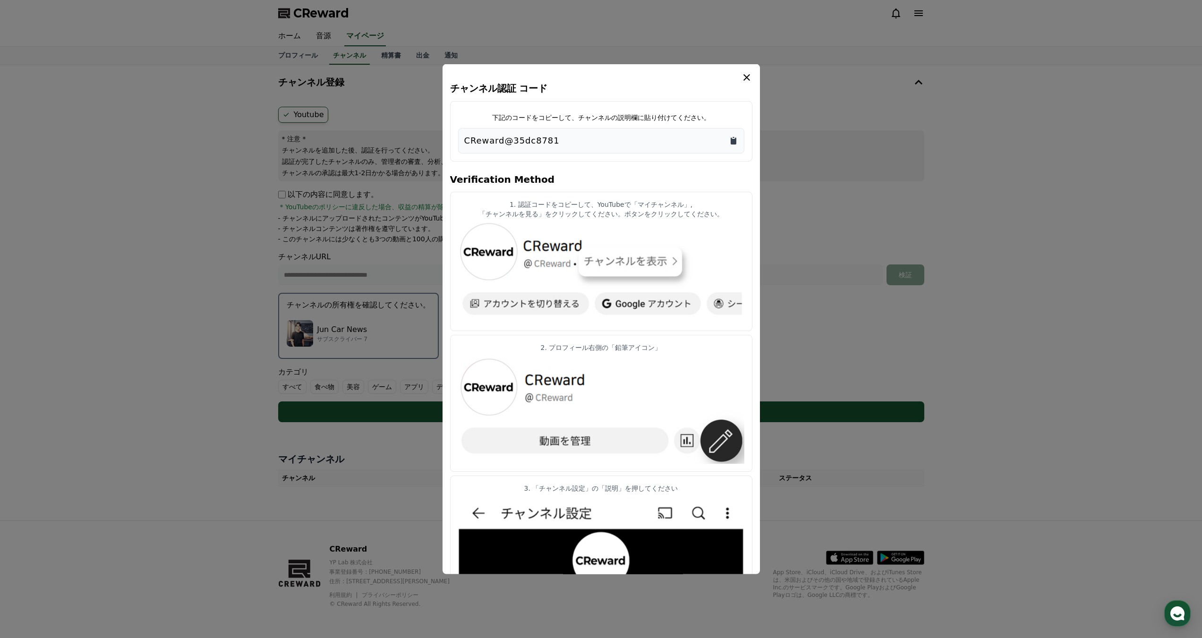
click at [734, 140] on icon "Copy to clipboard" at bounding box center [733, 140] width 6 height 7
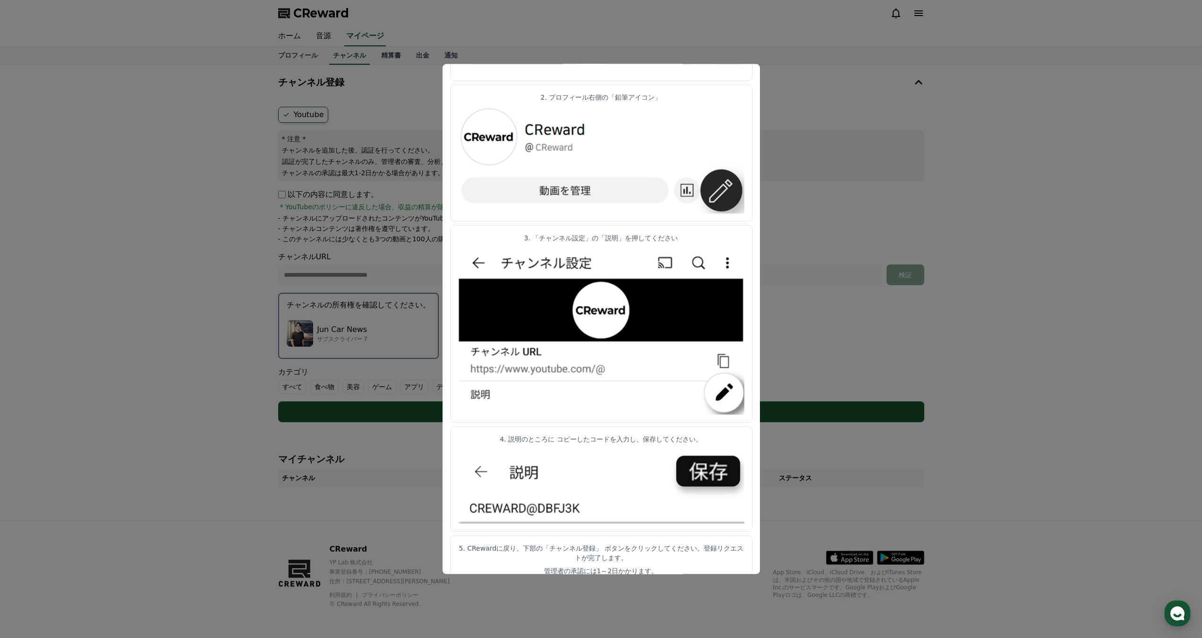
scroll to position [257, 0]
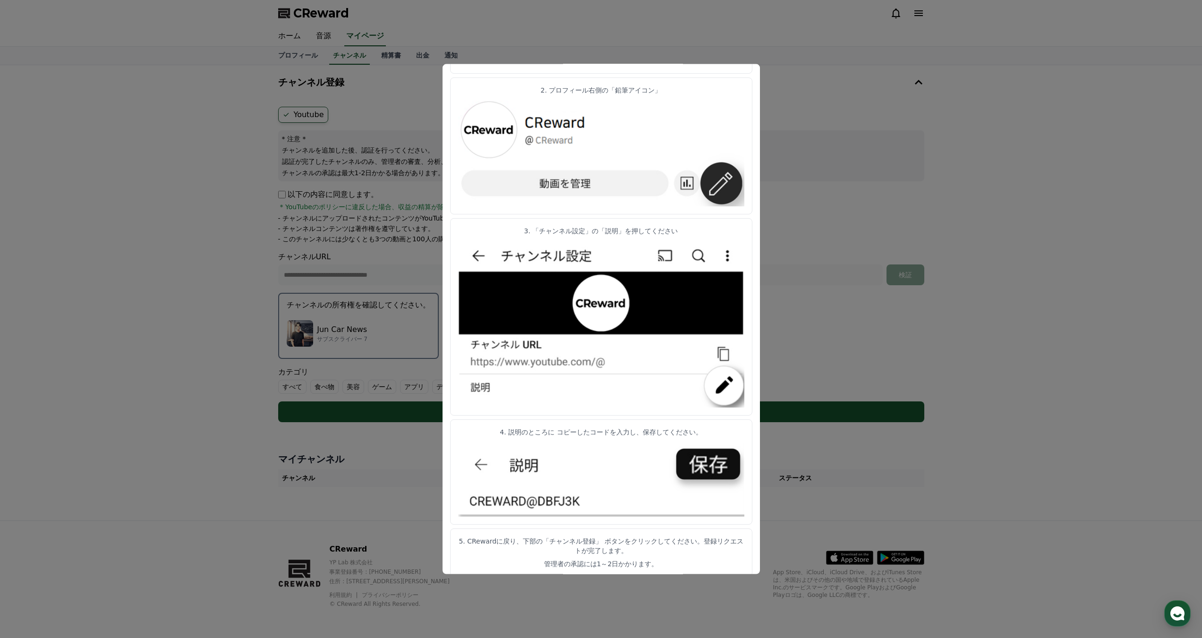
click at [197, 238] on button "close modal" at bounding box center [601, 319] width 1202 height 638
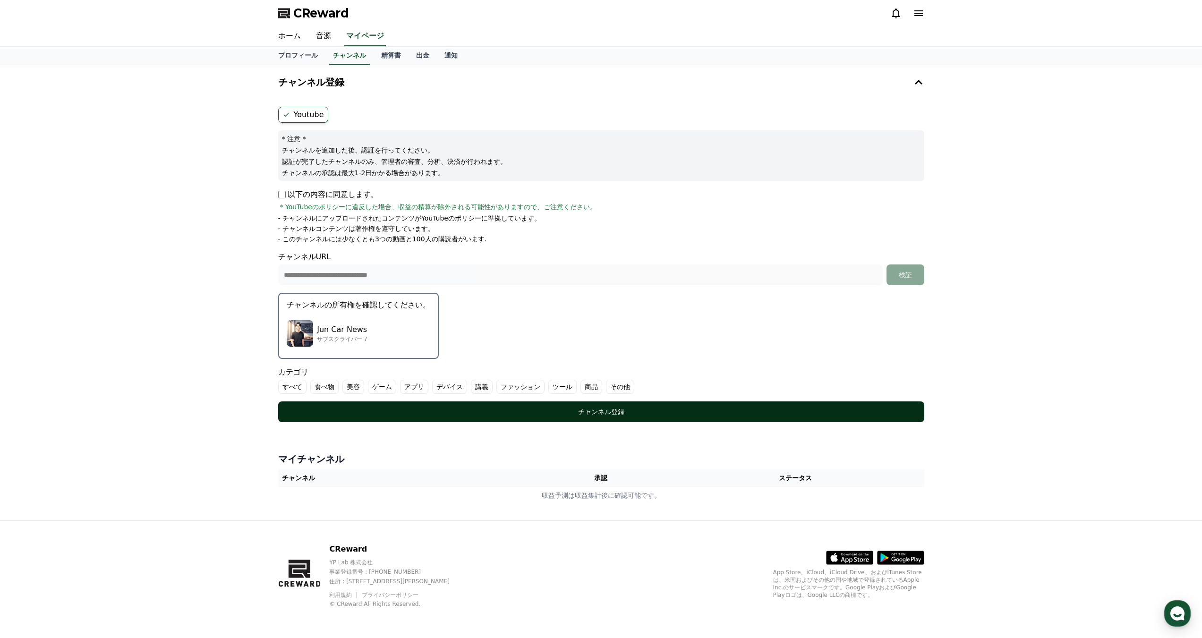
click at [621, 410] on div "チャンネル登録" at bounding box center [601, 411] width 608 height 9
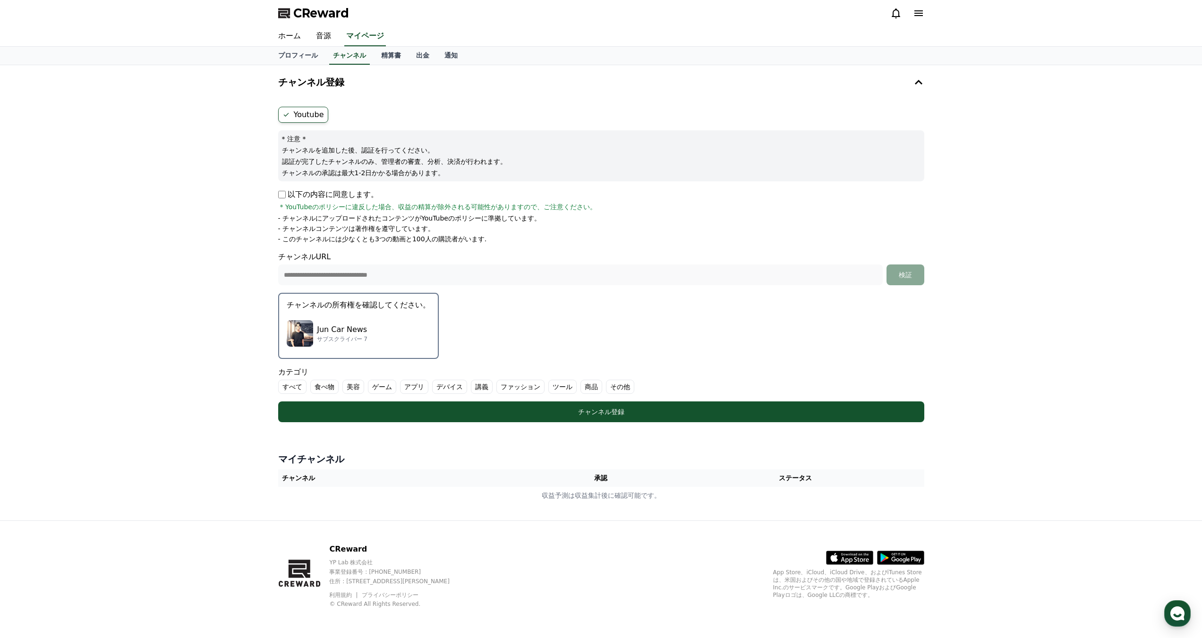
click at [606, 387] on label "その他" at bounding box center [620, 387] width 28 height 14
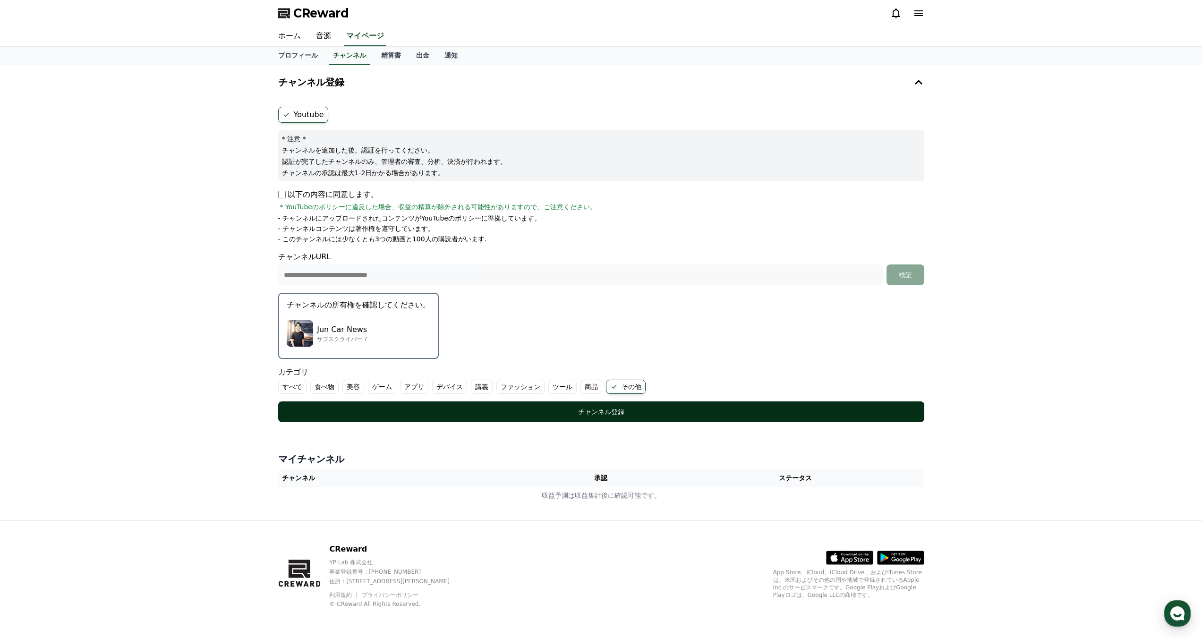
click at [465, 414] on div "チャンネル登録" at bounding box center [601, 411] width 608 height 9
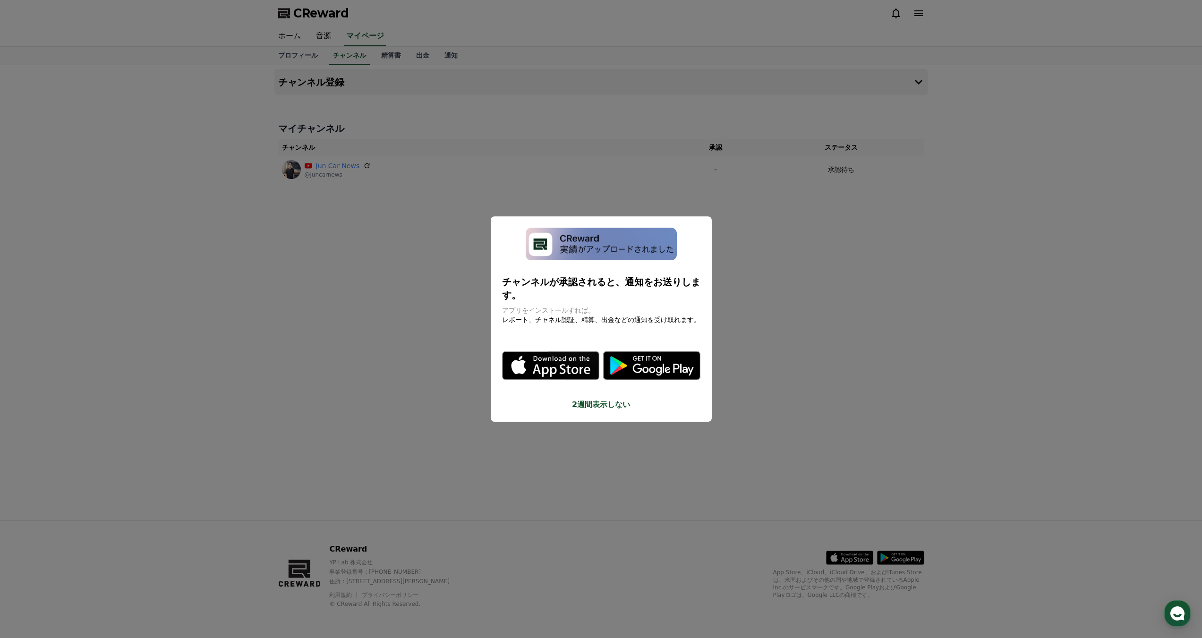
click at [365, 439] on button "close modal" at bounding box center [601, 319] width 1202 height 638
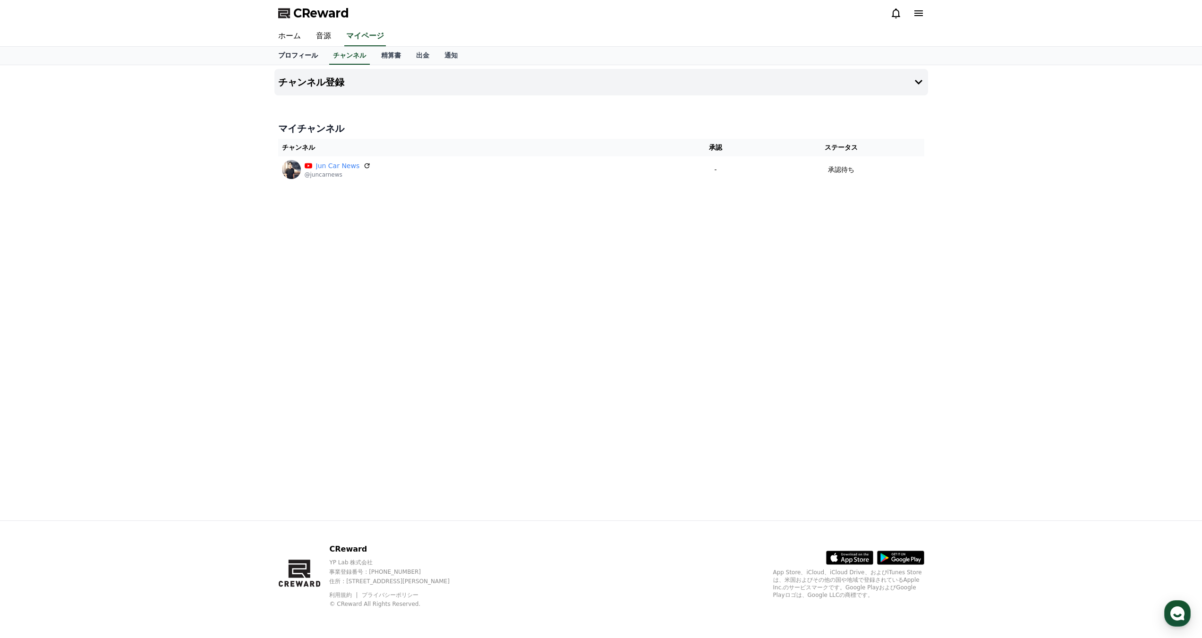
click at [292, 54] on link "プロフィール" at bounding box center [298, 56] width 55 height 18
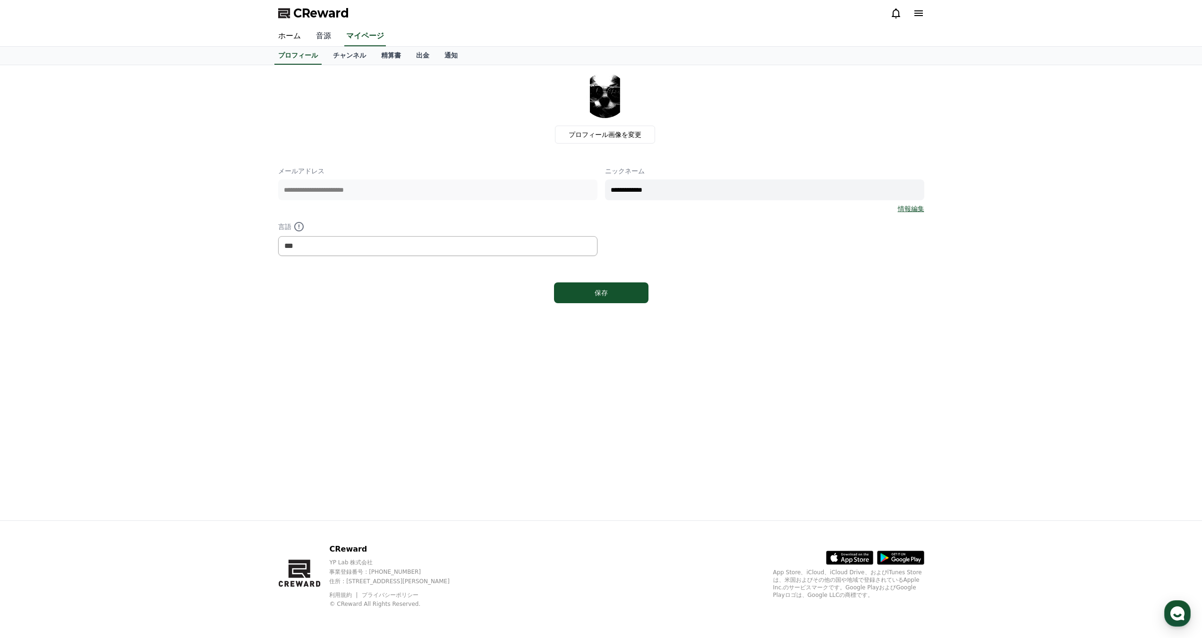
click at [317, 34] on link "音源" at bounding box center [323, 36] width 30 height 20
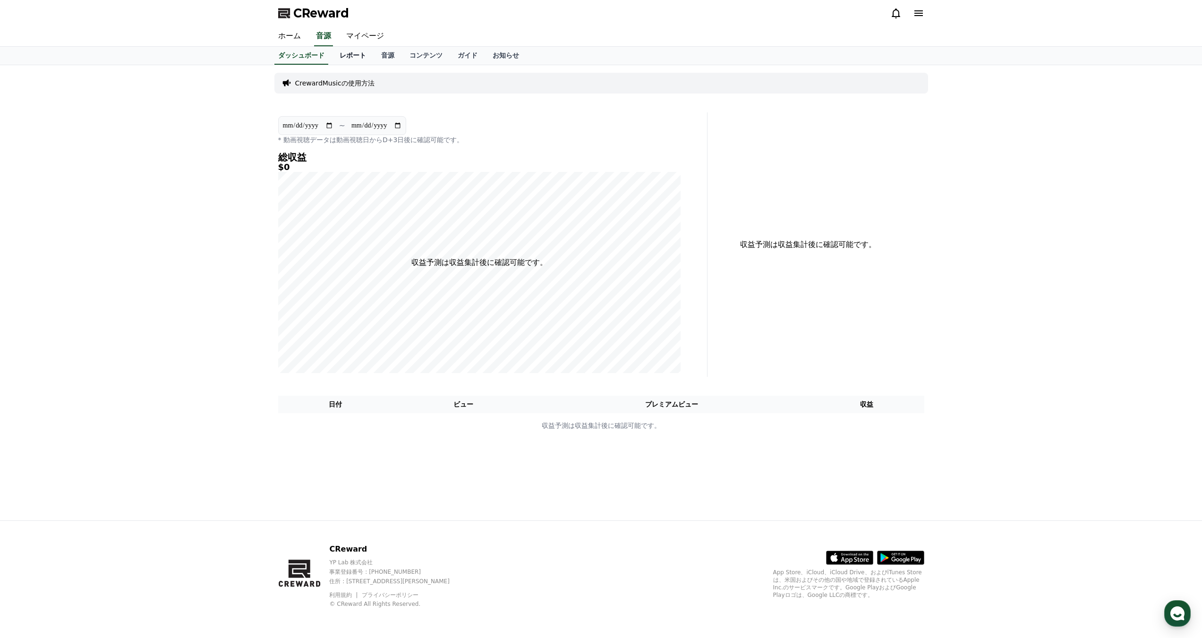
click at [351, 49] on link "レポート" at bounding box center [353, 56] width 42 height 18
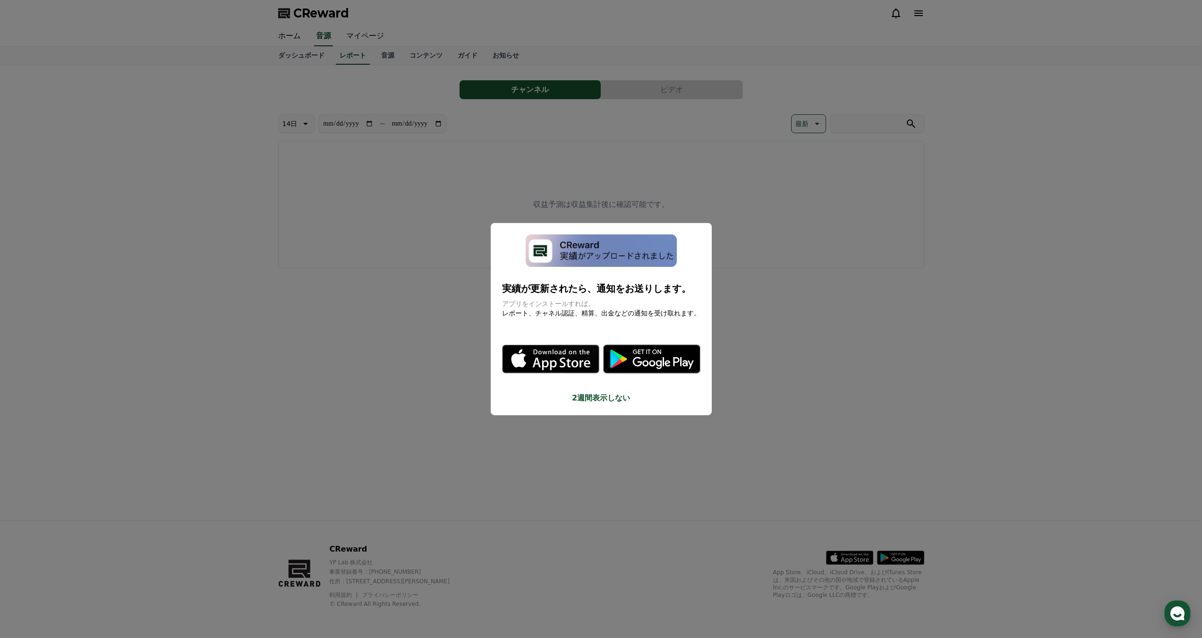
click at [373, 53] on button "close modal" at bounding box center [601, 319] width 1202 height 638
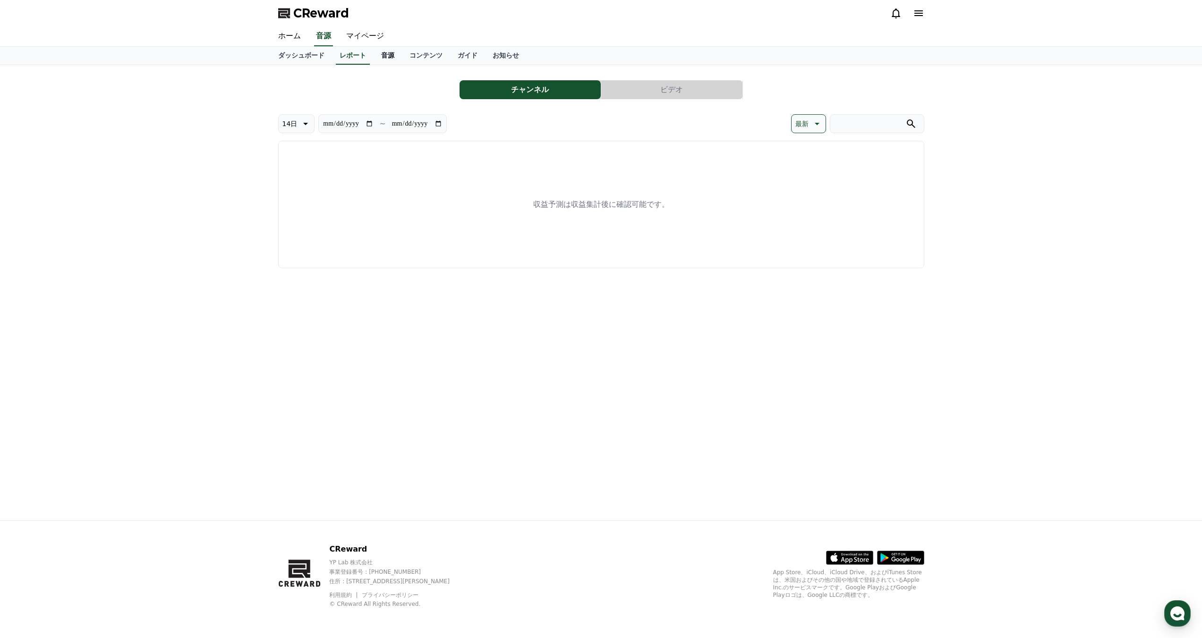
click at [376, 59] on link "音源" at bounding box center [387, 56] width 28 height 18
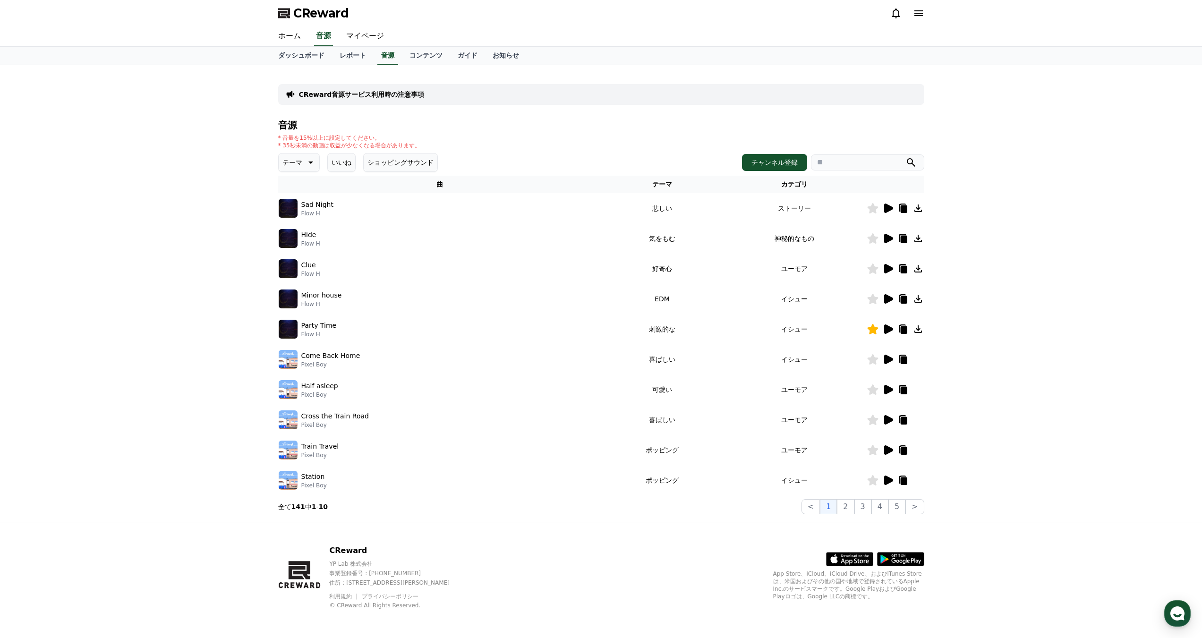
click at [297, 162] on button "テーマ" at bounding box center [299, 162] width 42 height 19
click at [327, 160] on button "いいね" at bounding box center [341, 162] width 28 height 19
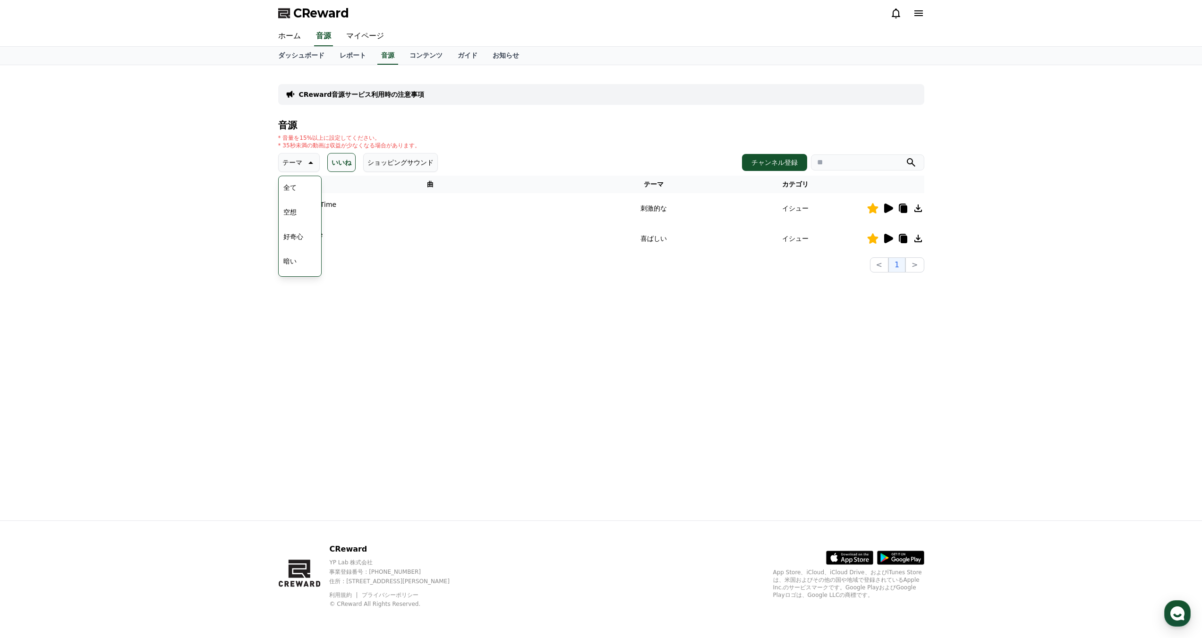
click at [547, 418] on div "CReward音源サービス利用時の注意事項 音源 * 音量を15%以上に設定してください。 * 35秒未満の動画は収益が少なくなる場合があります。 テーマ テ…" at bounding box center [601, 292] width 661 height 455
click at [922, 238] on icon at bounding box center [917, 238] width 11 height 11
click at [1024, 271] on div "CReward音源サービス利用時の注意事項 音源 * 音量を15%以上に設定してください。 * 35秒未満の動画は収益が少なくなる場合があります。 テーマ テ…" at bounding box center [601, 292] width 1202 height 455
click at [631, 378] on div "CReward音源サービス利用時の注意事項 音源 * 音量を15%以上に設定してください。 * 35秒未満の動画は収益が少なくなる場合があります。 テーマ テ…" at bounding box center [601, 292] width 661 height 455
click at [493, 140] on div "* 音量を15%以上に設定してください。 * 35秒未満の動画は収益が少なくなる場合があります。" at bounding box center [601, 141] width 646 height 15
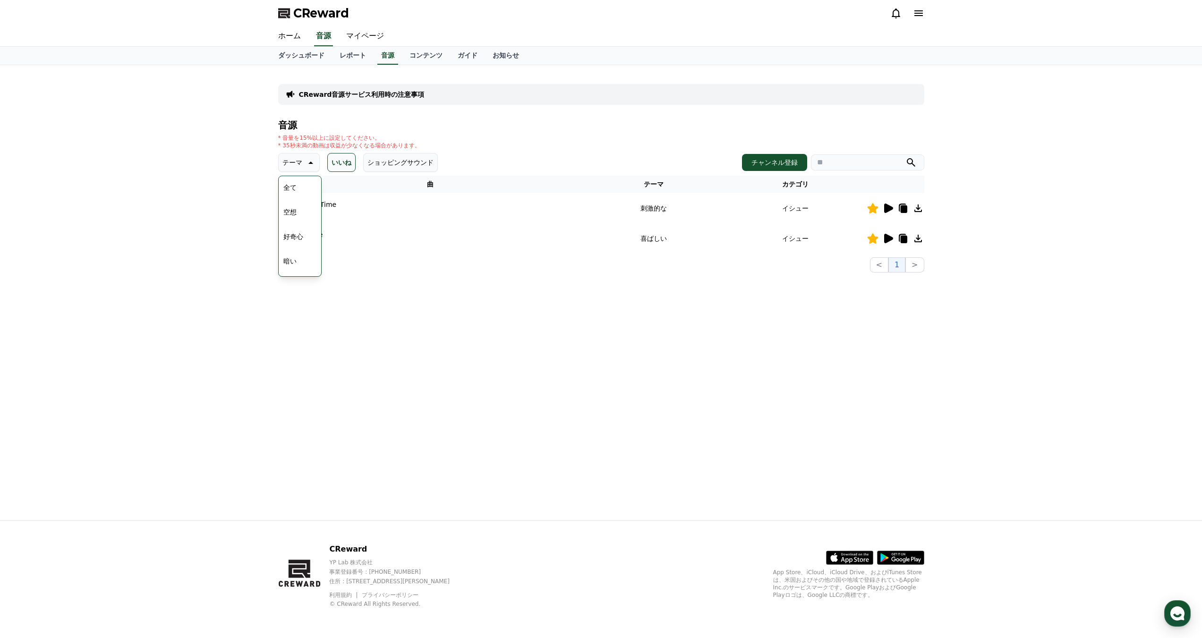
drag, startPoint x: 1060, startPoint y: 174, endPoint x: 1079, endPoint y: 185, distance: 22.2
click at [1060, 174] on div "CReward音源サービス利用時の注意事項 音源 * 音量を15%以上に設定してください。 * 35秒未満の動画は収益が少なくなる場合があります。 テーマ テ…" at bounding box center [601, 292] width 1202 height 455
